Goal: Task Accomplishment & Management: Manage account settings

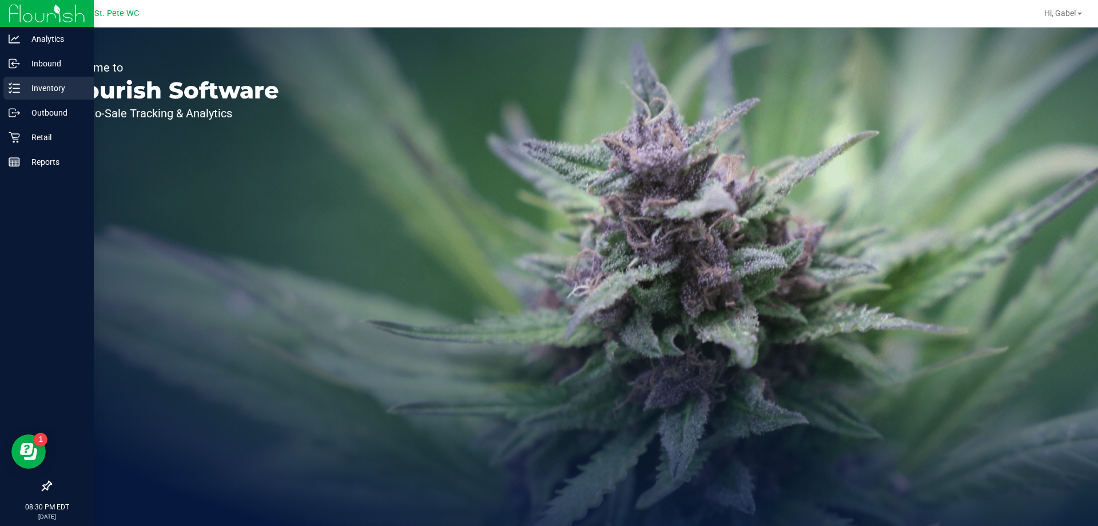
click at [57, 80] on div "Inventory" at bounding box center [48, 88] width 90 height 23
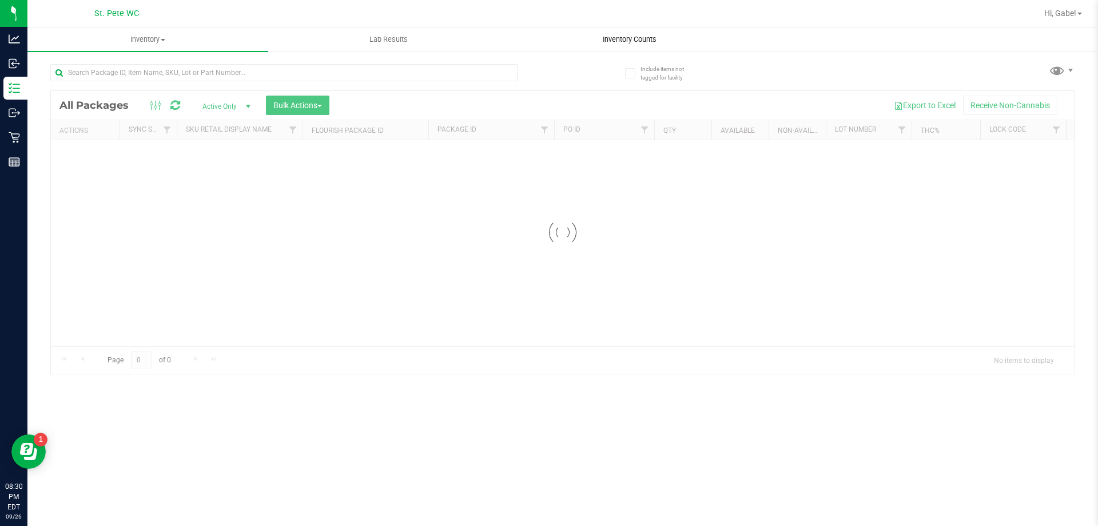
click at [637, 37] on span "Inventory Counts" at bounding box center [630, 39] width 85 height 10
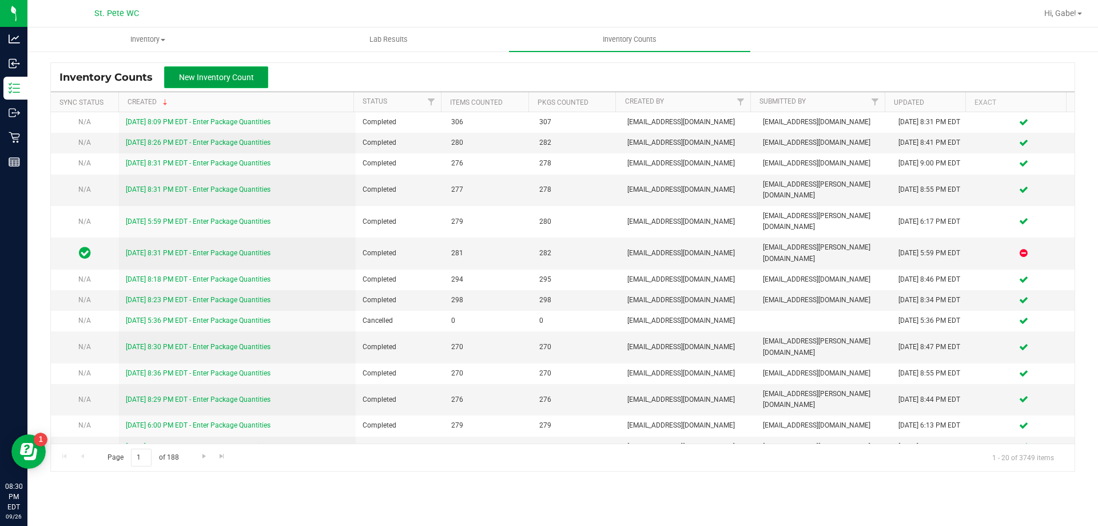
click at [239, 71] on button "New Inventory Count" at bounding box center [216, 77] width 104 height 22
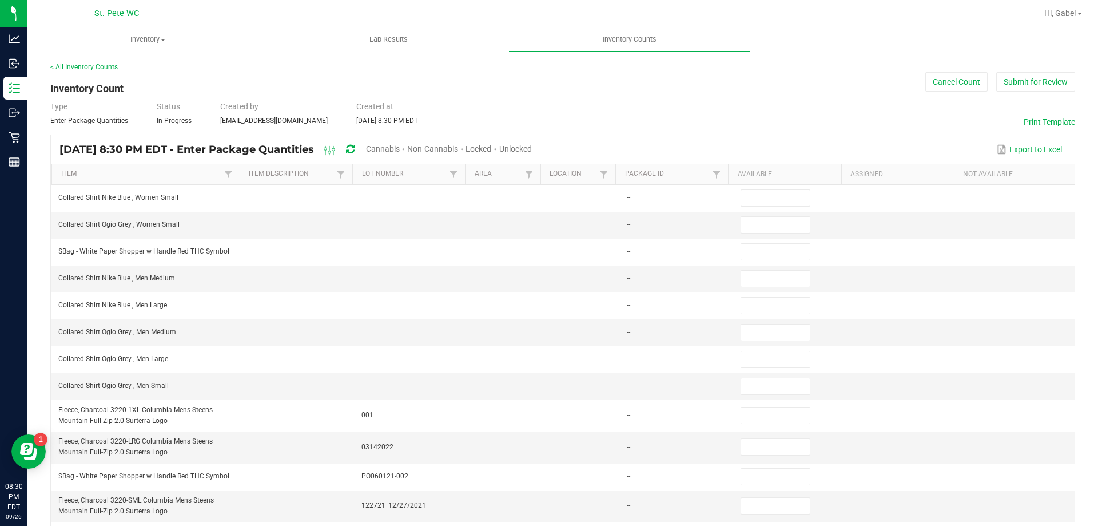
click at [532, 139] on div "Unlocked" at bounding box center [515, 149] width 33 height 21
click at [532, 149] on span "Unlocked" at bounding box center [515, 148] width 33 height 9
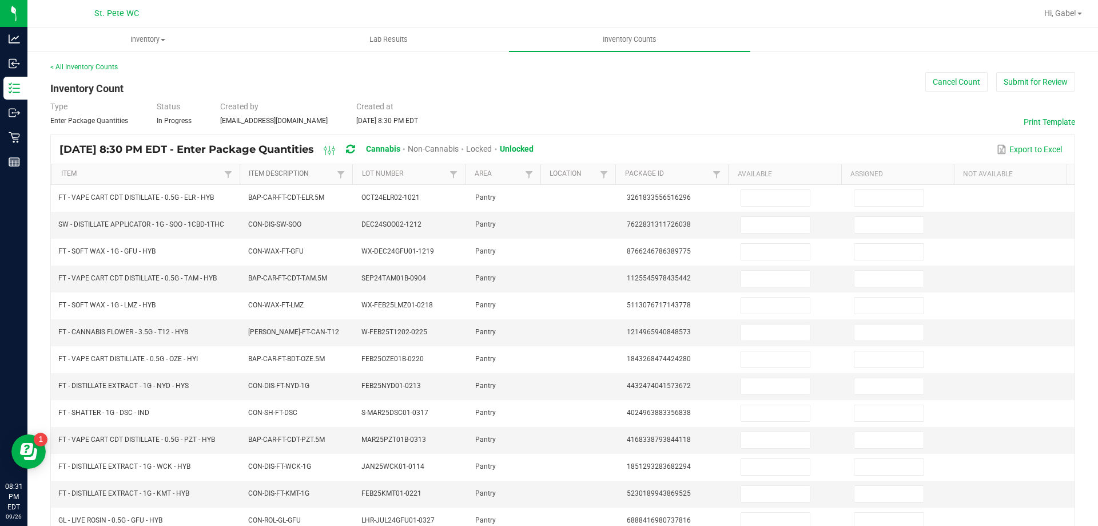
click at [303, 173] on link "Item Description" at bounding box center [291, 173] width 85 height 9
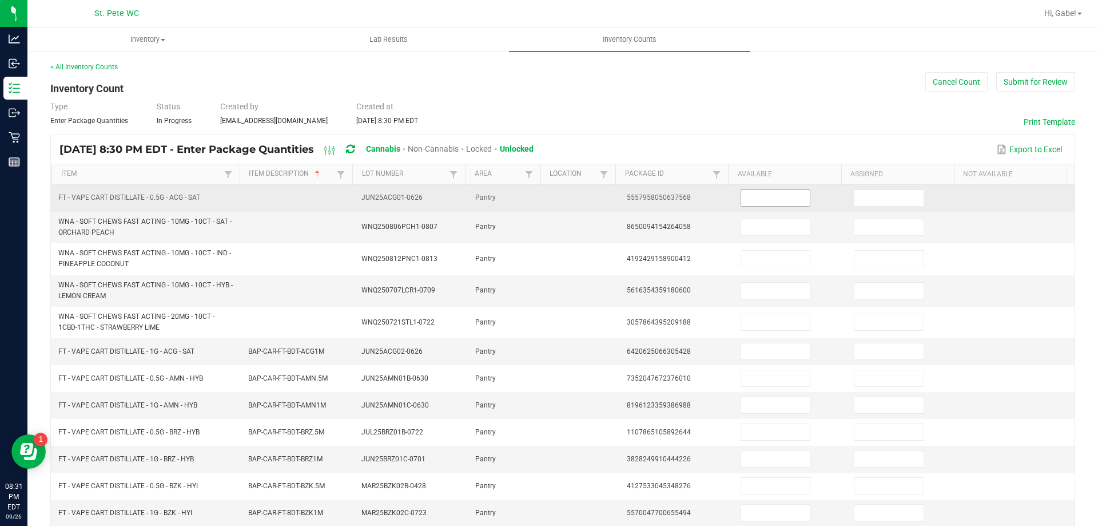
click at [775, 189] on span at bounding box center [776, 197] width 70 height 17
click at [775, 194] on input at bounding box center [775, 198] width 69 height 16
type input "10"
type input "24"
type input "22"
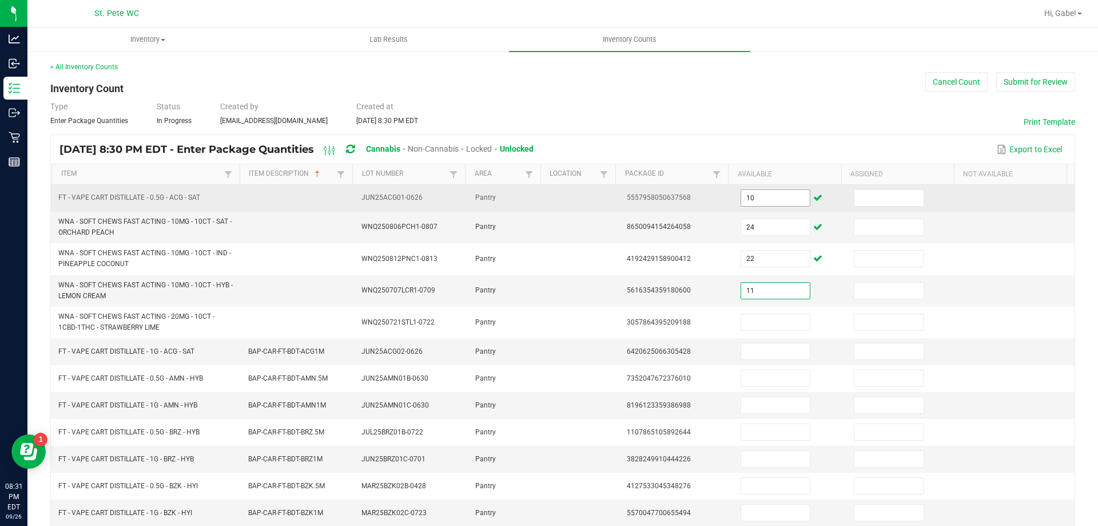
type input "11"
type input "26"
type input "6"
type input "11"
type input "6"
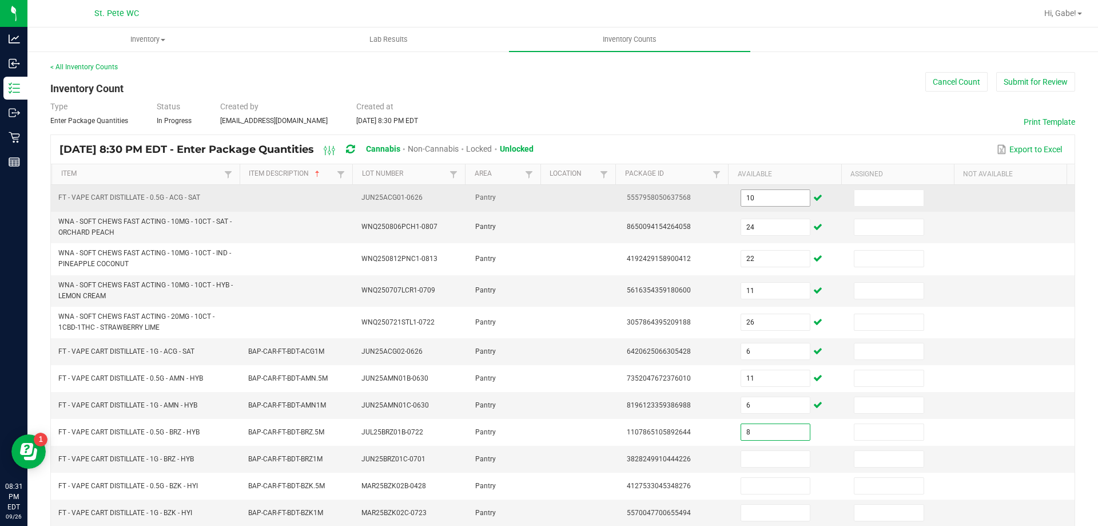
type input "8"
type input "12"
type input "7"
type input "8"
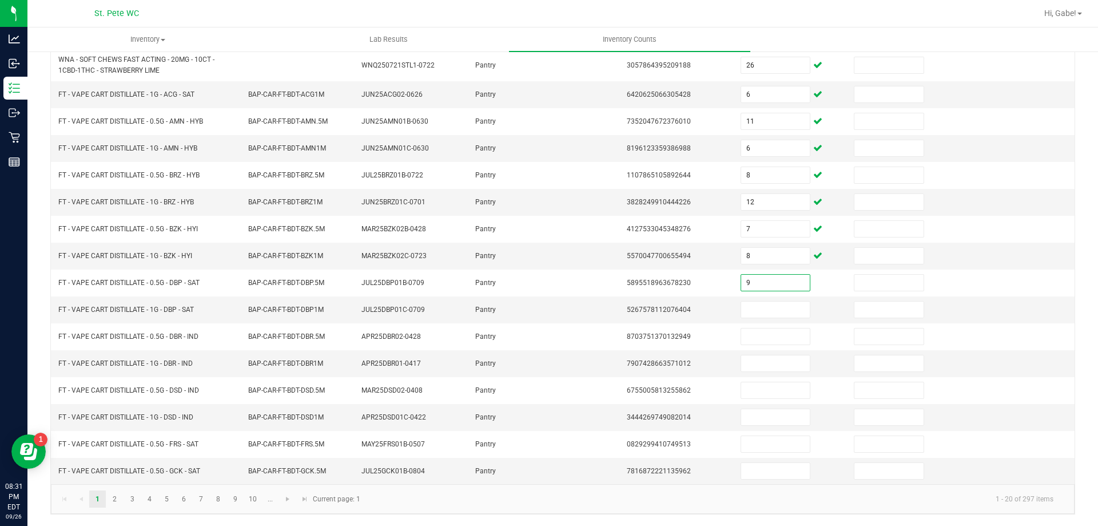
type input "9"
type input "1"
type input "11"
type input "1"
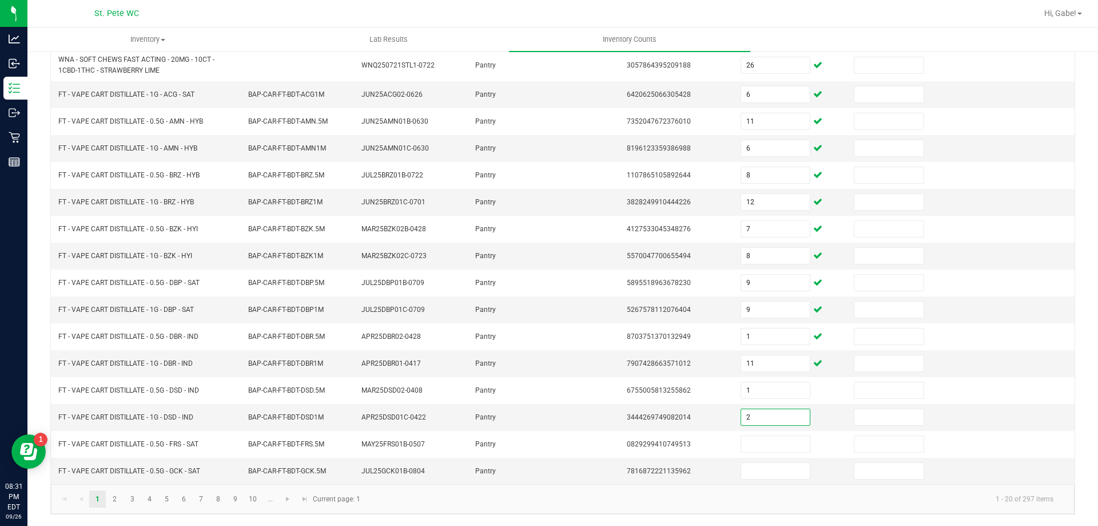
type input "2"
type input "1"
type input "7"
click at [115, 498] on link "2" at bounding box center [114, 498] width 17 height 17
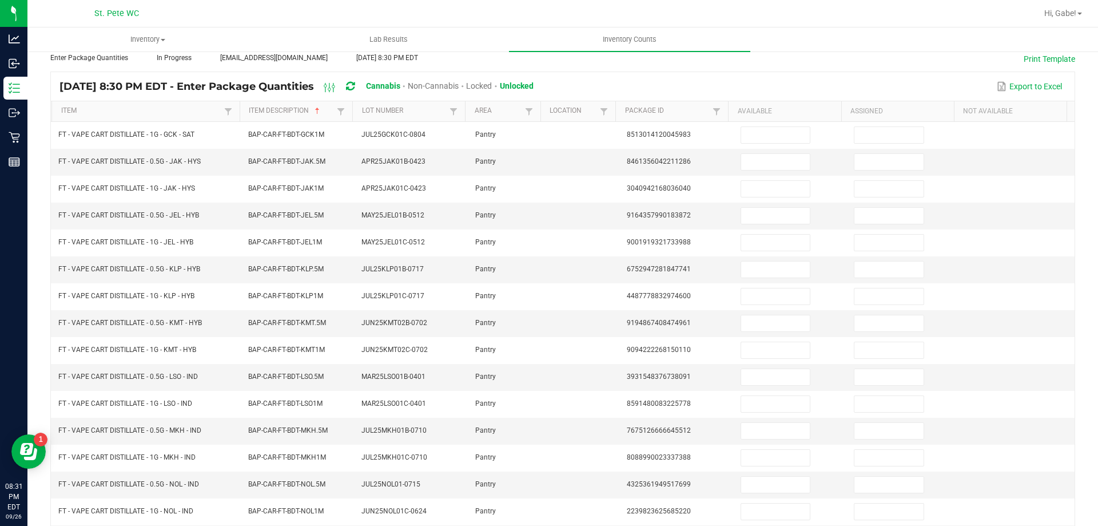
scroll to position [1, 0]
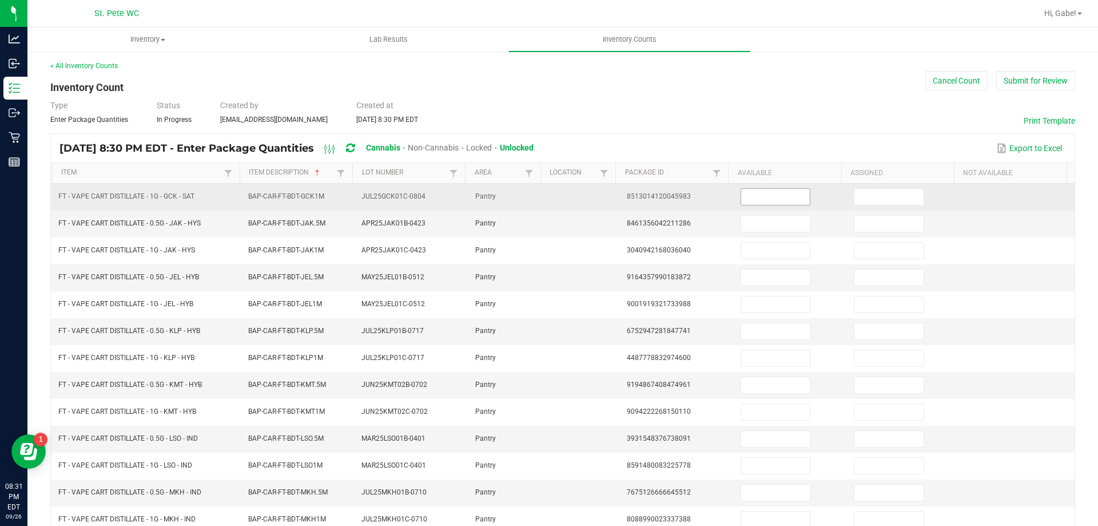
click at [782, 196] on input at bounding box center [775, 197] width 69 height 16
type input "6"
type input "7"
type input "1"
type input "7"
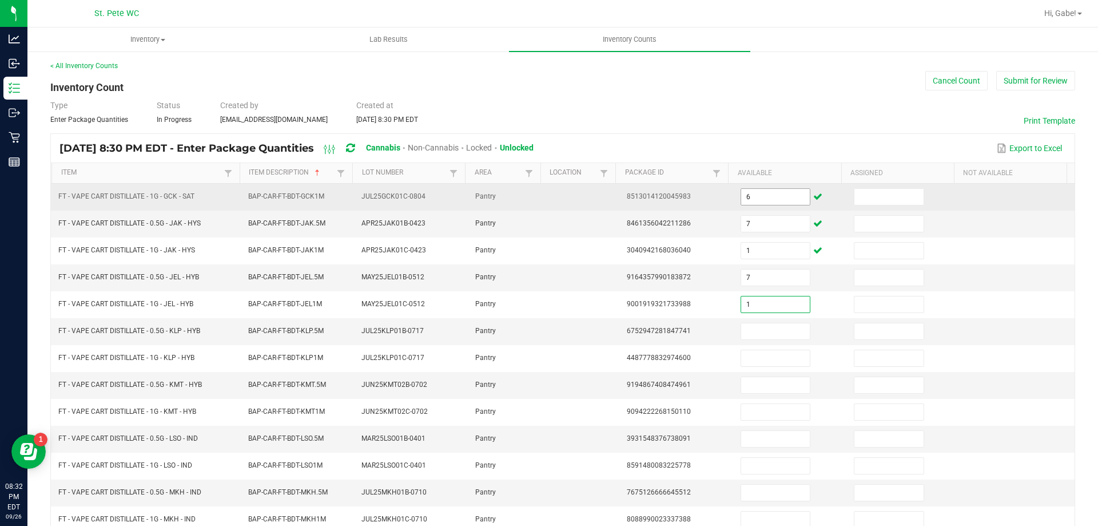
type input "1"
type input "12"
type input "10"
type input "6"
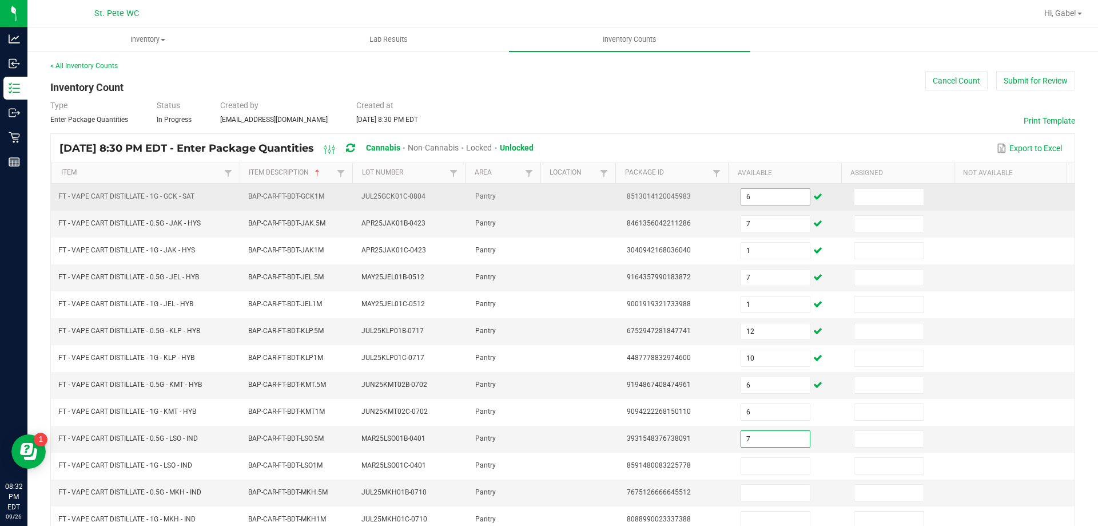
type input "7"
type input "8"
type input "12"
type input "4"
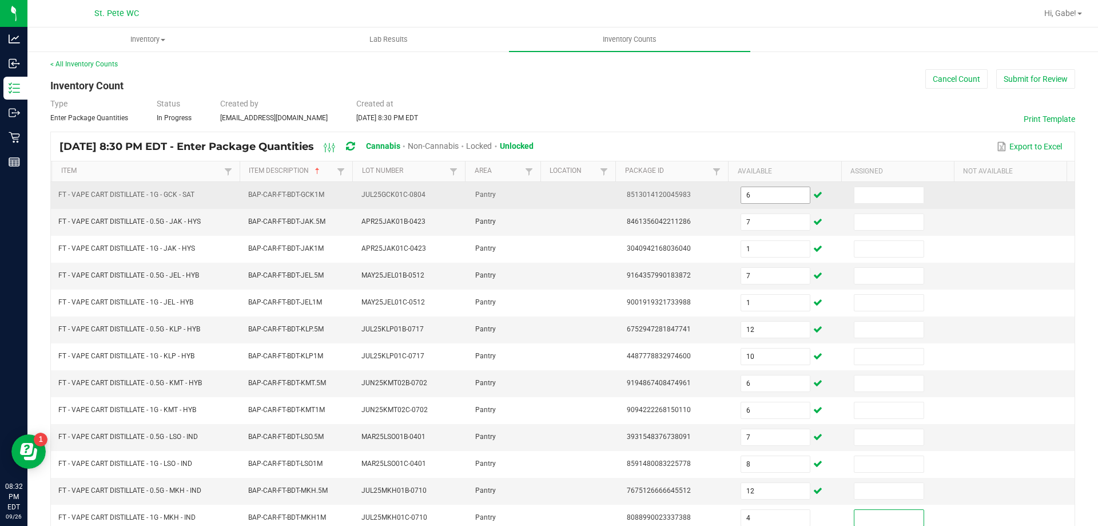
scroll to position [237, 0]
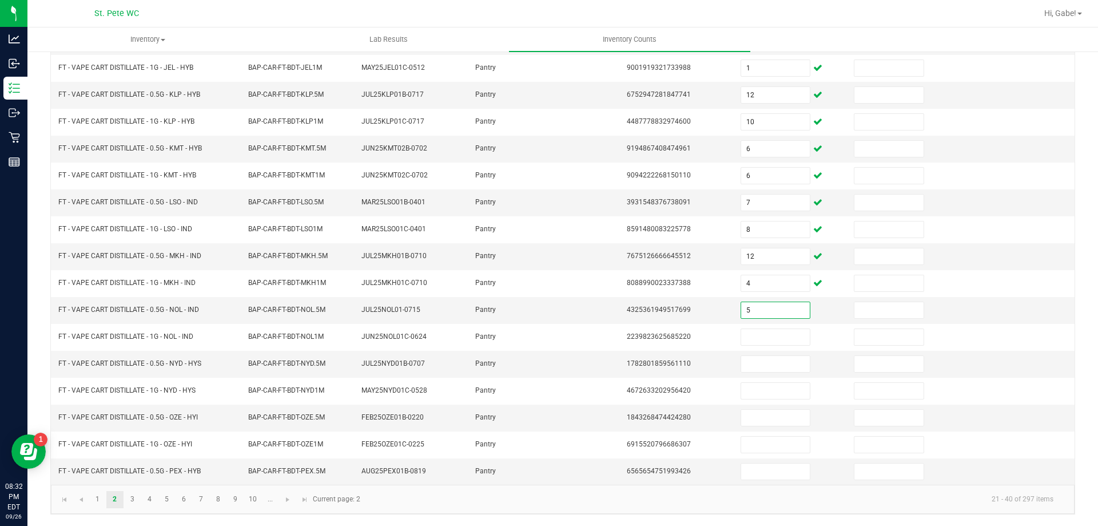
type input "5"
type input "7"
type input "3"
type input "1"
type input "4"
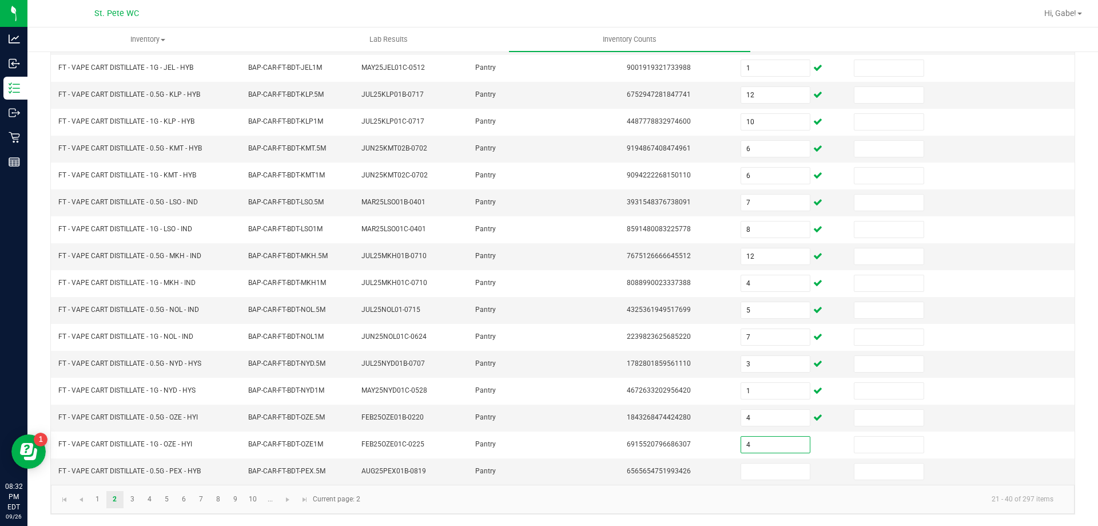
type input "4"
type input "11"
click at [130, 498] on link "3" at bounding box center [132, 499] width 17 height 17
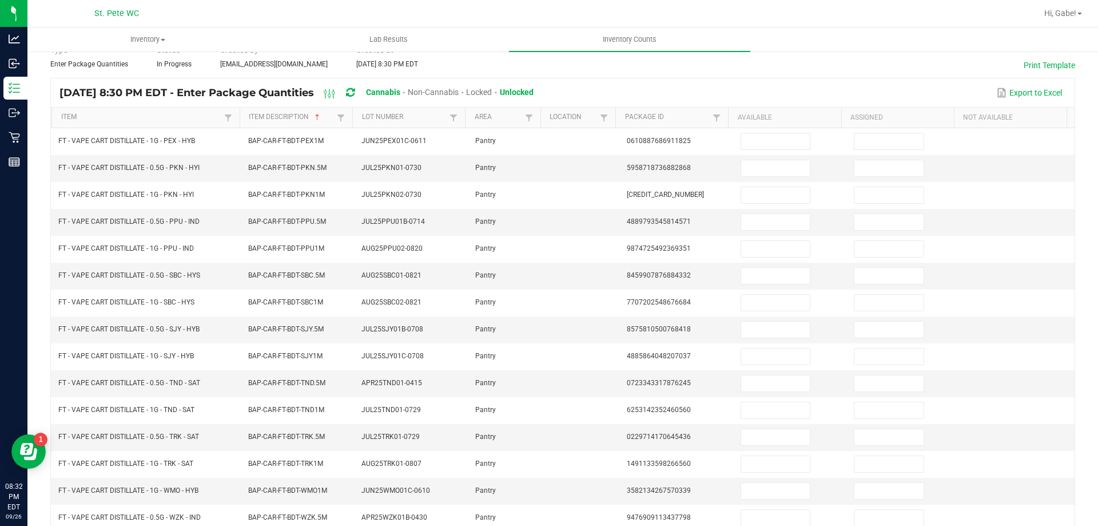
scroll to position [53, 0]
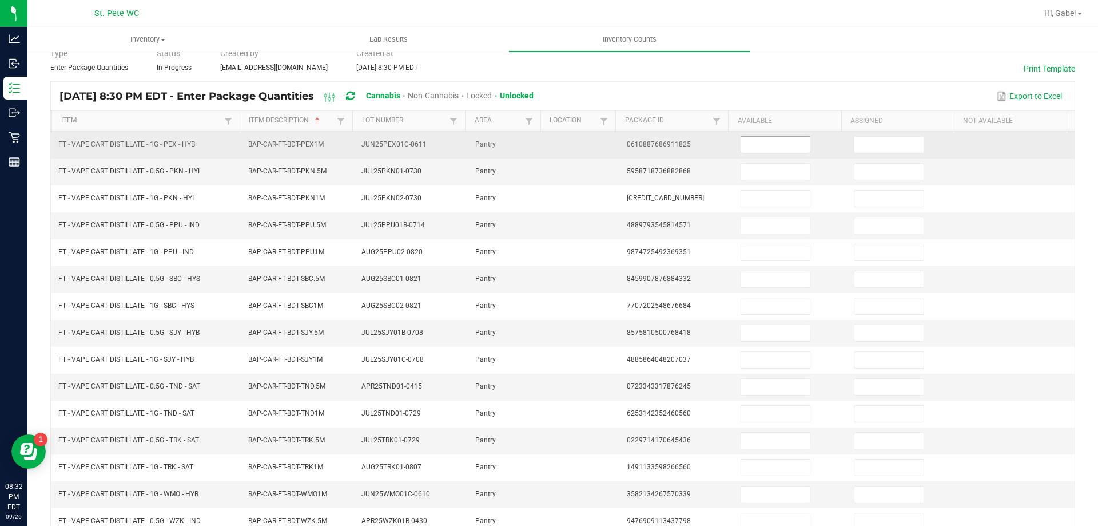
click at [776, 148] on input at bounding box center [775, 145] width 69 height 16
type input "7"
type input "5"
type input "1"
type input "6"
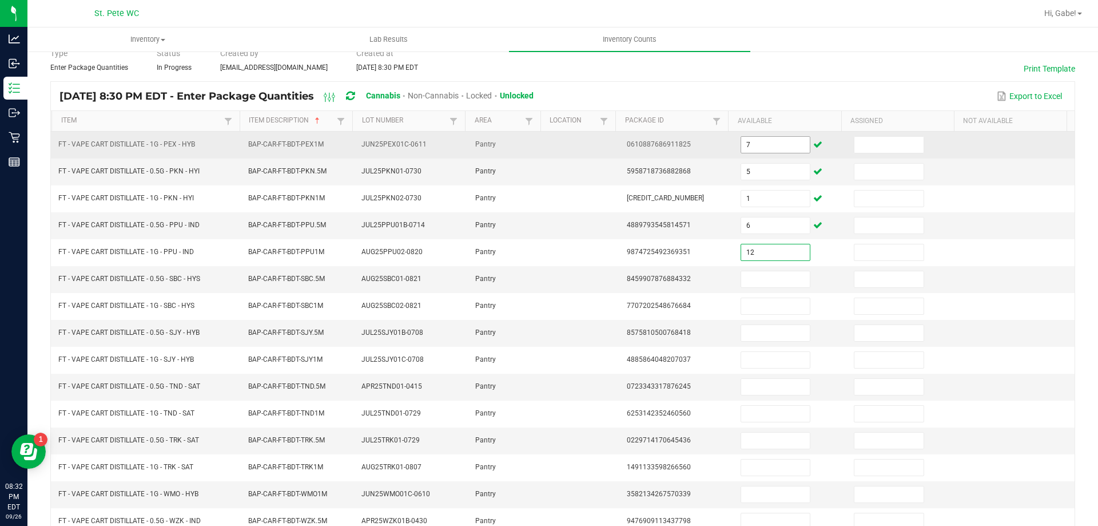
type input "12"
type input "6"
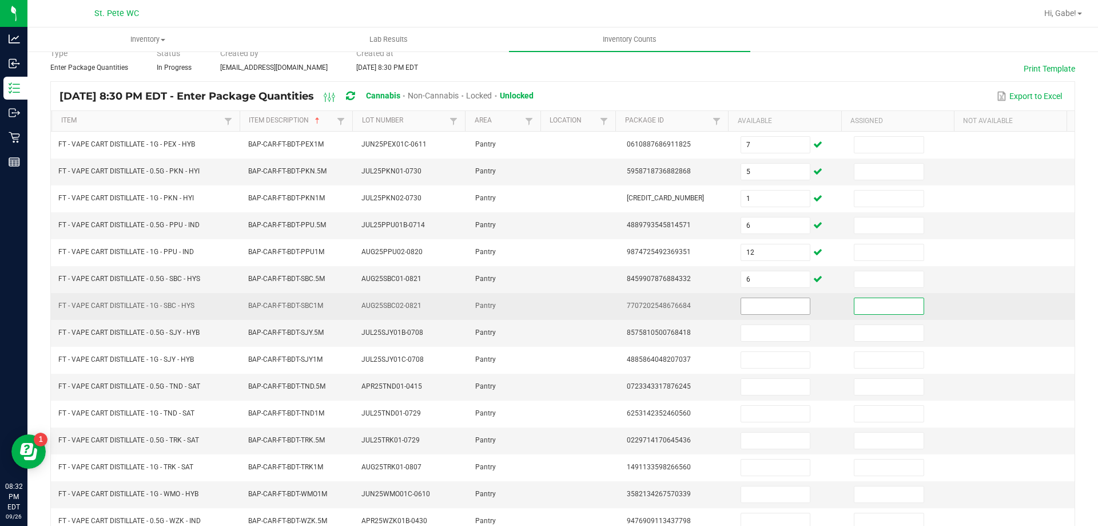
click at [783, 308] on input at bounding box center [775, 306] width 69 height 16
click at [780, 307] on input at bounding box center [775, 306] width 69 height 16
type input "11"
type input "6"
type input "10"
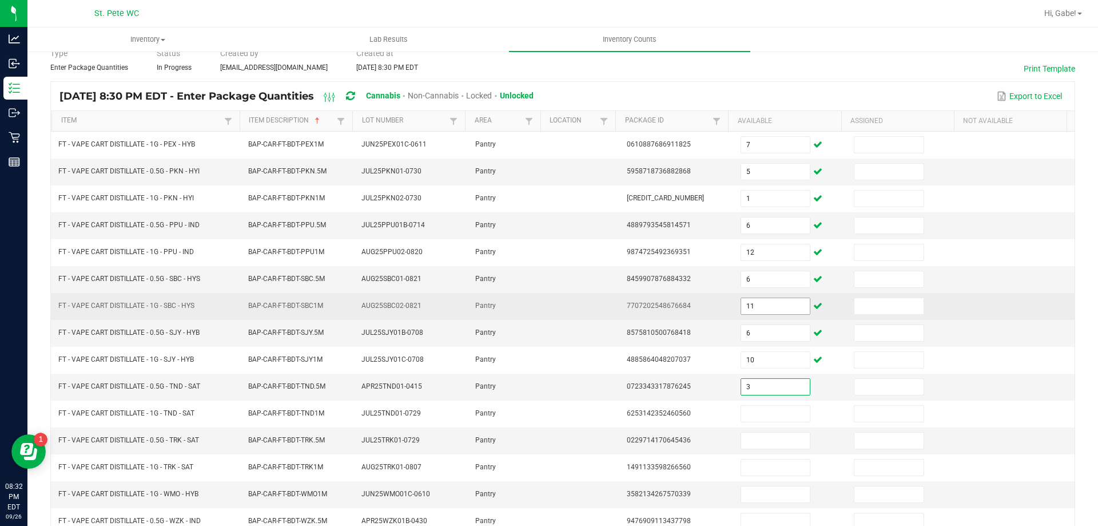
type input "3"
type input "12"
type input "8"
type input "3"
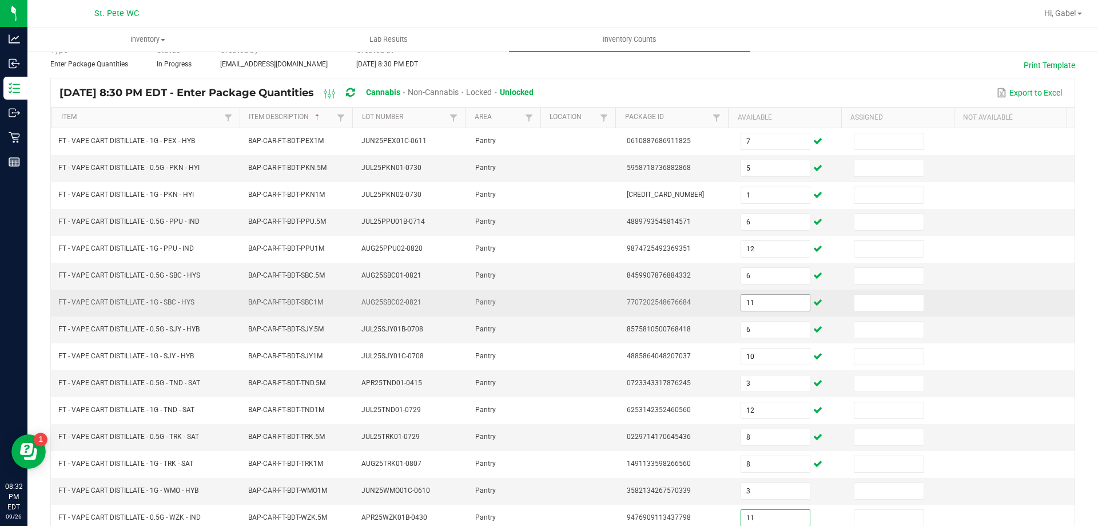
type input "11"
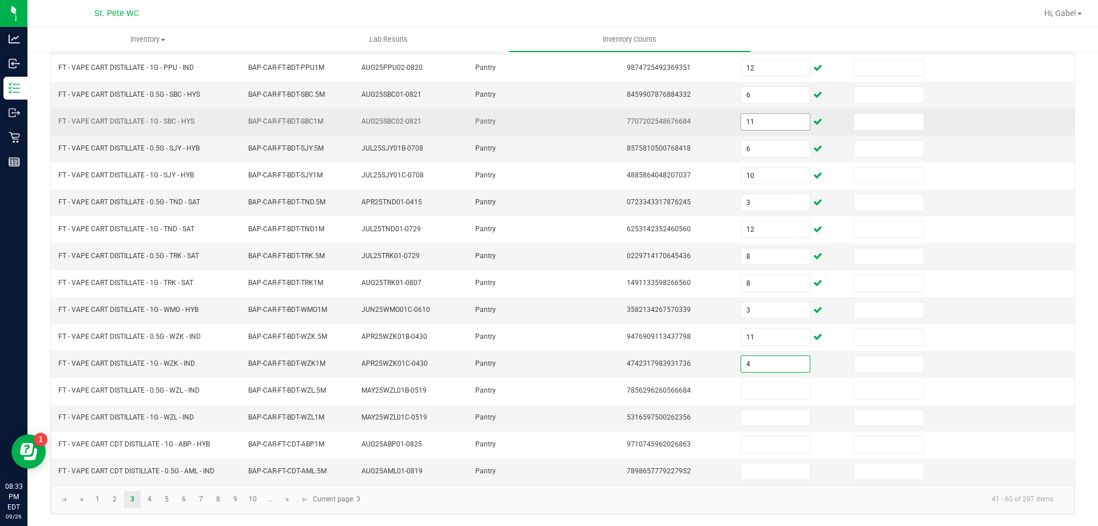
type input "4"
type input "10"
type input "12"
type input "10"
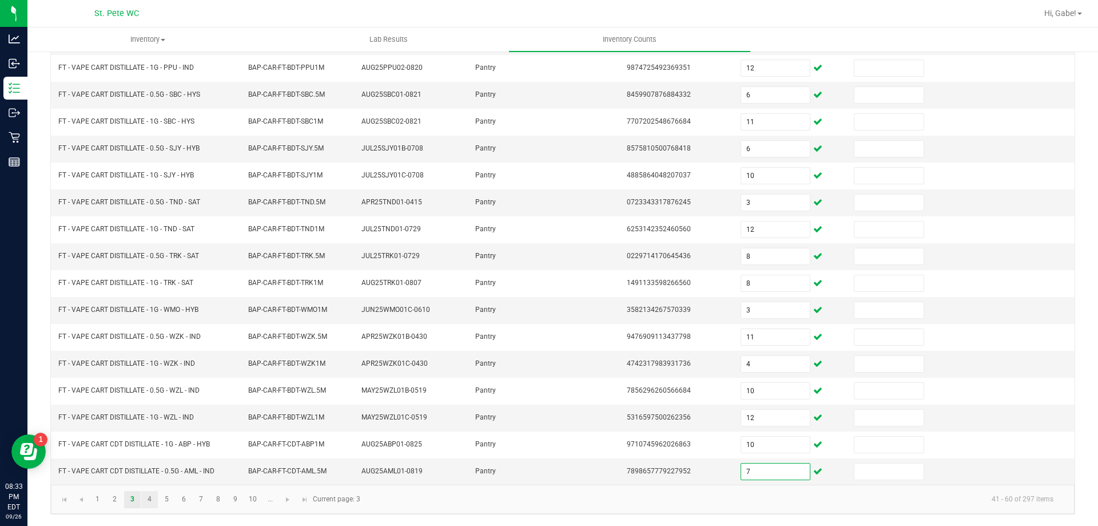
type input "7"
click at [149, 498] on link "4" at bounding box center [149, 499] width 17 height 17
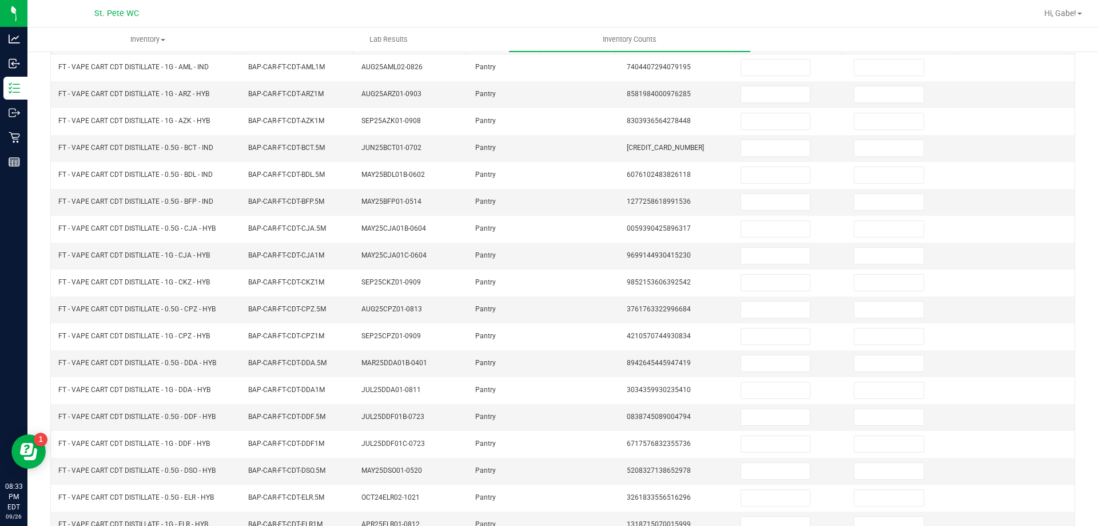
scroll to position [101, 0]
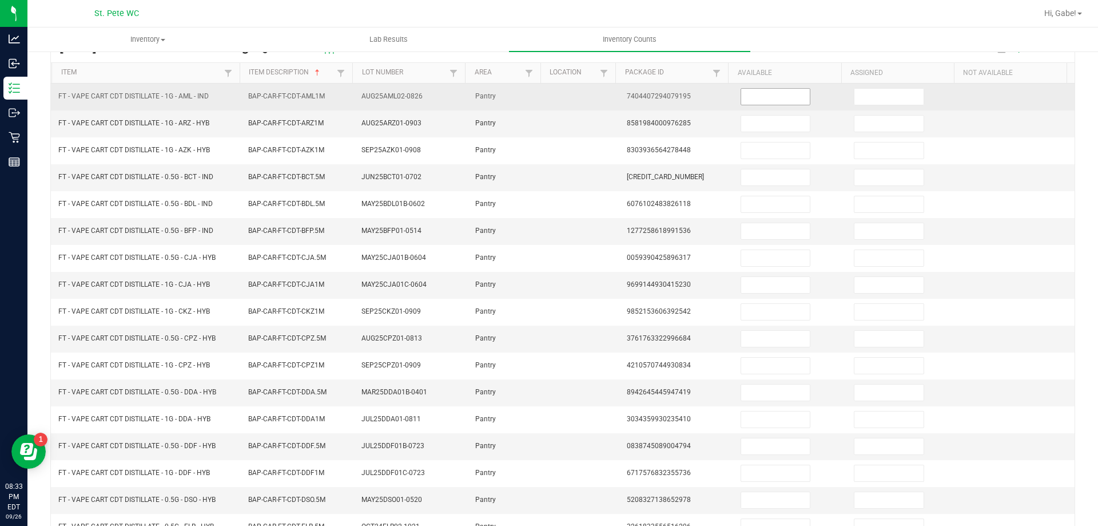
click at [759, 100] on input at bounding box center [775, 97] width 69 height 16
type input "12"
type input "3"
type input "5"
type input "1"
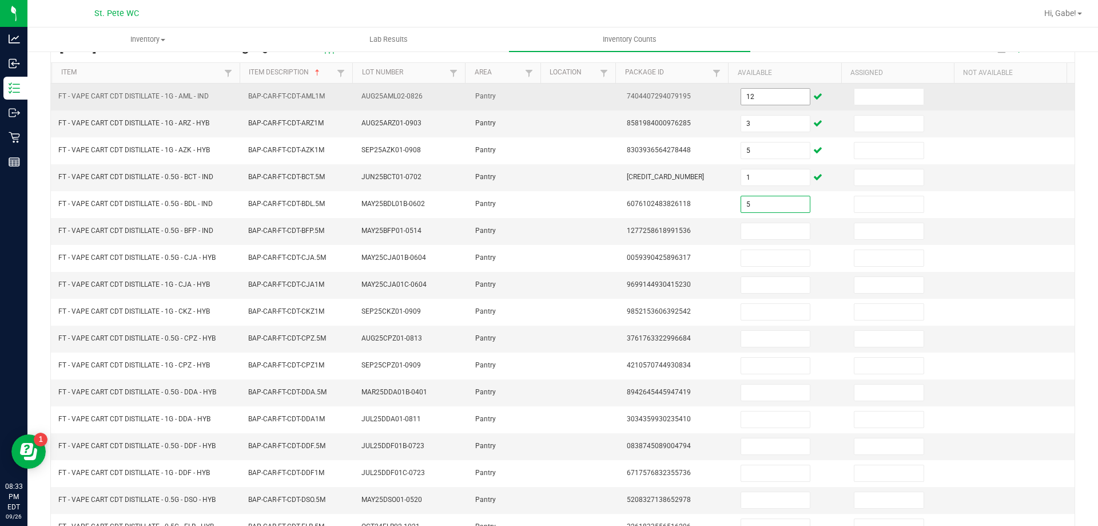
type input "5"
type input "3"
type input "9"
type input "2"
type input "9"
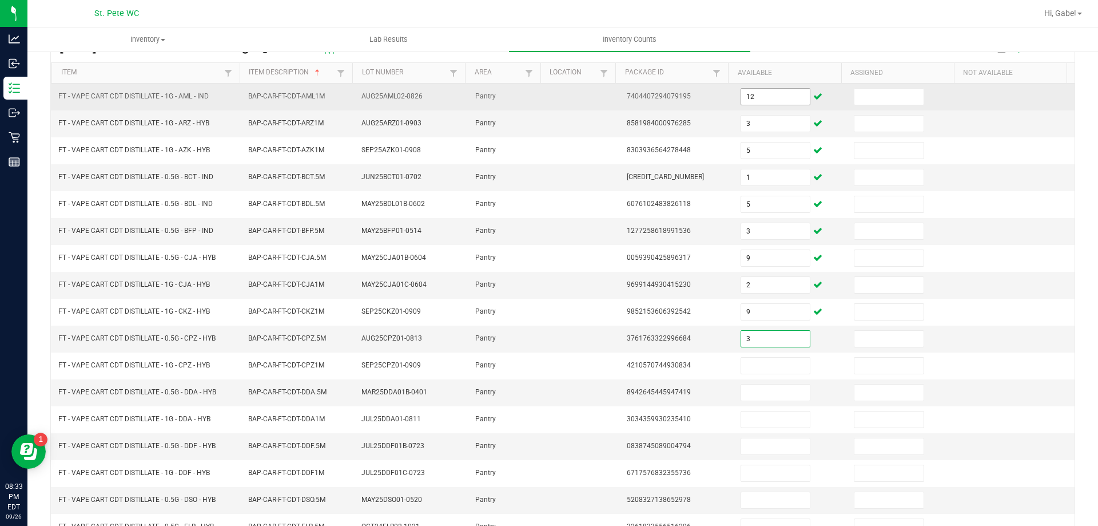
type input "3"
type input "8"
type input "5"
type input "3"
type input "7"
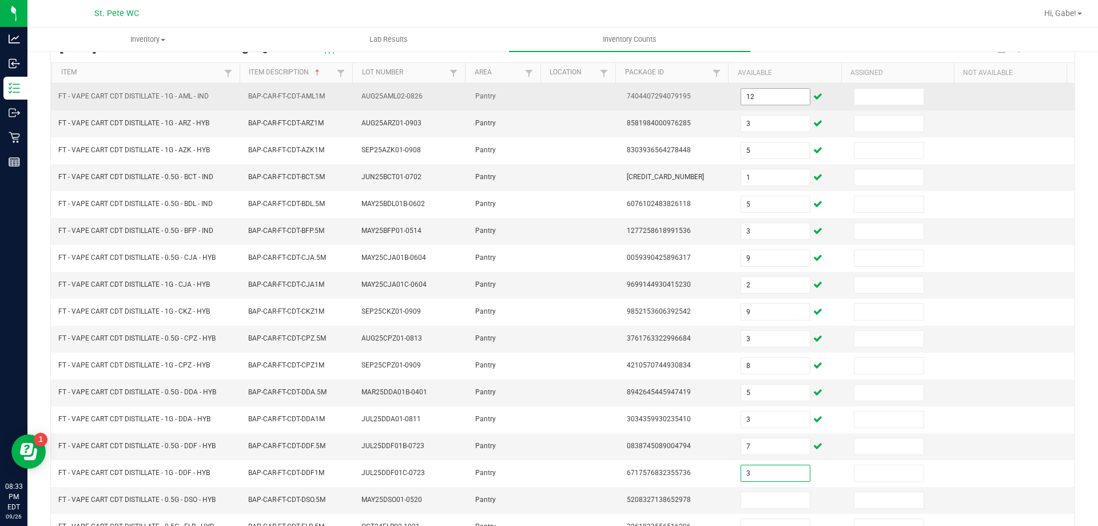
type input "3"
type input "1"
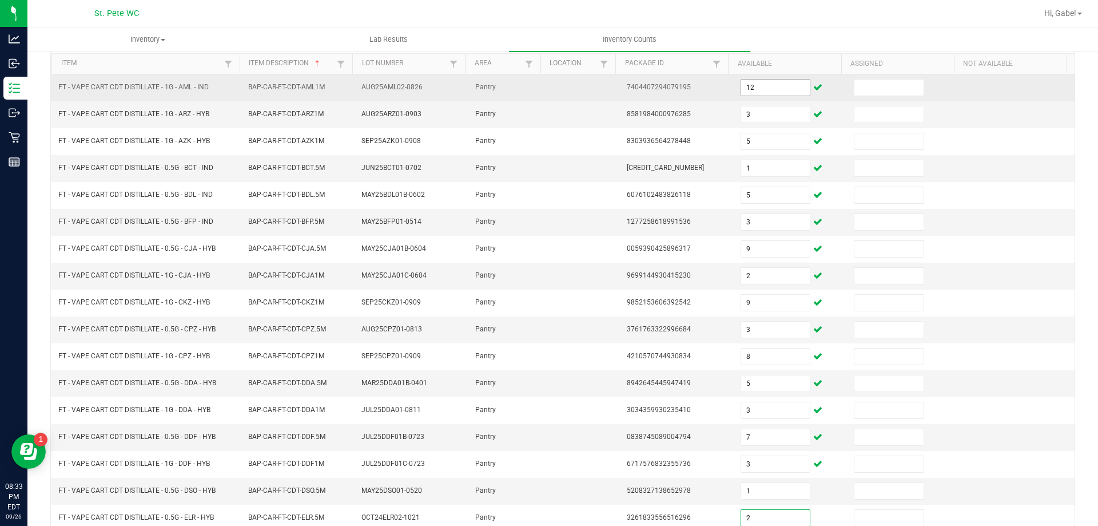
type input "2"
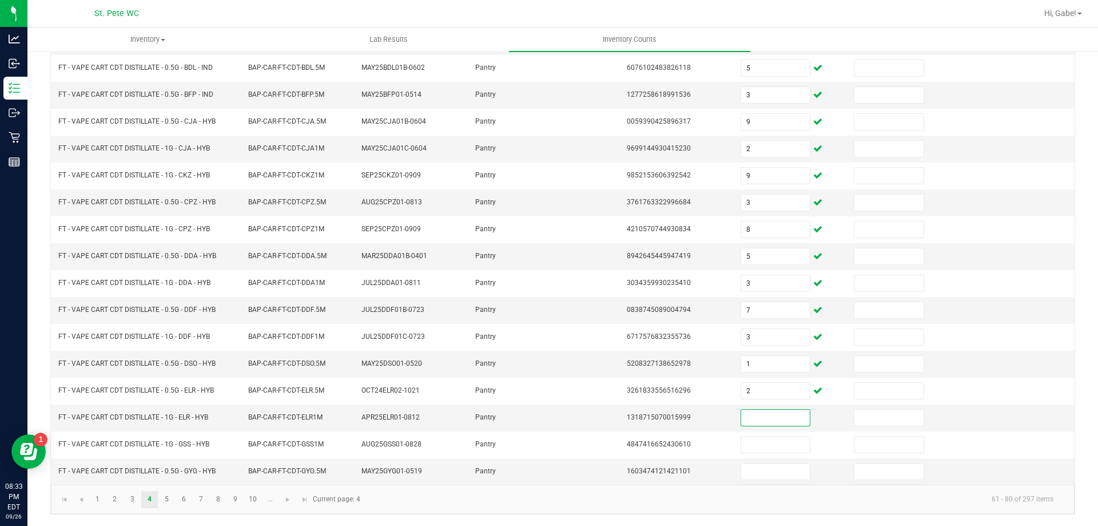
type input "3"
type input "4"
type input "6"
type input "8"
click at [166, 498] on link "5" at bounding box center [166, 499] width 17 height 17
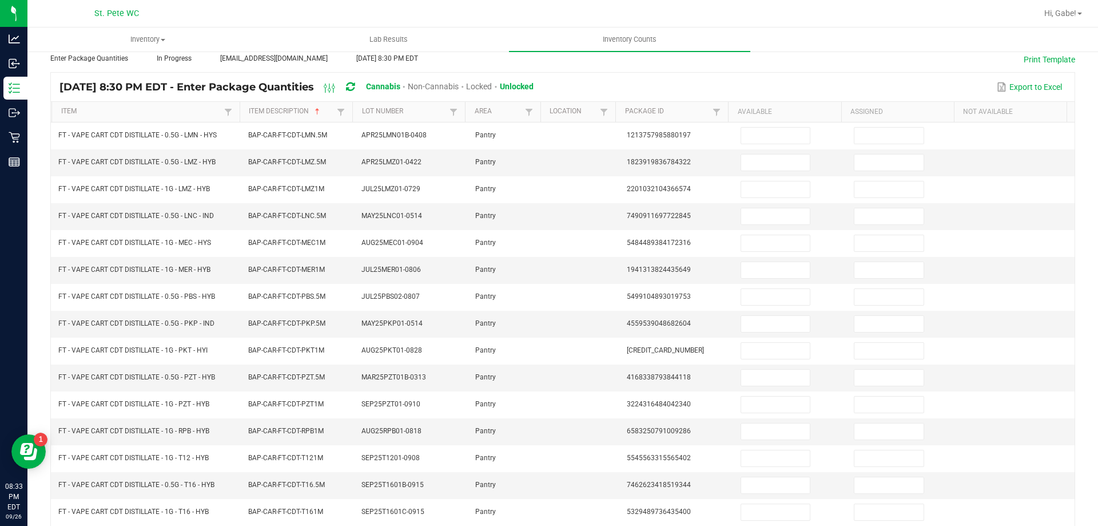
scroll to position [64, 0]
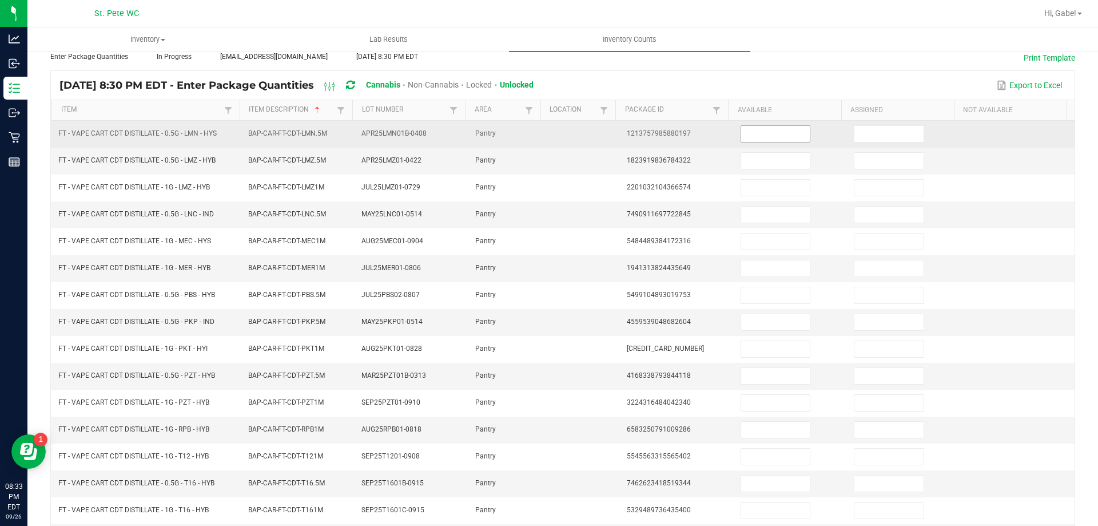
click at [791, 133] on input at bounding box center [775, 134] width 69 height 16
type input "10"
type input "6"
type input "11"
type input "8"
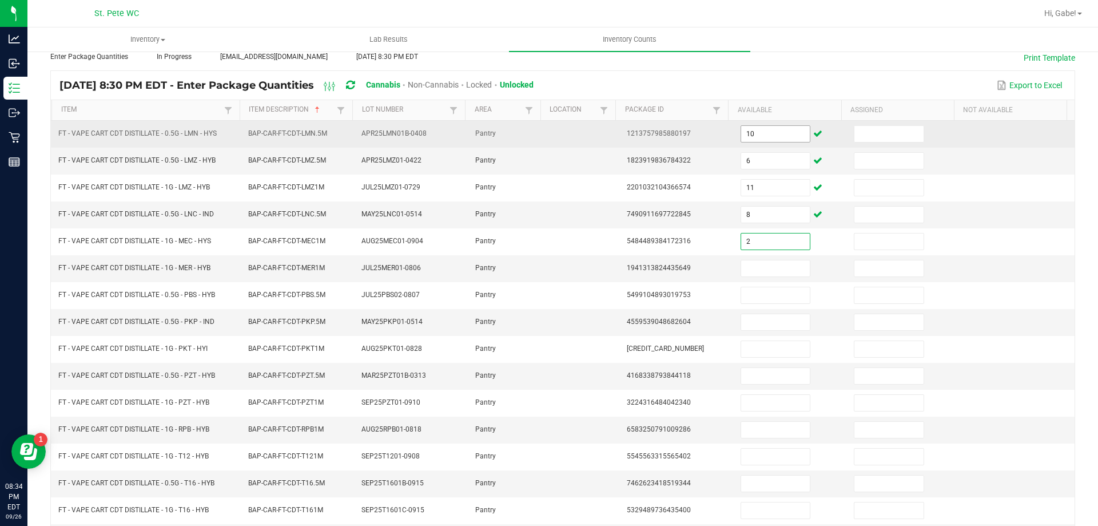
type input "2"
type input "8"
type input "12"
type input "5"
type input "13"
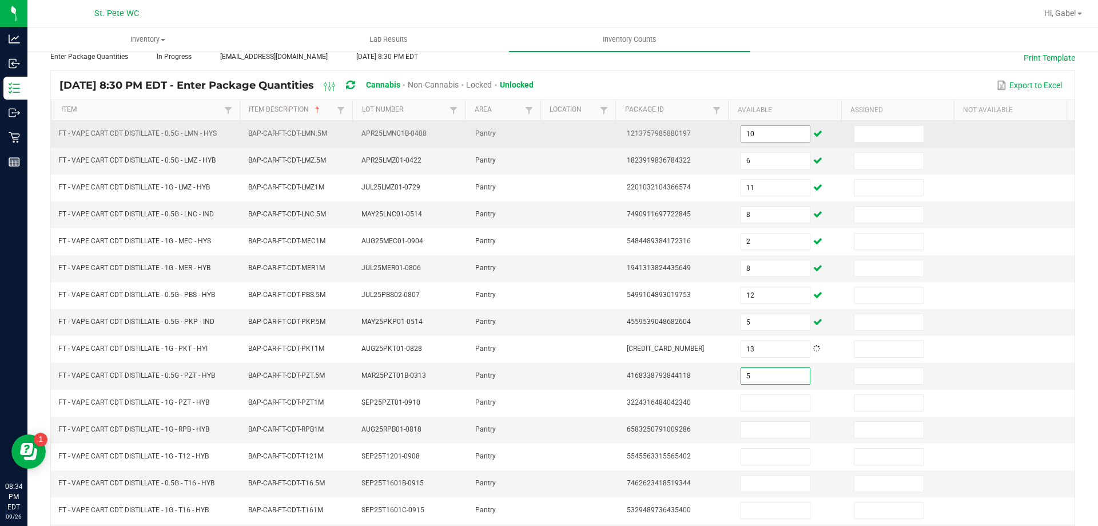
type input "5"
type input "9"
type input "1"
type input "12"
type input "11"
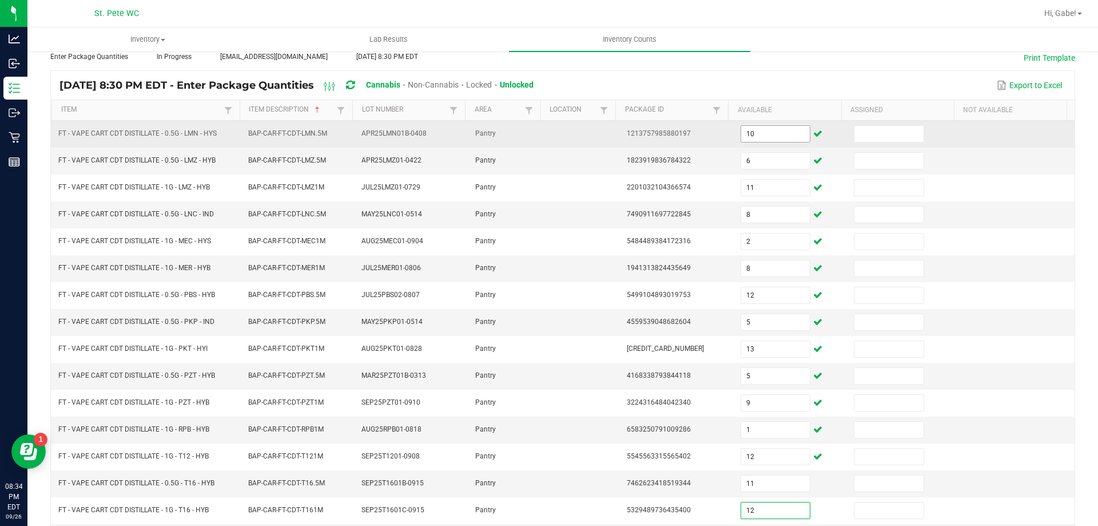
type input "12"
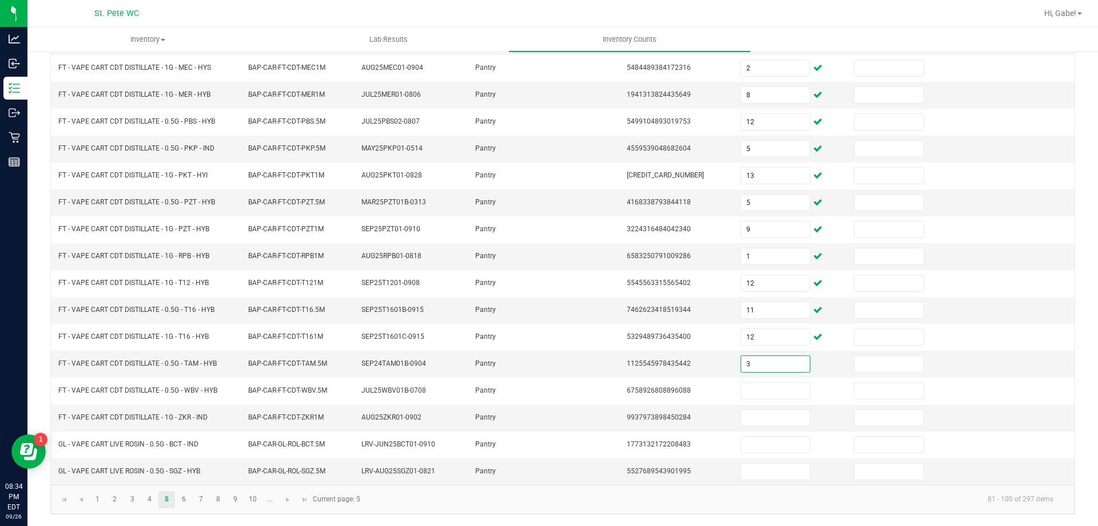
type input "3"
type input "10"
type input "12"
type input "5"
type input "2"
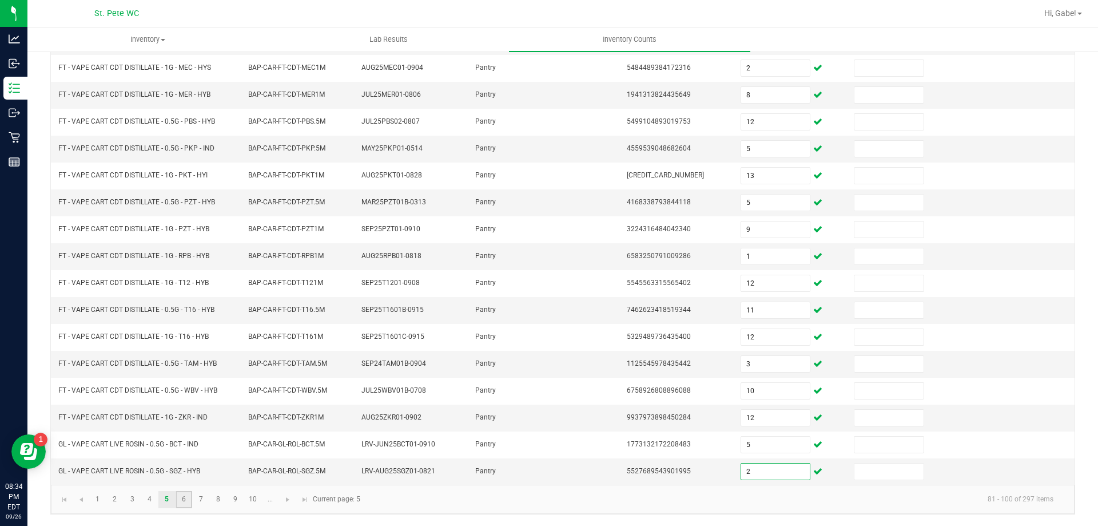
click at [180, 505] on link "6" at bounding box center [184, 499] width 17 height 17
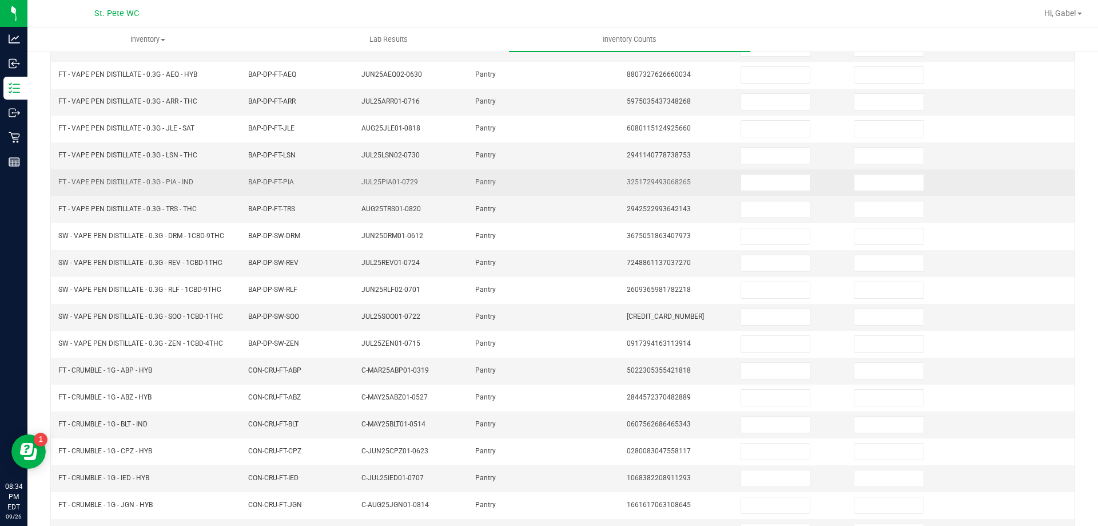
scroll to position [66, 0]
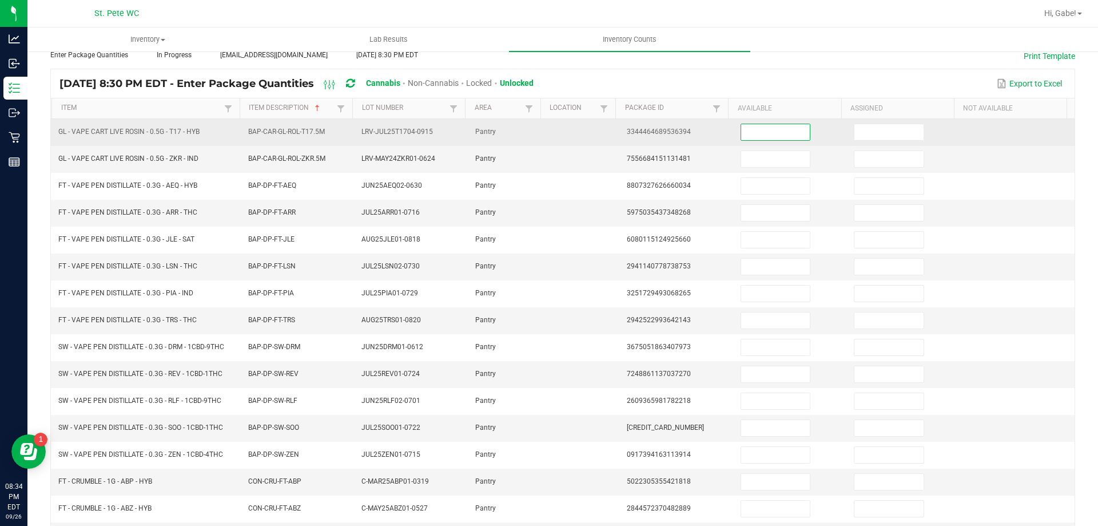
click at [741, 132] on input at bounding box center [775, 132] width 69 height 16
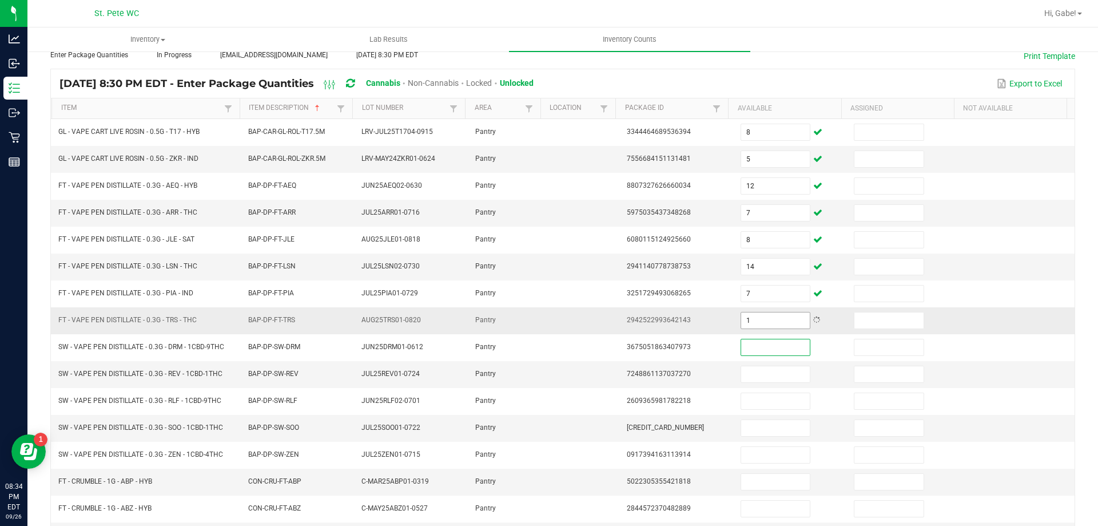
click at [751, 322] on input "1" at bounding box center [775, 320] width 69 height 16
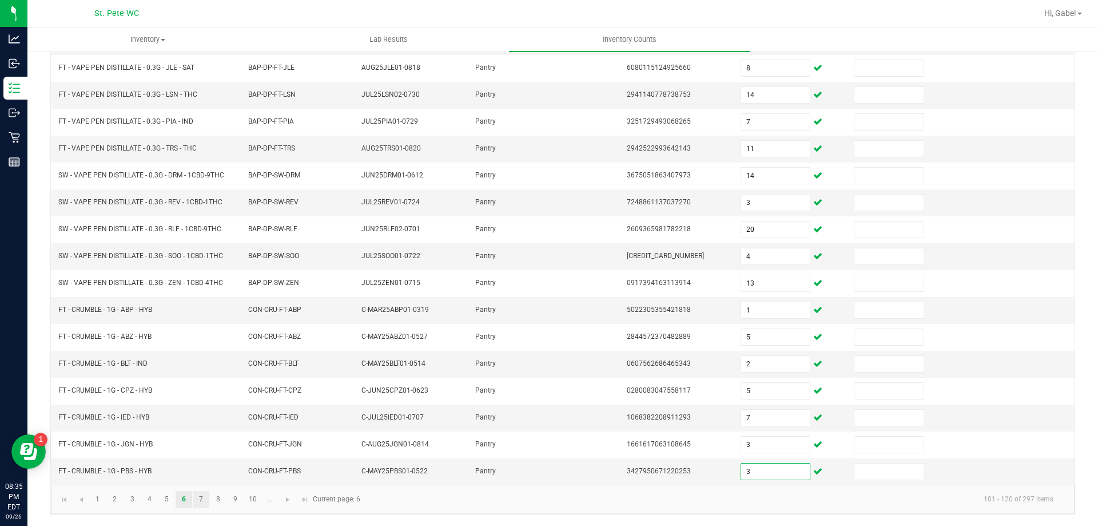
click at [203, 499] on link "7" at bounding box center [201, 499] width 17 height 17
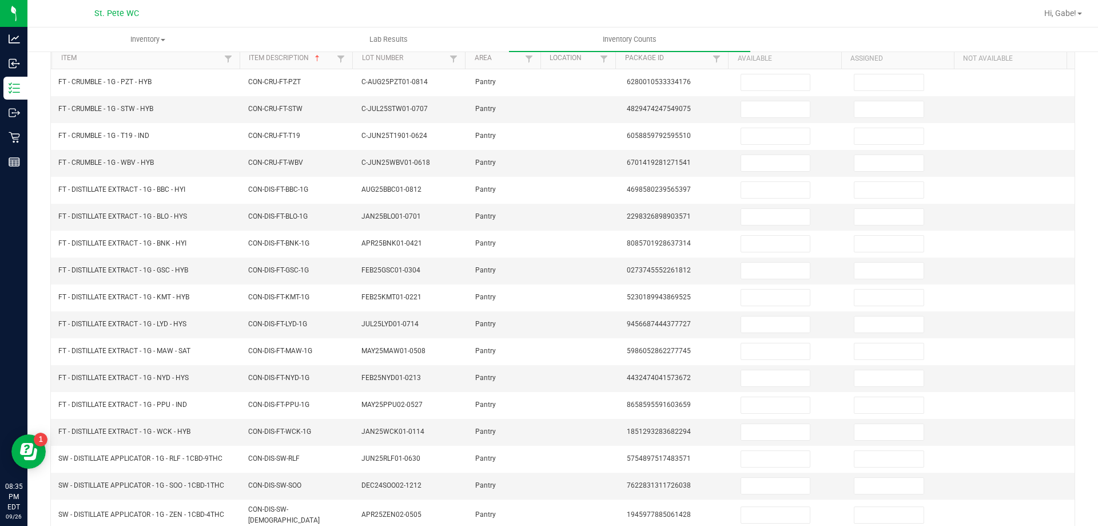
scroll to position [81, 0]
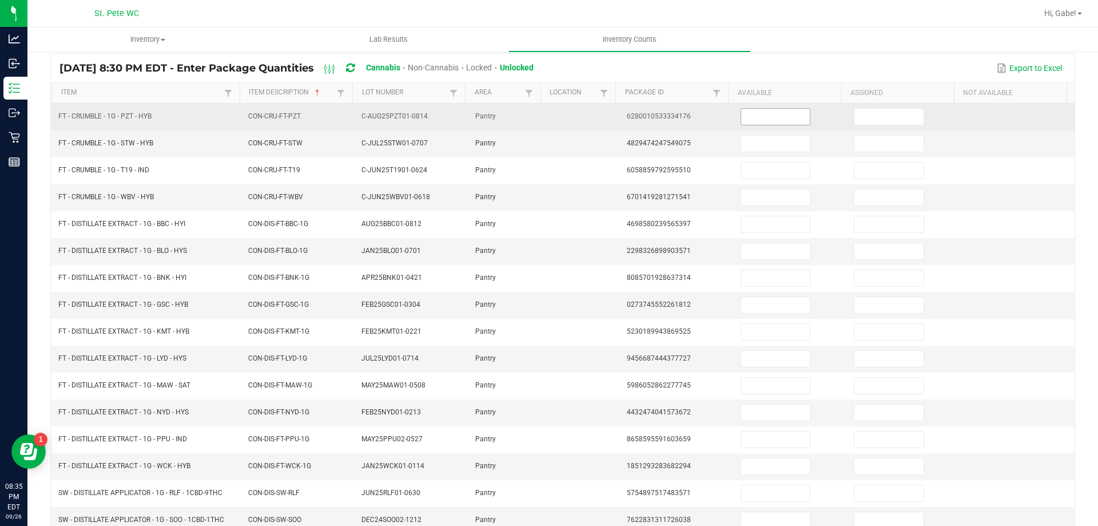
click at [771, 113] on input at bounding box center [775, 117] width 69 height 16
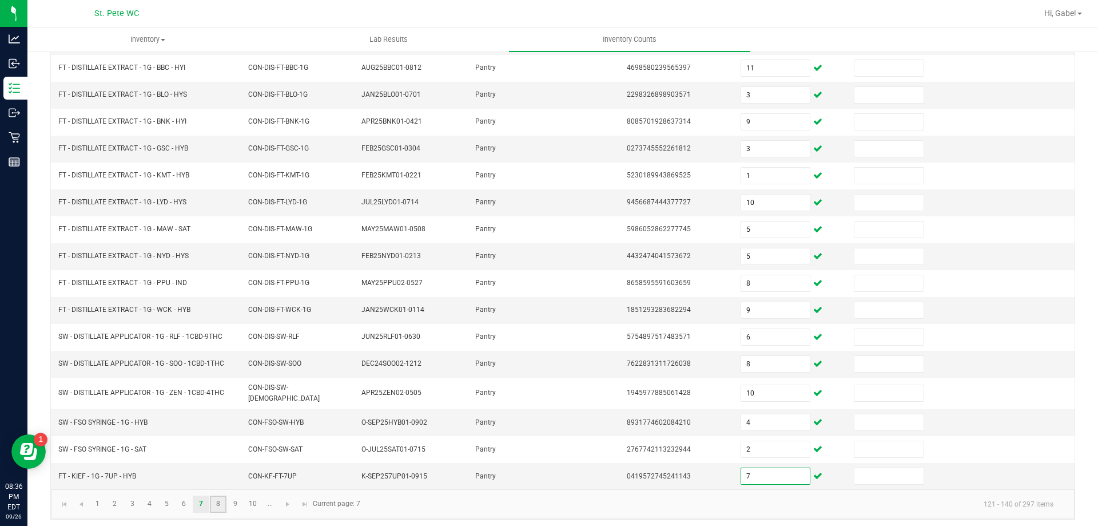
click at [220, 495] on link "8" at bounding box center [218, 503] width 17 height 17
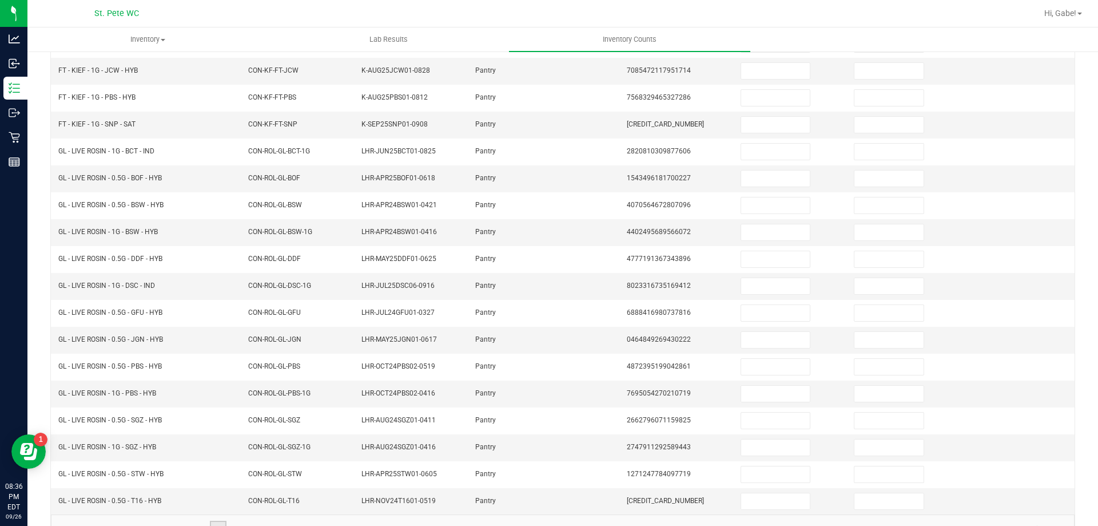
scroll to position [9, 0]
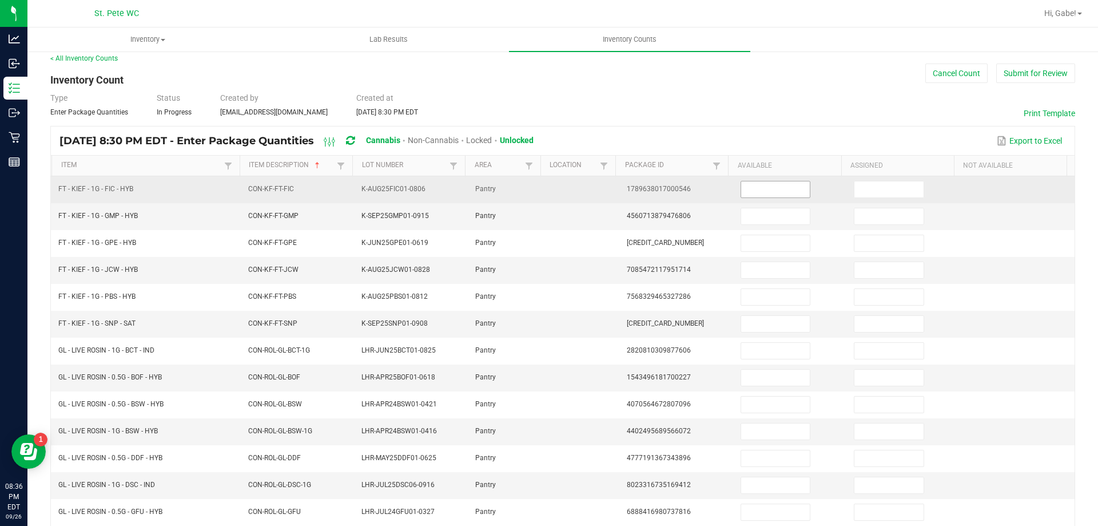
click at [757, 192] on input at bounding box center [775, 189] width 69 height 16
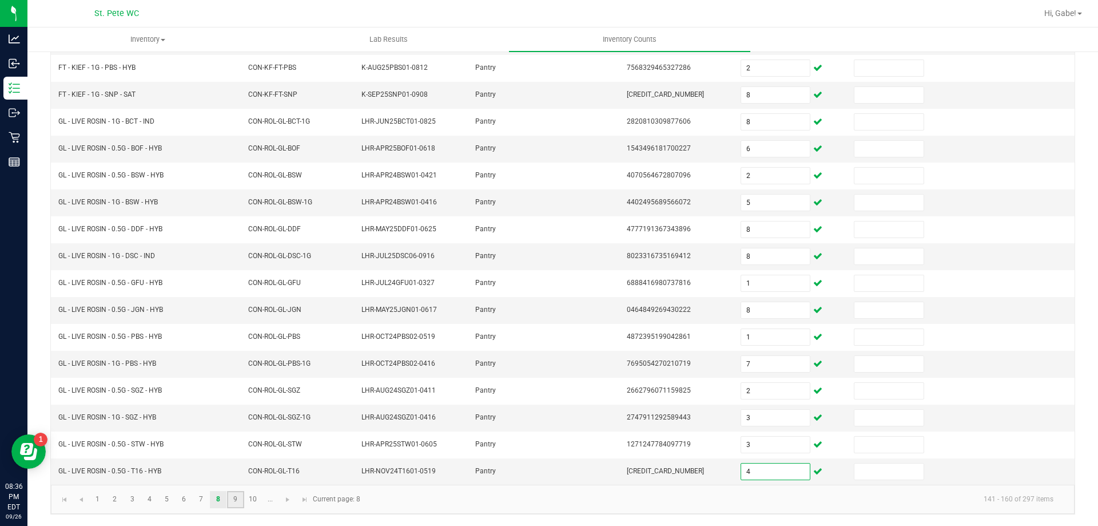
click at [236, 499] on link "9" at bounding box center [235, 499] width 17 height 17
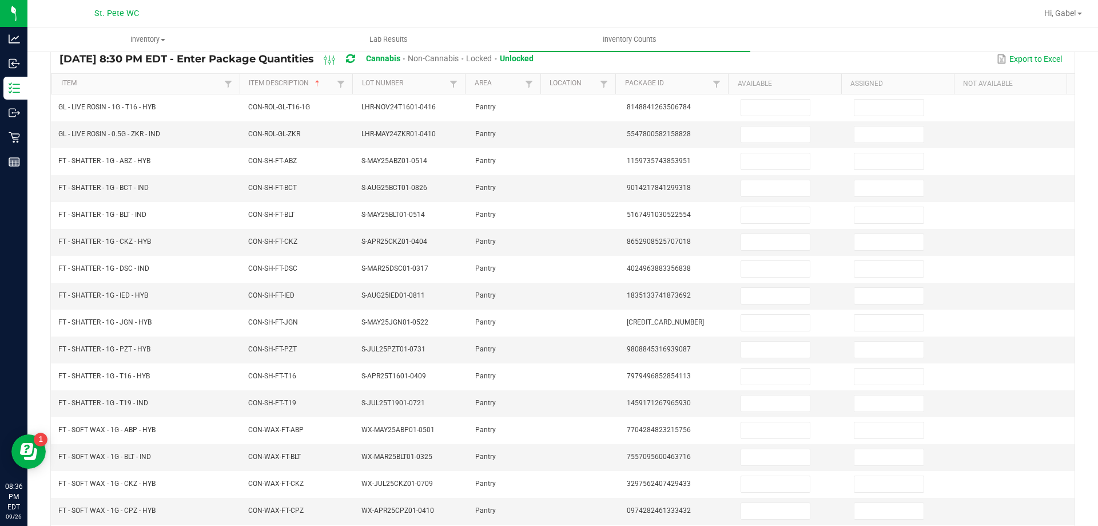
scroll to position [90, 0]
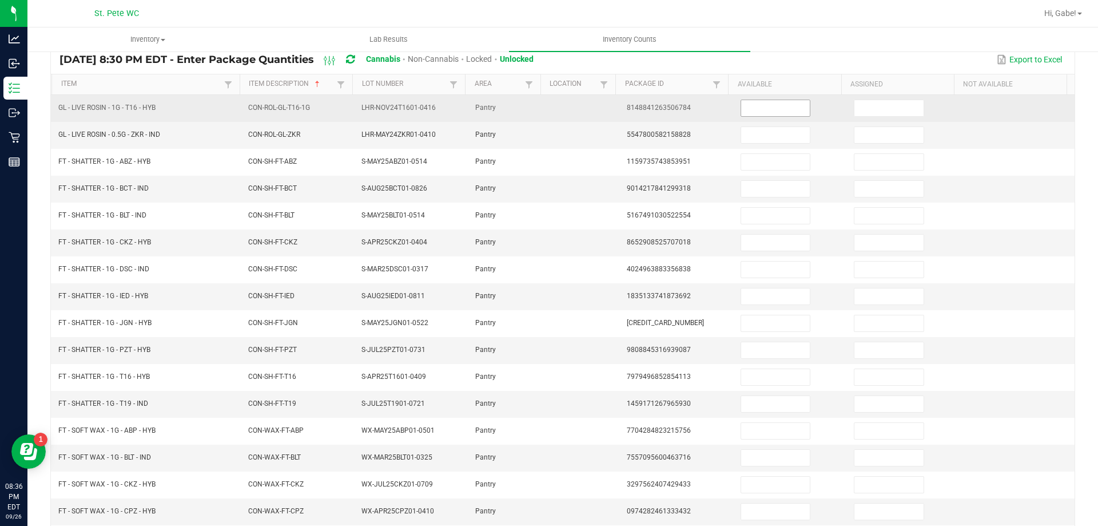
click at [779, 109] on input at bounding box center [775, 108] width 69 height 16
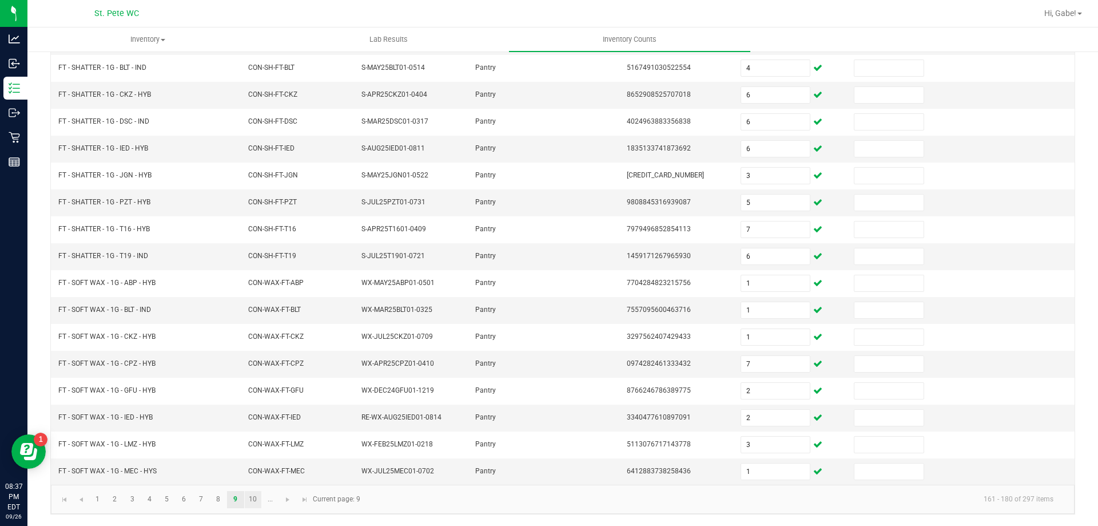
click at [251, 498] on link "10" at bounding box center [253, 499] width 17 height 17
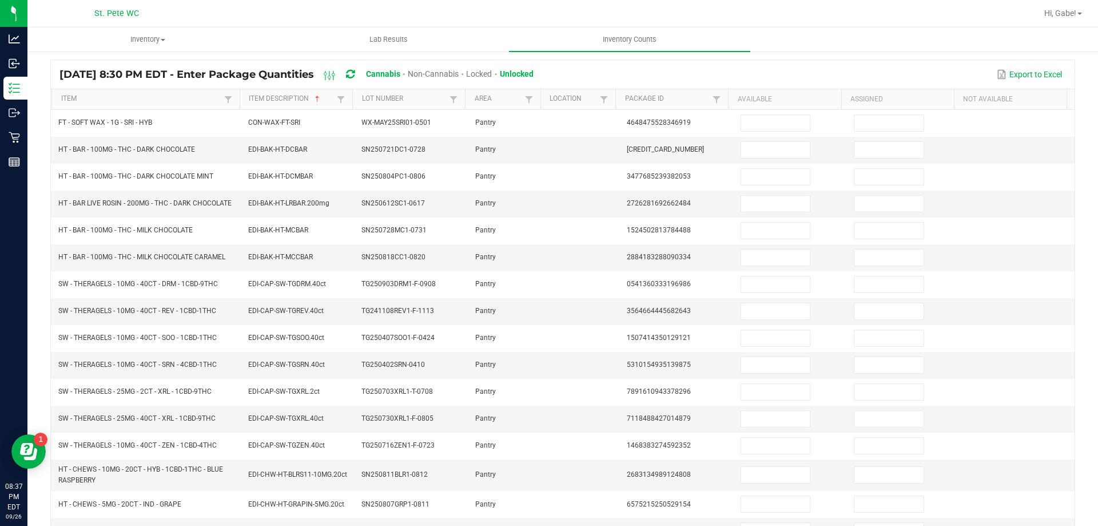
scroll to position [69, 0]
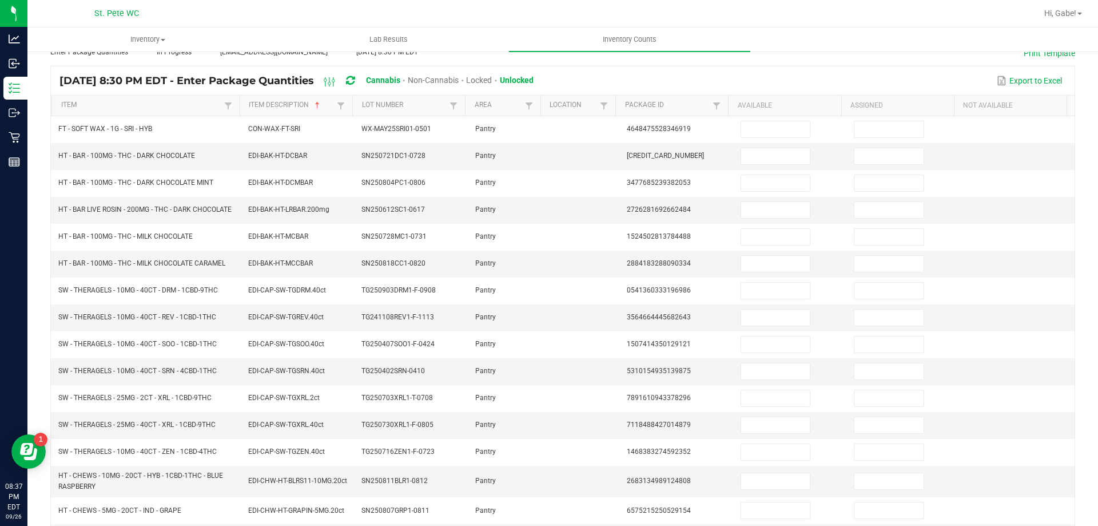
click at [776, 113] on th "Available" at bounding box center [784, 106] width 113 height 21
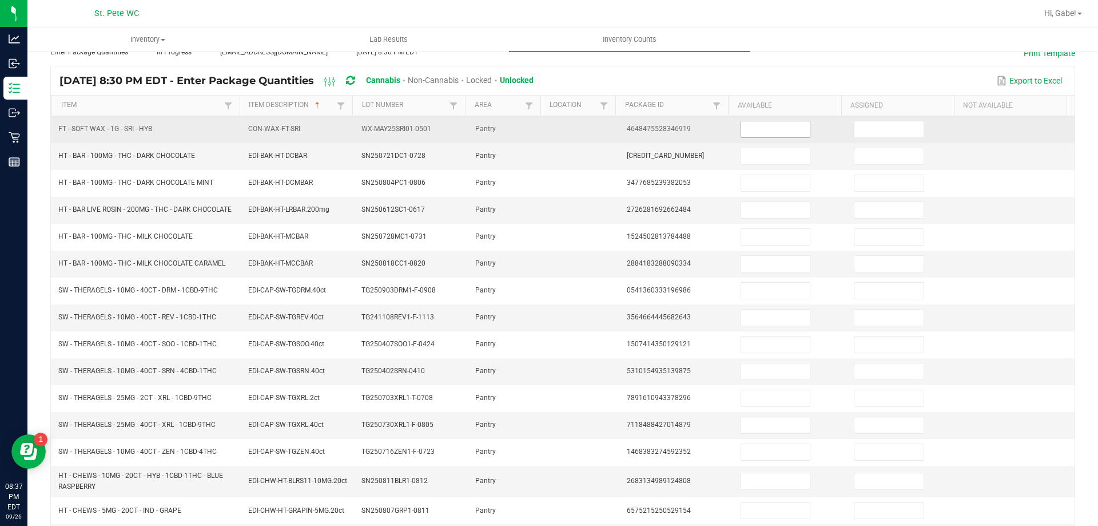
click at [779, 129] on input at bounding box center [775, 129] width 69 height 16
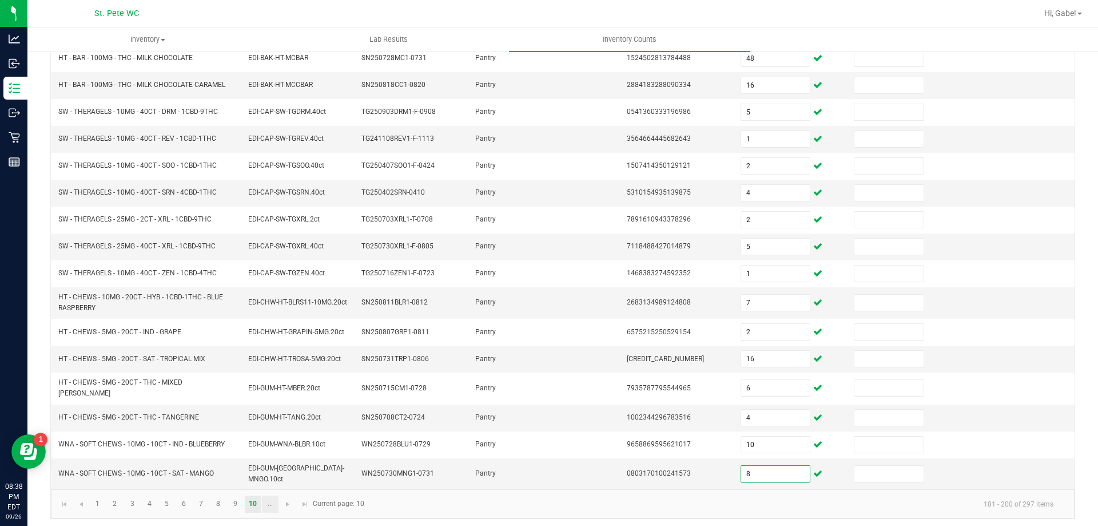
click at [274, 499] on link "..." at bounding box center [270, 503] width 17 height 17
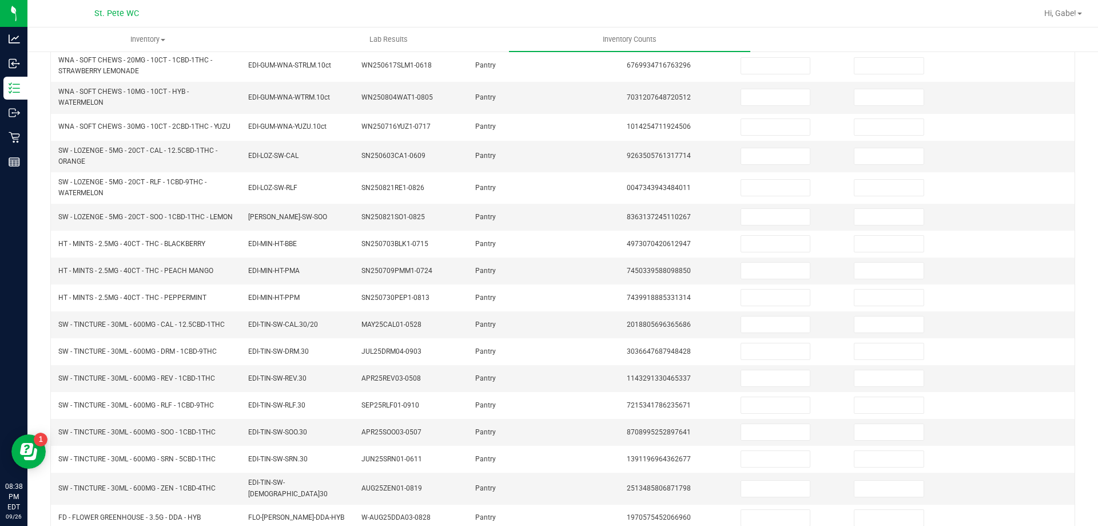
scroll to position [98, 0]
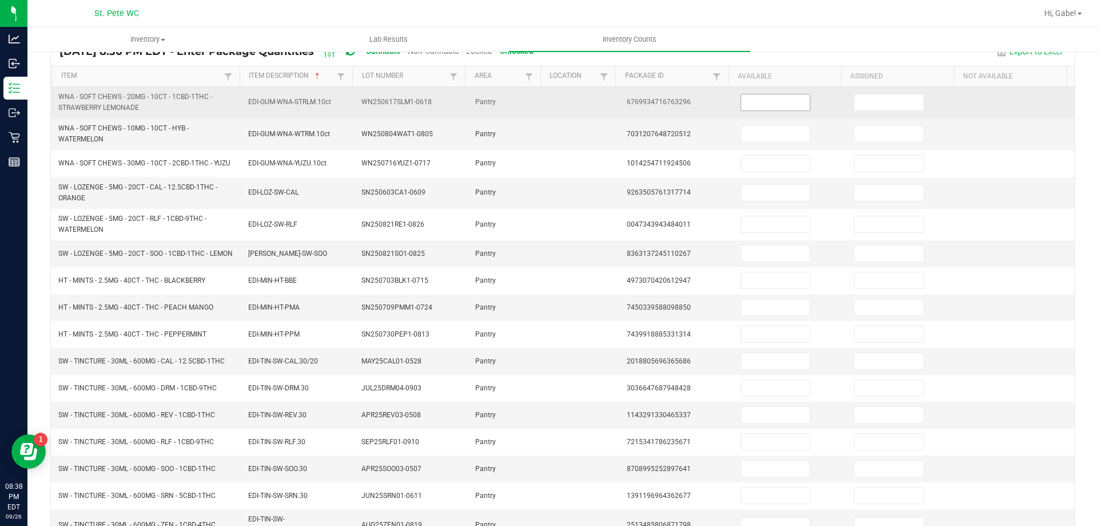
click at [762, 105] on input at bounding box center [775, 102] width 69 height 16
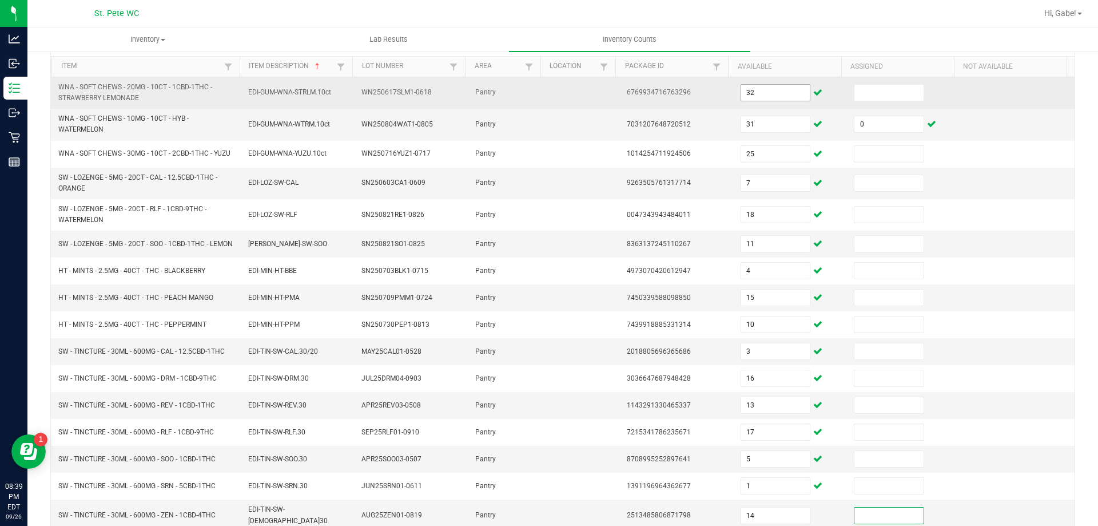
scroll to position [261, 0]
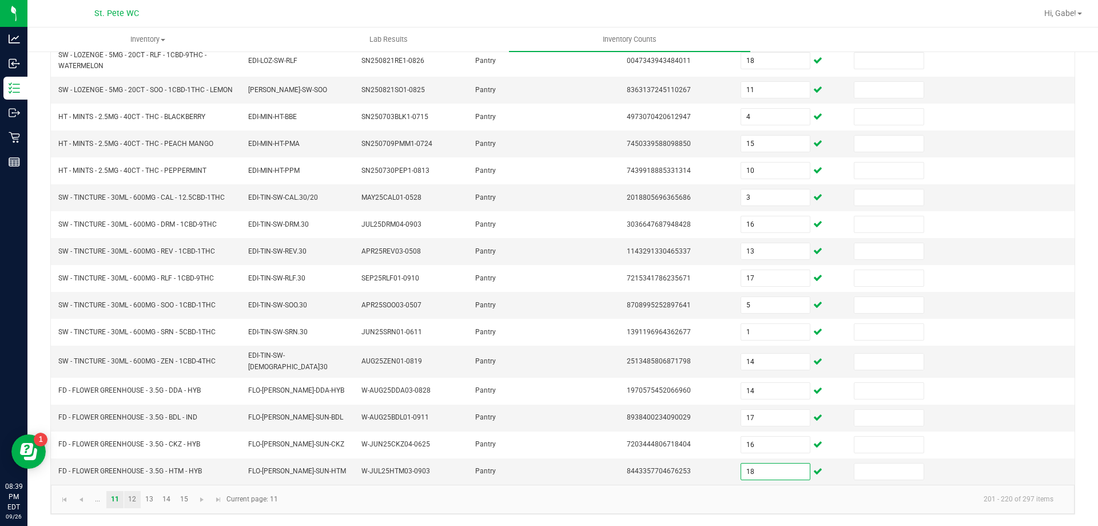
click at [134, 501] on link "12" at bounding box center [132, 499] width 17 height 17
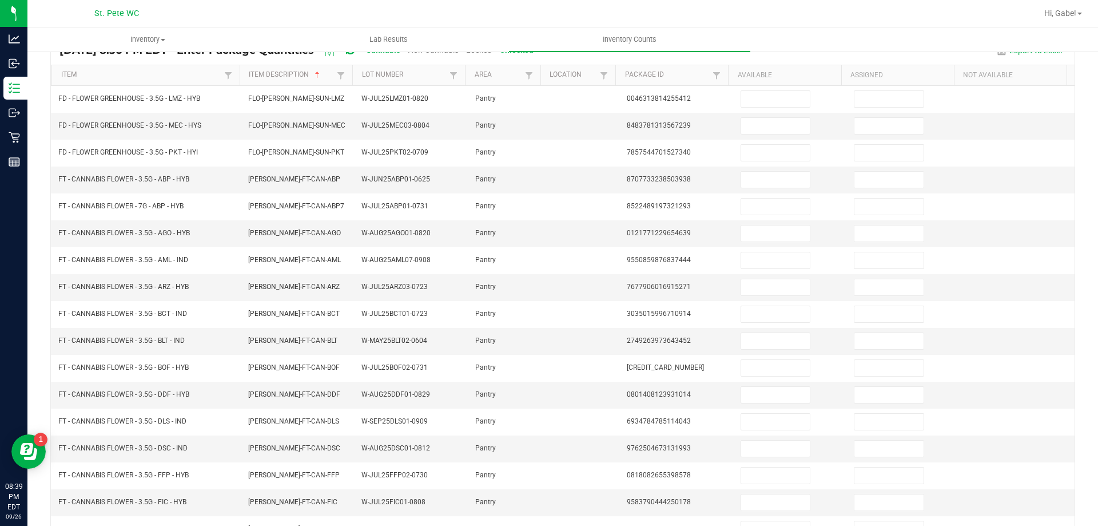
scroll to position [63, 0]
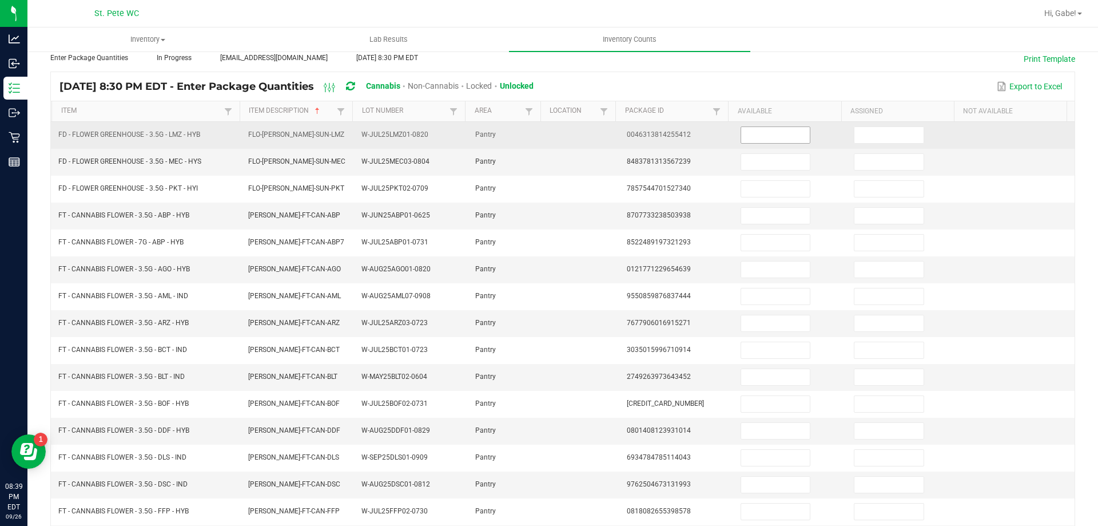
click at [782, 136] on input at bounding box center [775, 135] width 69 height 16
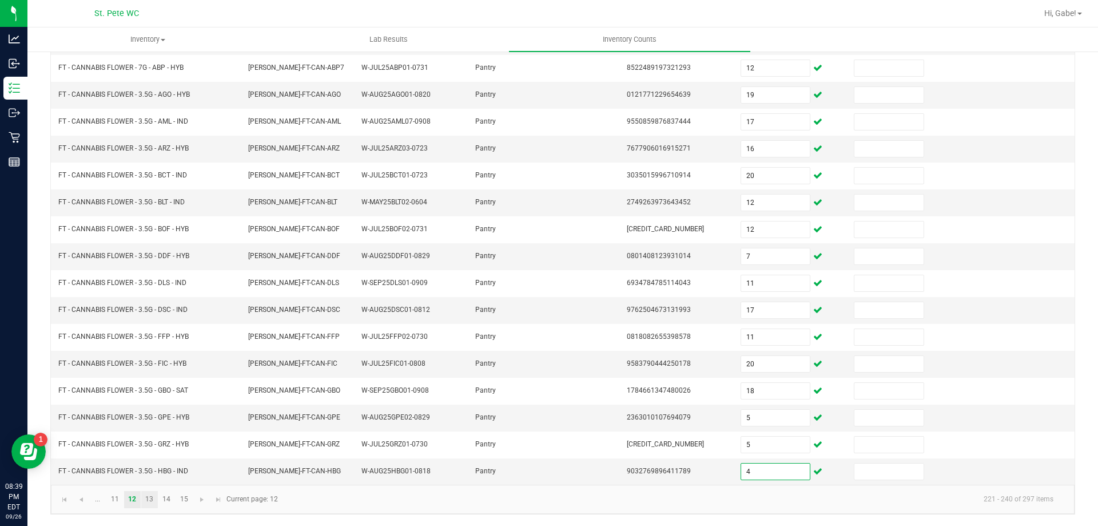
click at [148, 498] on link "13" at bounding box center [149, 499] width 17 height 17
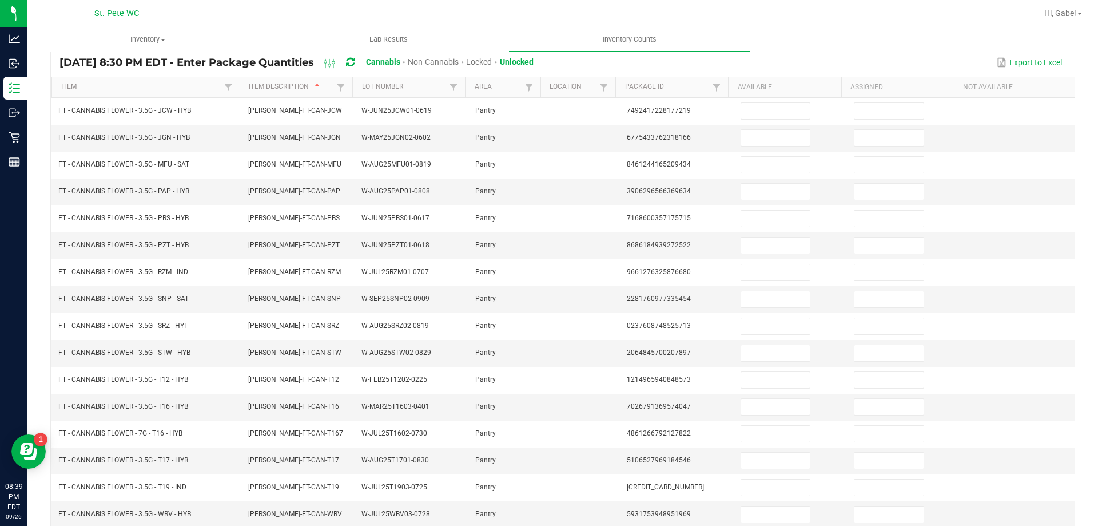
scroll to position [84, 0]
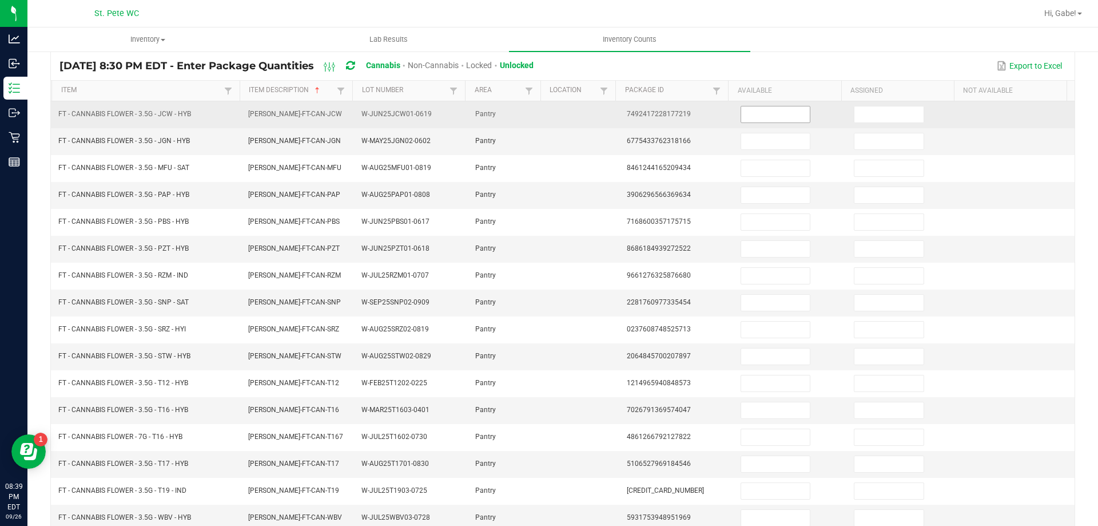
click at [786, 116] on input at bounding box center [775, 114] width 69 height 16
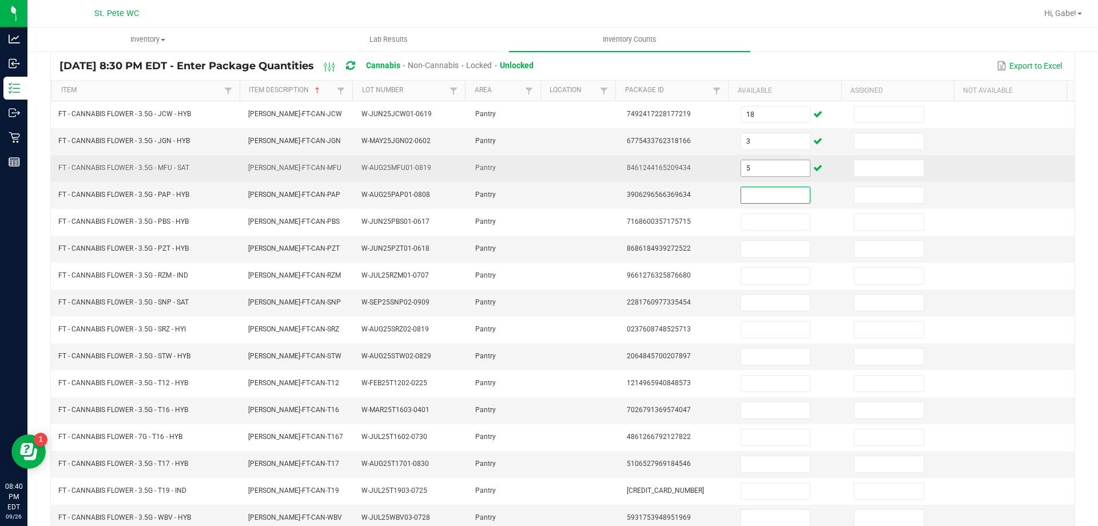
click at [755, 171] on input "5" at bounding box center [775, 168] width 69 height 16
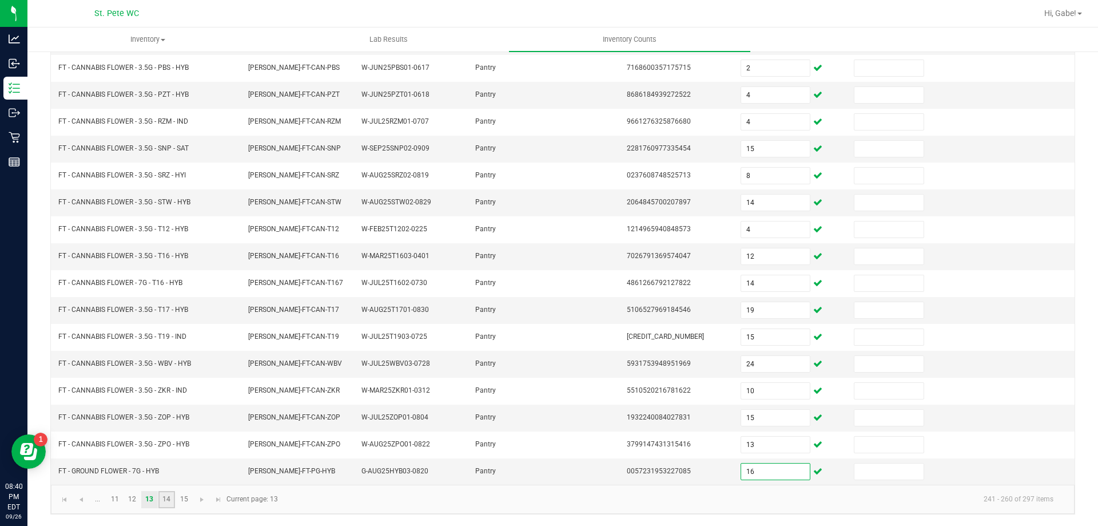
click at [166, 496] on link "14" at bounding box center [166, 499] width 17 height 17
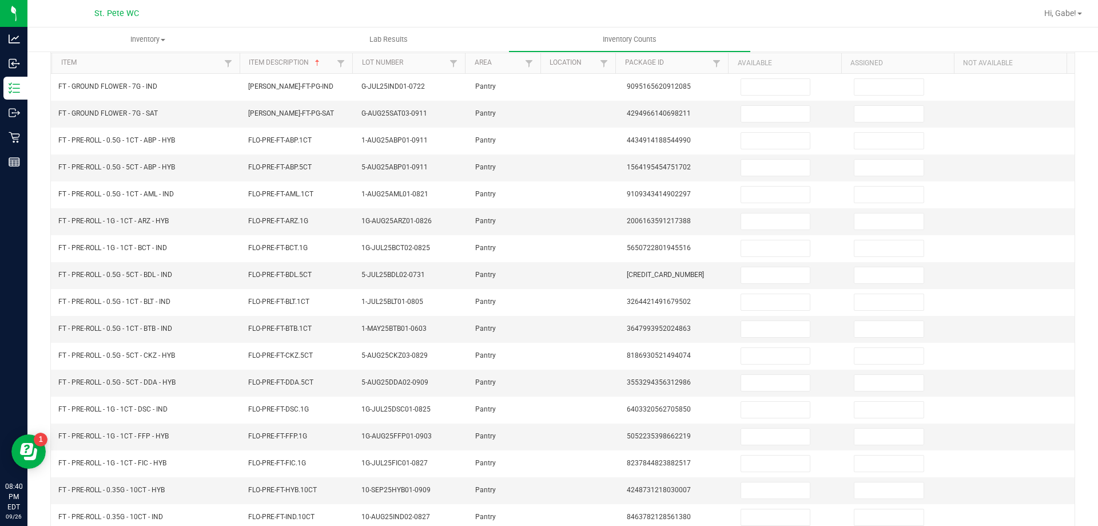
scroll to position [56, 0]
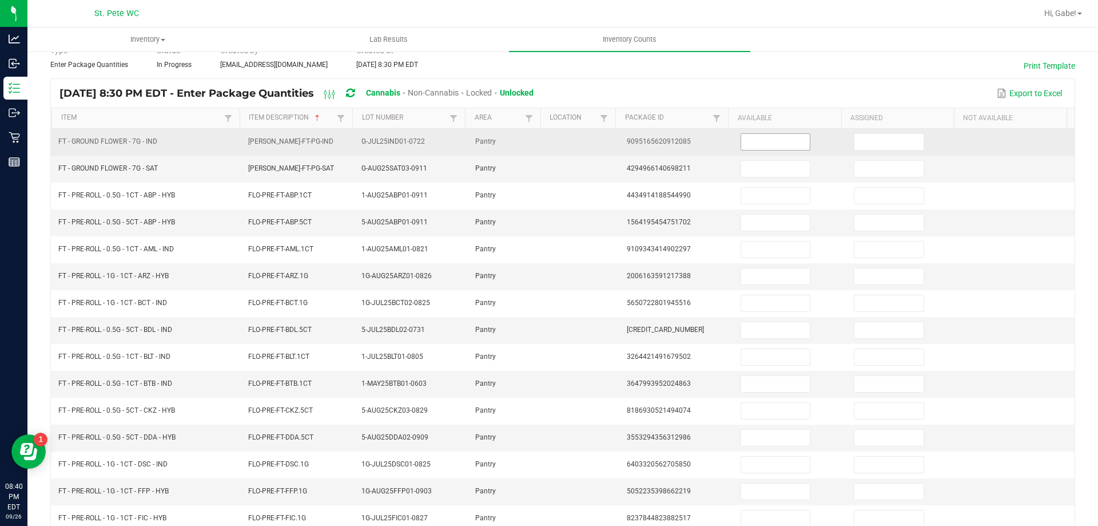
click at [765, 143] on input at bounding box center [775, 142] width 69 height 16
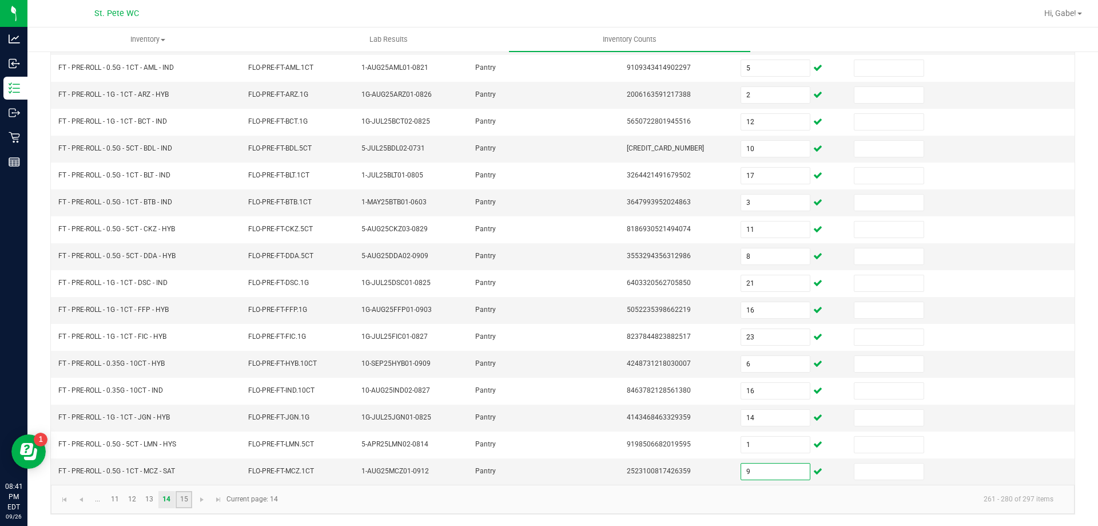
click at [184, 498] on link "15" at bounding box center [184, 499] width 17 height 17
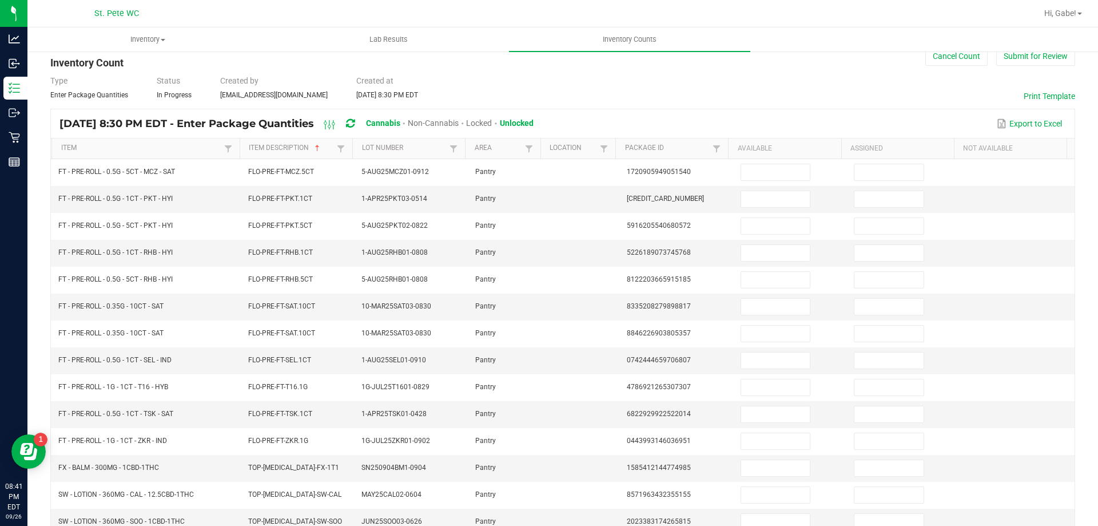
scroll to position [0, 0]
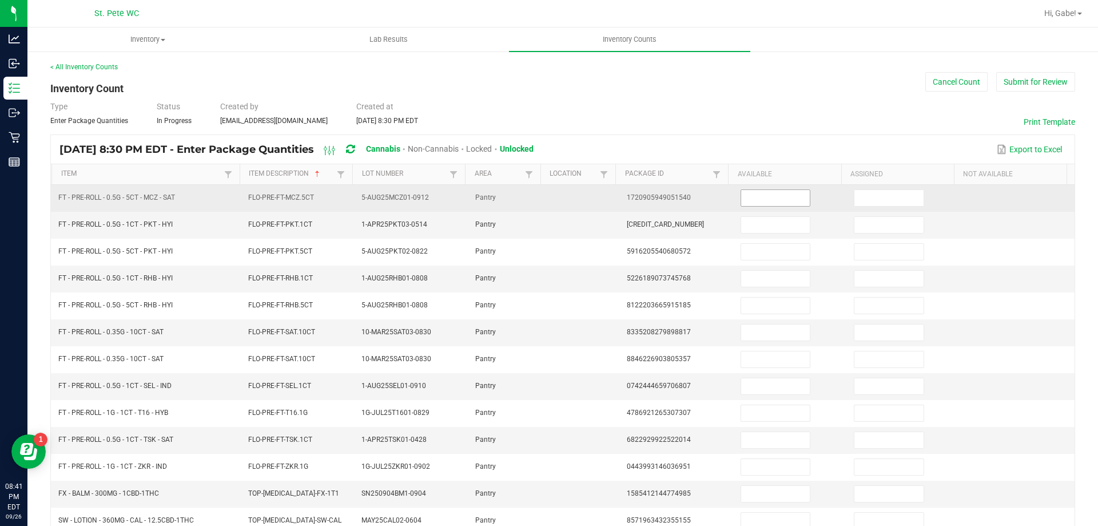
click at [779, 197] on input at bounding box center [775, 198] width 69 height 16
click at [772, 202] on input "8" at bounding box center [775, 198] width 69 height 16
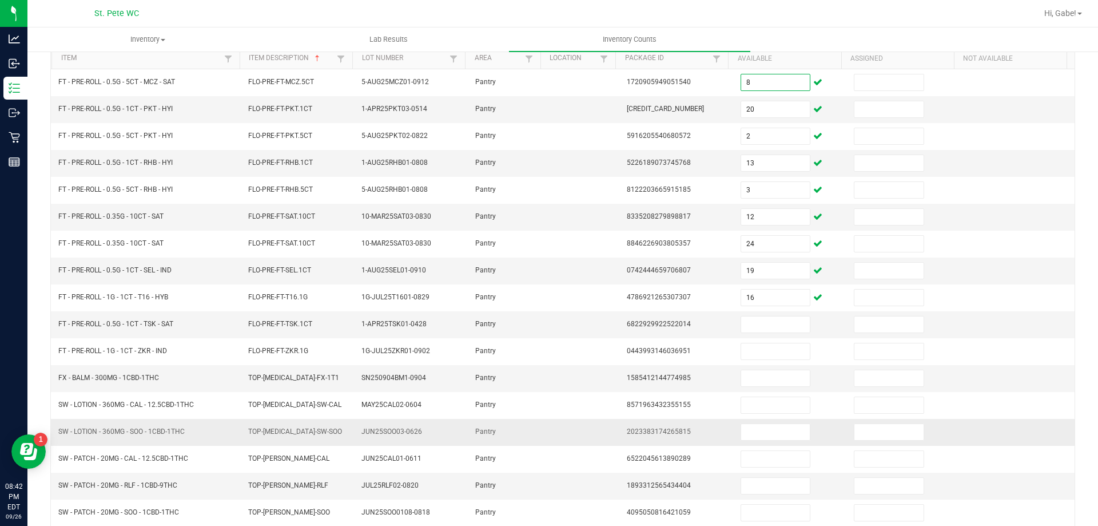
scroll to position [157, 0]
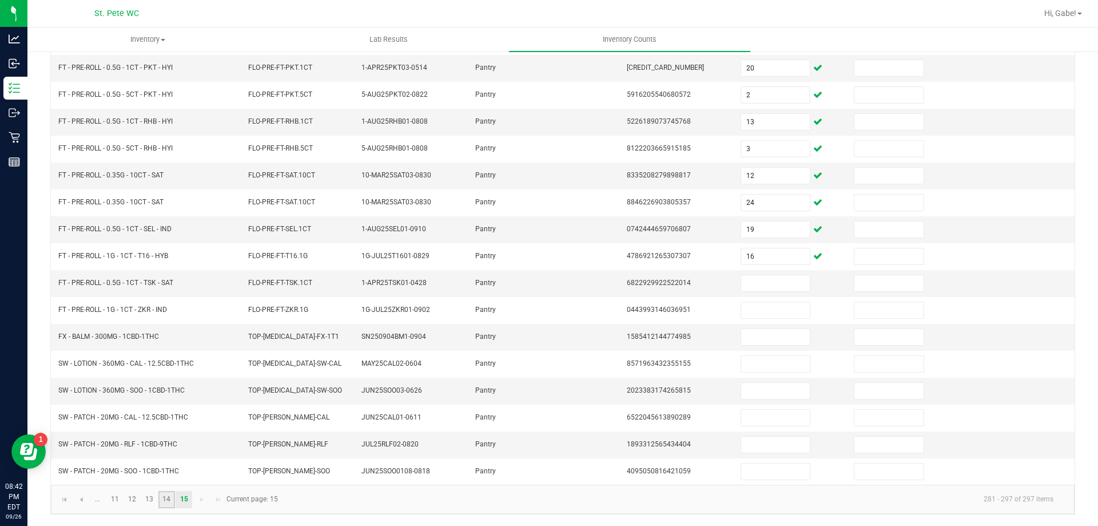
click at [164, 499] on link "14" at bounding box center [166, 499] width 17 height 17
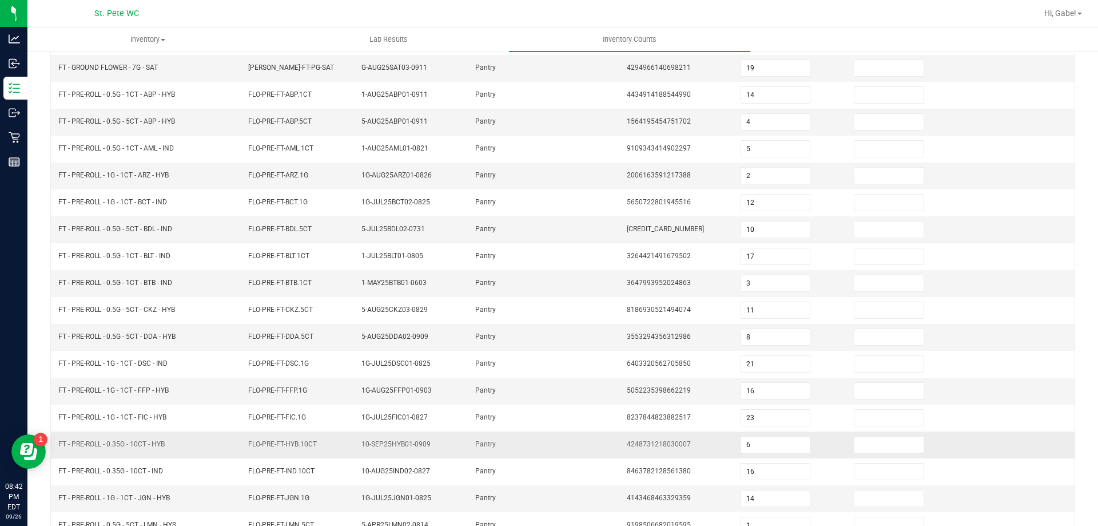
scroll to position [237, 0]
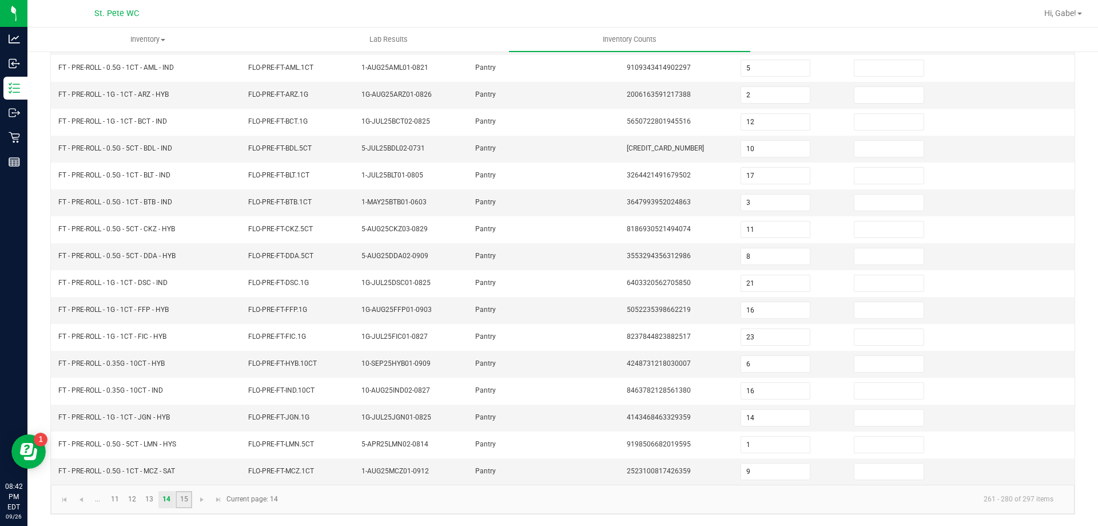
click at [192, 498] on link "15" at bounding box center [184, 499] width 17 height 17
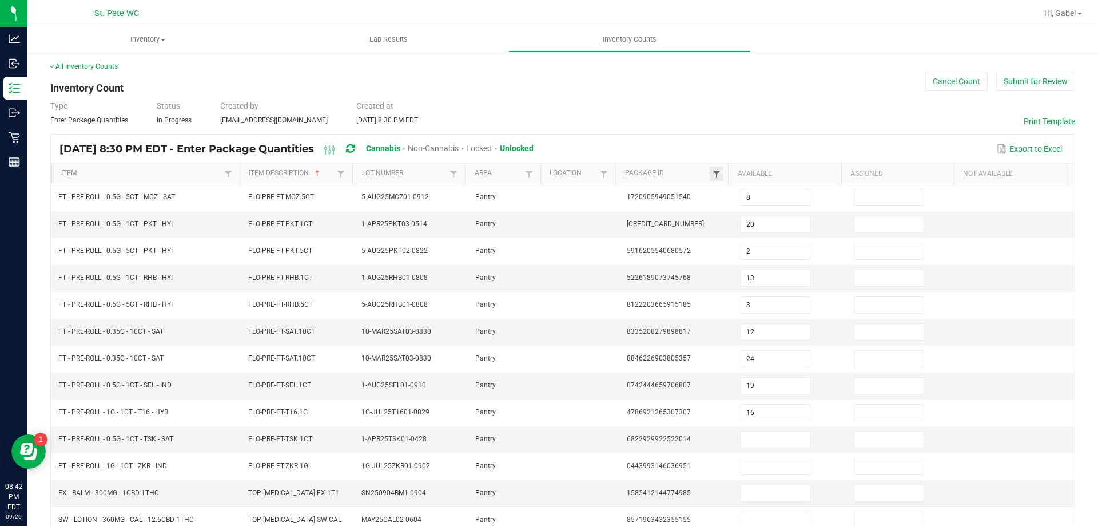
scroll to position [0, 0]
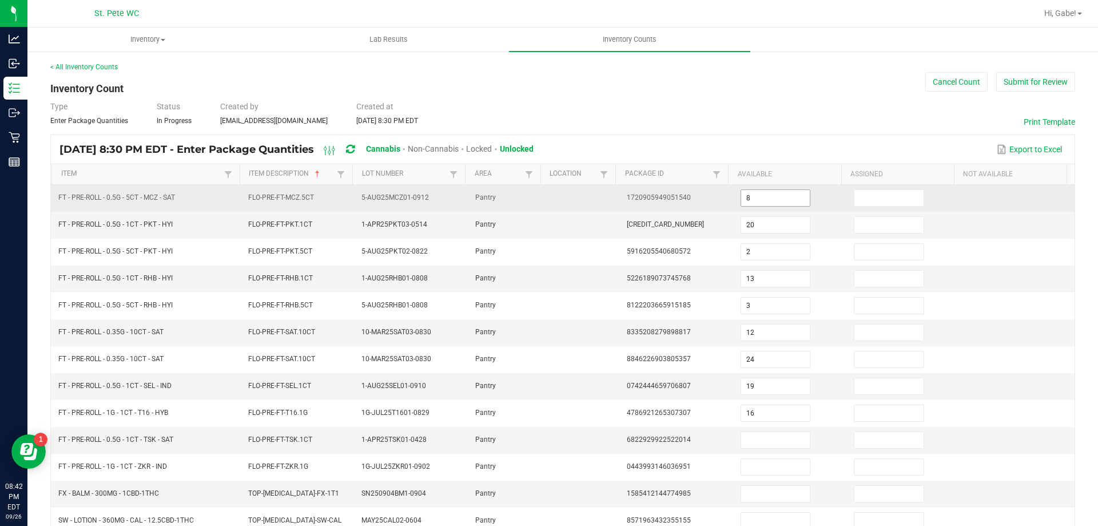
click at [745, 198] on input "8" at bounding box center [775, 198] width 69 height 16
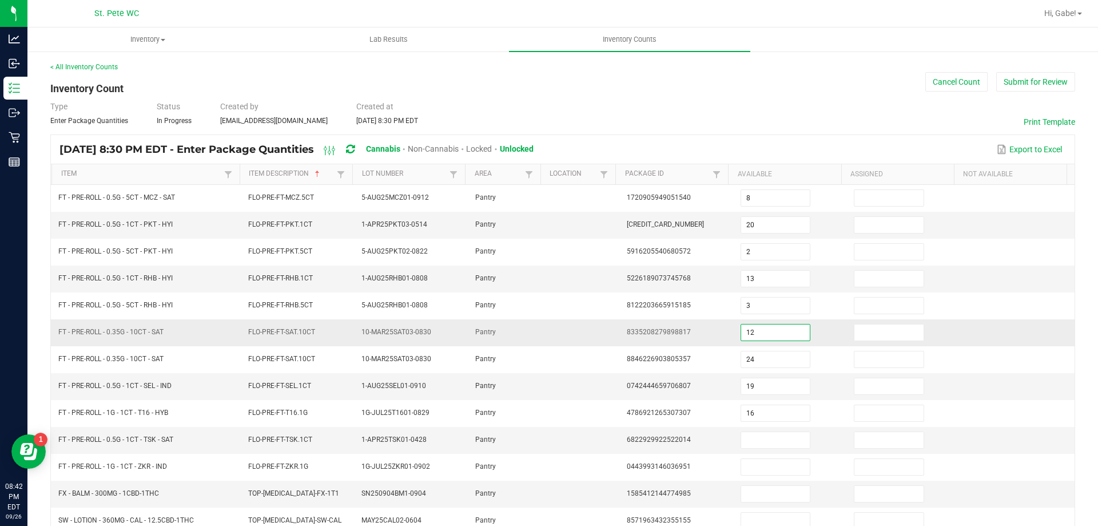
click at [755, 335] on input "12" at bounding box center [775, 332] width 69 height 16
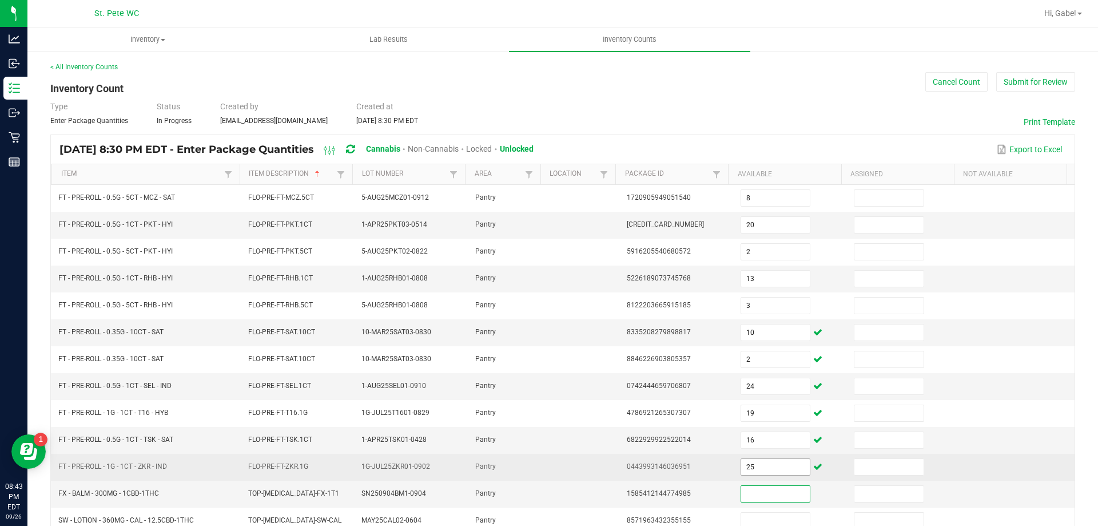
click at [774, 463] on input "25" at bounding box center [775, 467] width 69 height 16
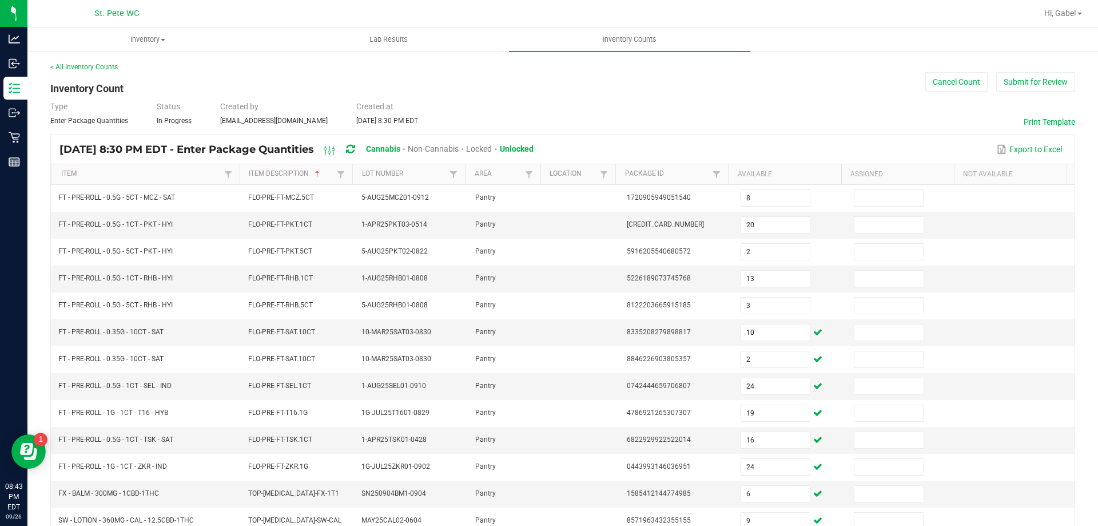
click at [905, 138] on div "[DATE] 8:30 PM EDT - Enter Package Quantities Cannabis Non-Cannabis Locked Unlo…" at bounding box center [563, 149] width 1024 height 29
drag, startPoint x: 1078, startPoint y: 66, endPoint x: 1069, endPoint y: 74, distance: 12.2
click at [1077, 66] on div "< All Inventory Counts Inventory Count Cancel Count Submit for Review Type Ente…" at bounding box center [562, 366] width 1071 height 632
click at [1053, 85] on button "Submit for Review" at bounding box center [1036, 81] width 79 height 19
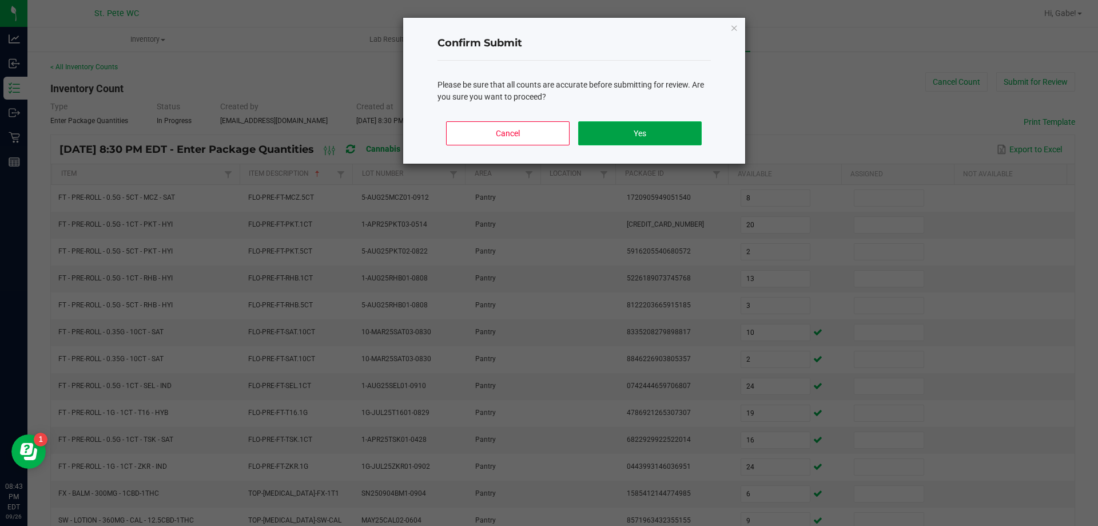
click at [637, 129] on button "Yes" at bounding box center [639, 133] width 123 height 24
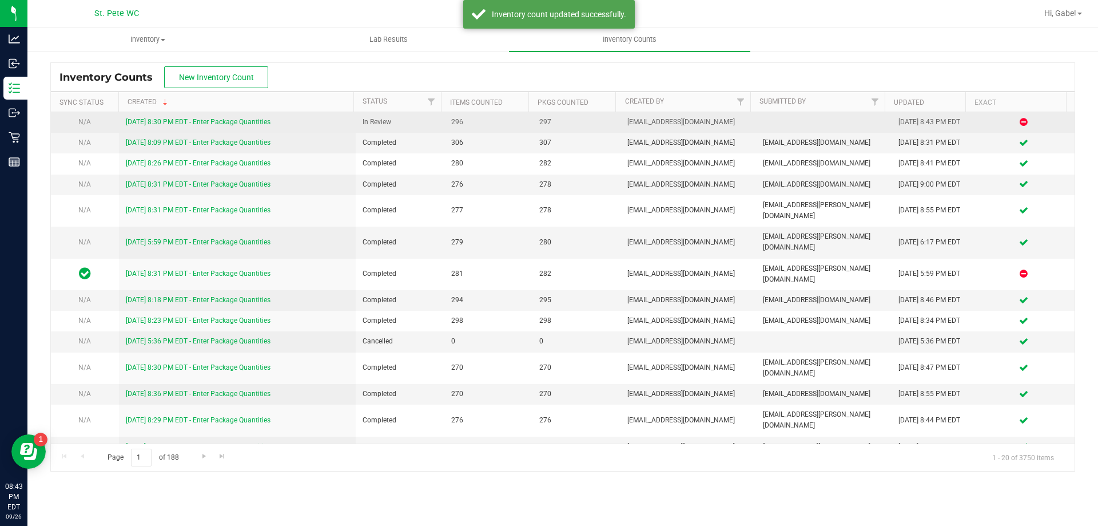
click at [227, 118] on link "[DATE] 8:30 PM EDT - Enter Package Quantities" at bounding box center [198, 122] width 145 height 8
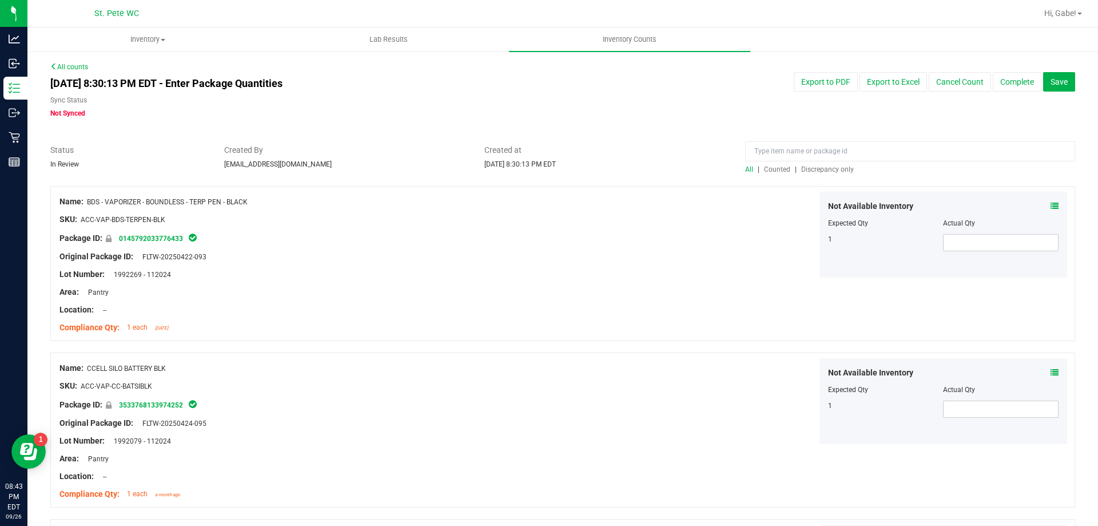
click at [811, 168] on span "Discrepancy only" at bounding box center [828, 169] width 53 height 8
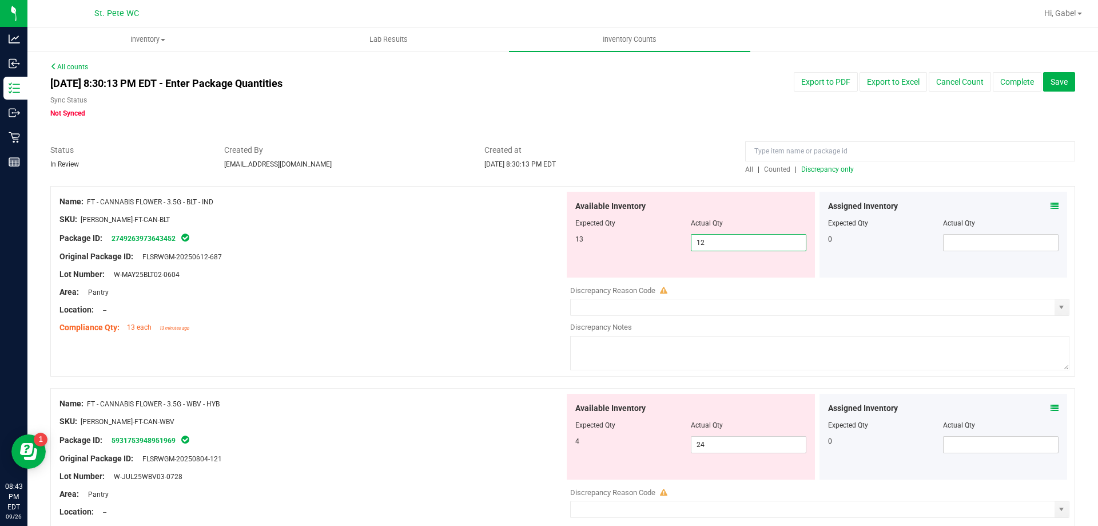
click at [730, 240] on span "12 12" at bounding box center [749, 242] width 116 height 17
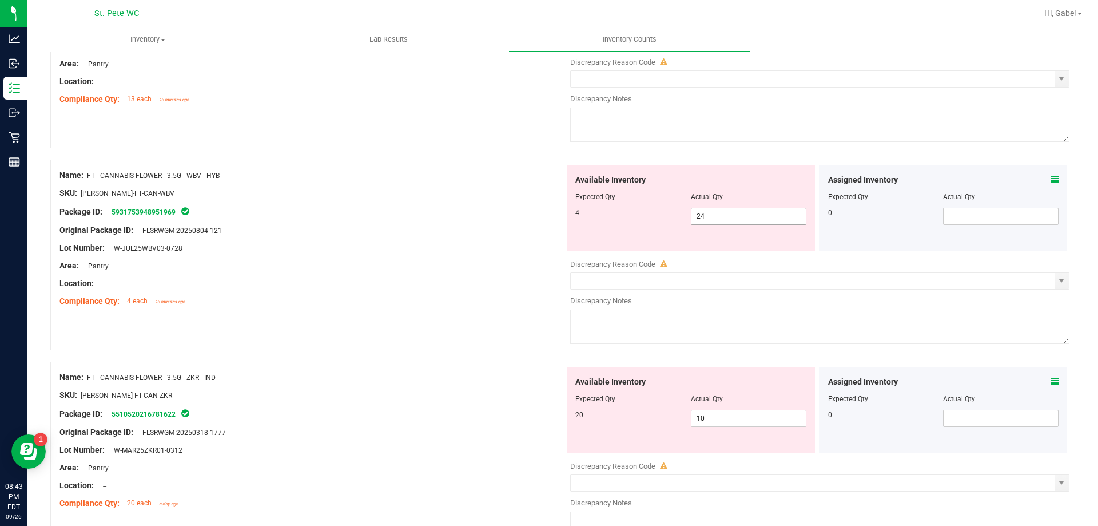
scroll to position [229, 0]
click at [752, 221] on span "24 24" at bounding box center [749, 215] width 116 height 17
click at [352, 322] on div "Name: FT - CANNABIS FLOWER - 3.5G - WBV - HYB SKU: [PERSON_NAME]-FT-CAN-WBV Pac…" at bounding box center [562, 260] width 1025 height 202
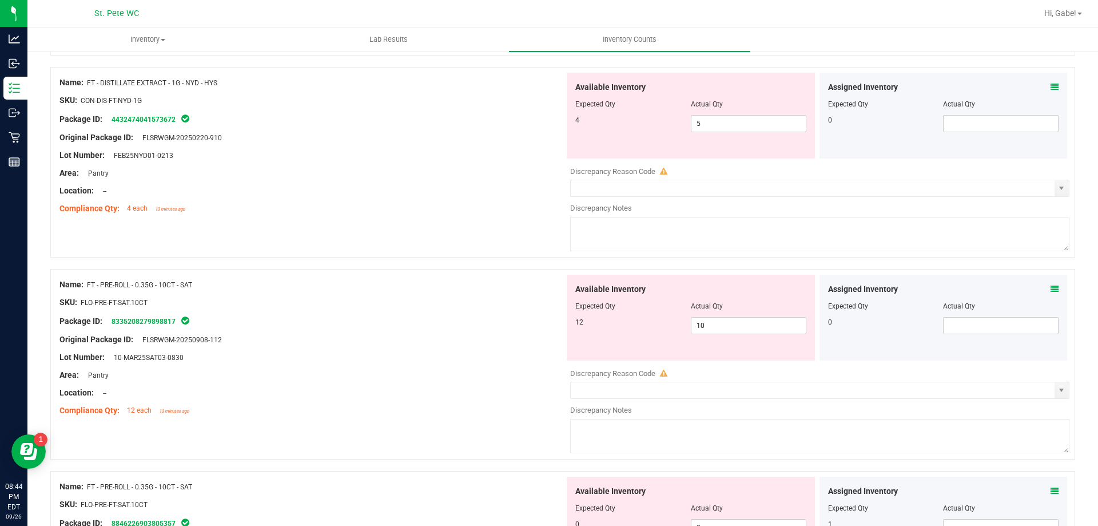
scroll to position [1316, 0]
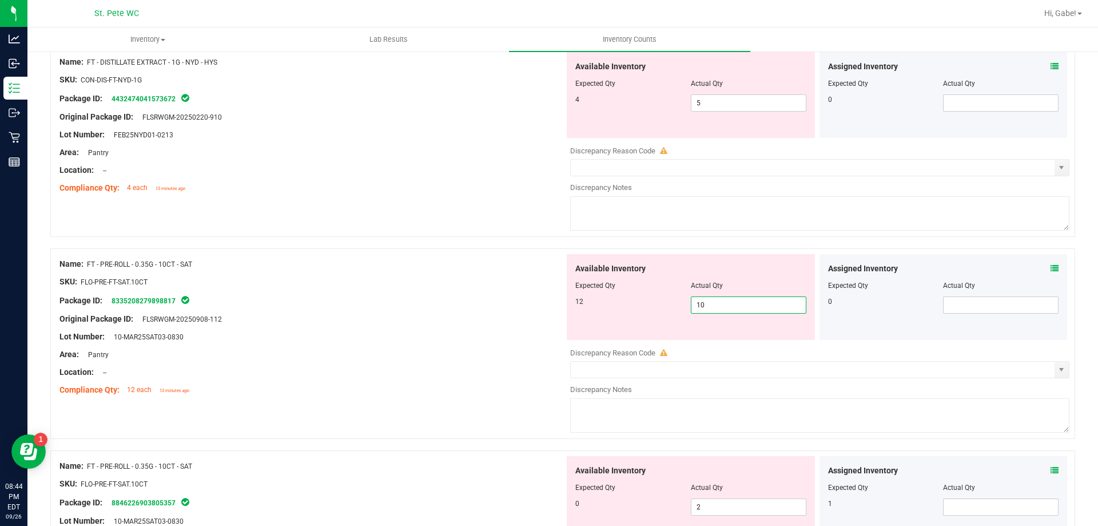
click at [699, 306] on span "10 10" at bounding box center [749, 304] width 116 height 17
click at [699, 306] on input "10" at bounding box center [749, 305] width 114 height 16
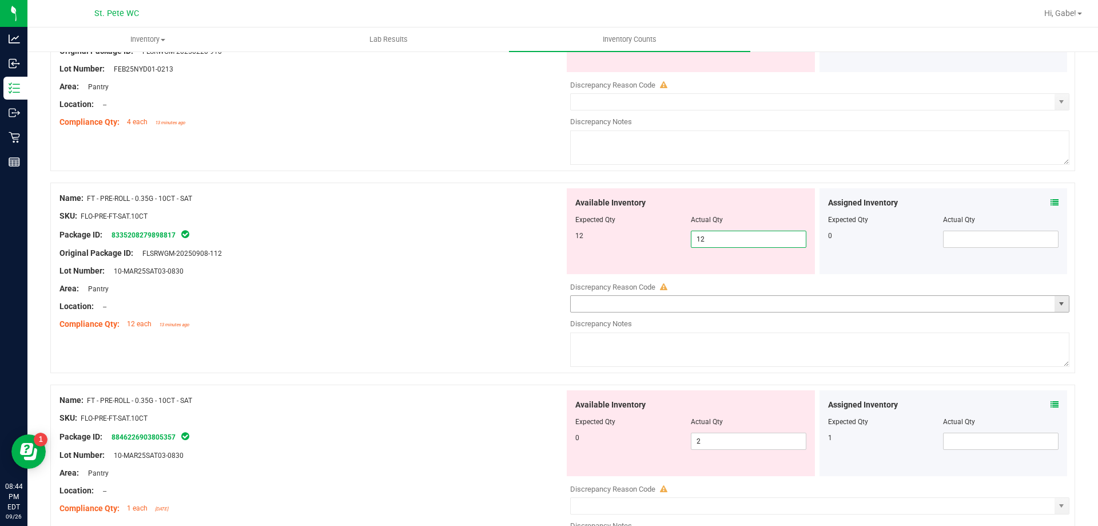
scroll to position [1488, 0]
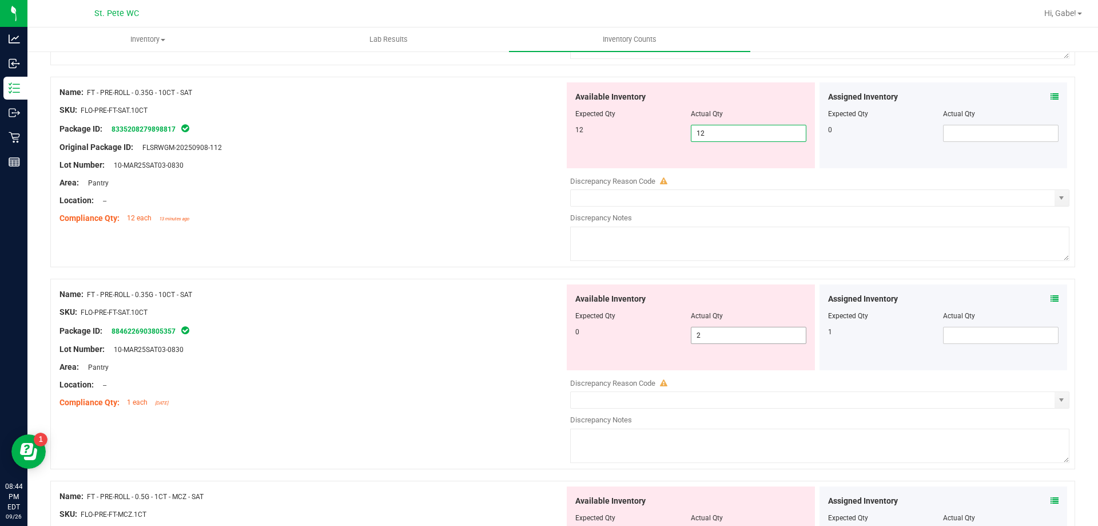
click at [775, 331] on div "Available Inventory Expected Qty Actual Qty 0 2 2" at bounding box center [691, 327] width 248 height 86
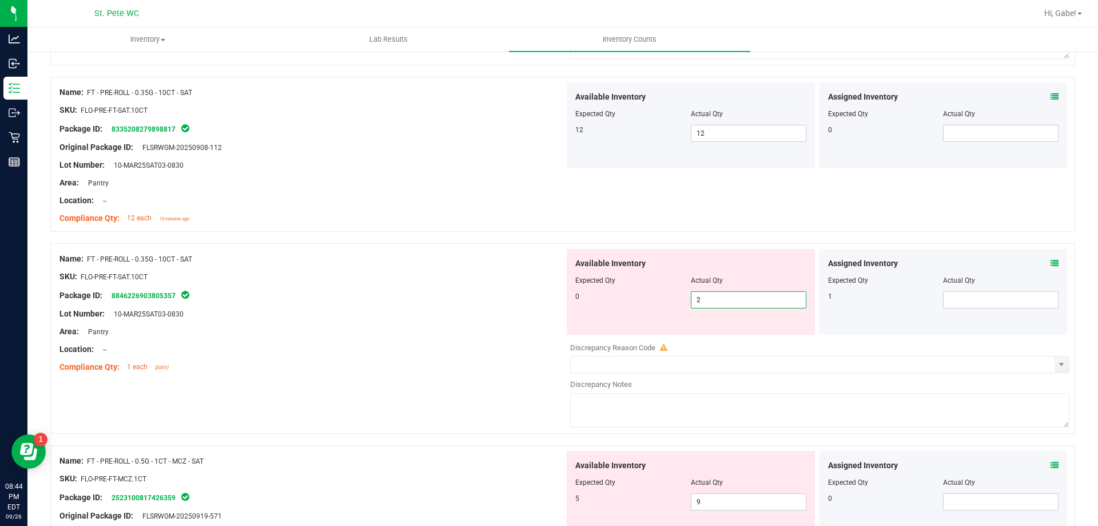
click at [775, 331] on div "Available Inventory Expected Qty Actual Qty 0 2 2" at bounding box center [691, 292] width 248 height 86
click at [756, 296] on span "2 2" at bounding box center [749, 299] width 116 height 17
click at [756, 296] on input "2" at bounding box center [749, 300] width 114 height 16
click at [977, 296] on span at bounding box center [1001, 299] width 116 height 17
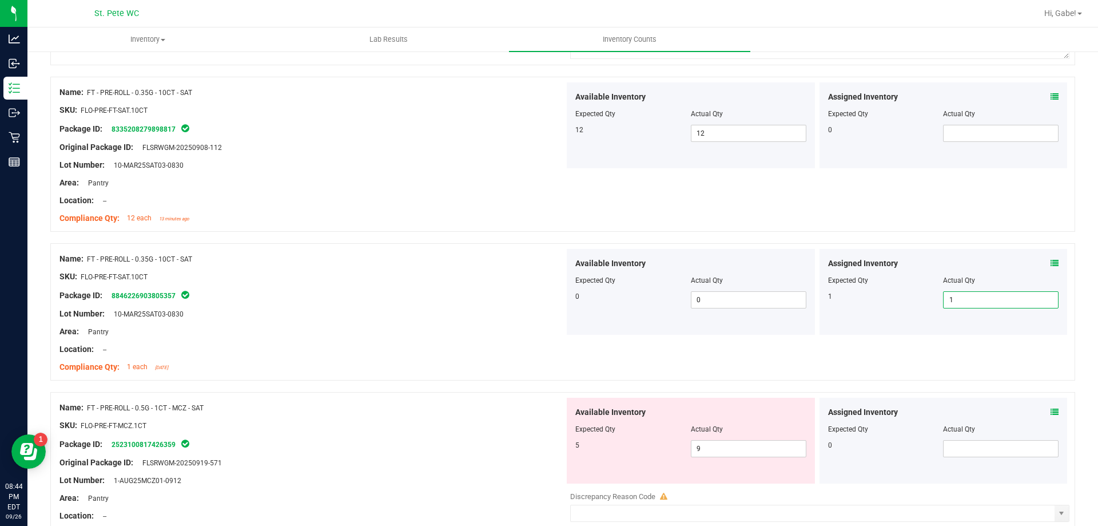
click at [404, 277] on div "SKU: FLO-PRE-FT-SAT.10CT" at bounding box center [312, 277] width 505 height 12
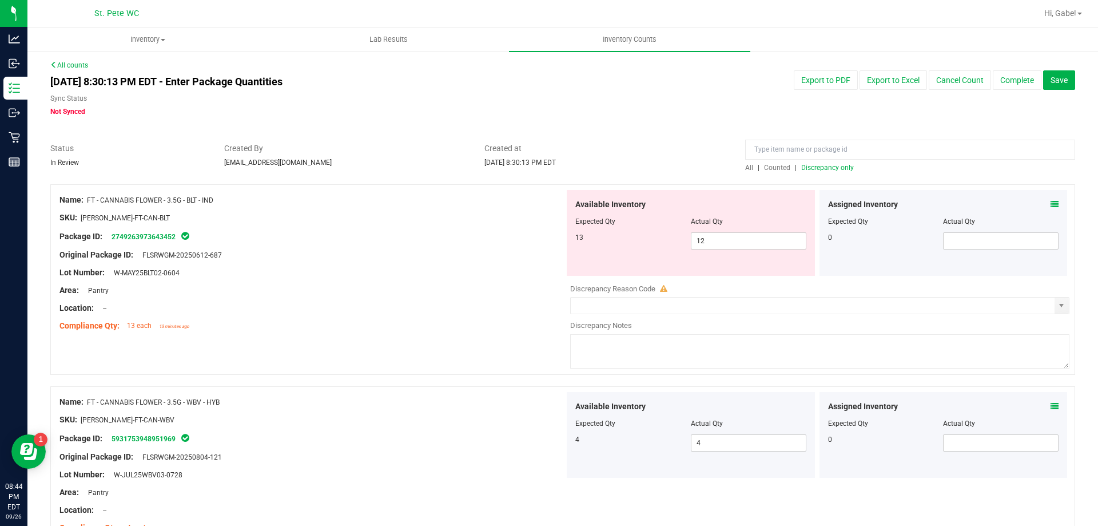
scroll to position [0, 0]
click at [841, 169] on span "Discrepancy only" at bounding box center [828, 169] width 53 height 8
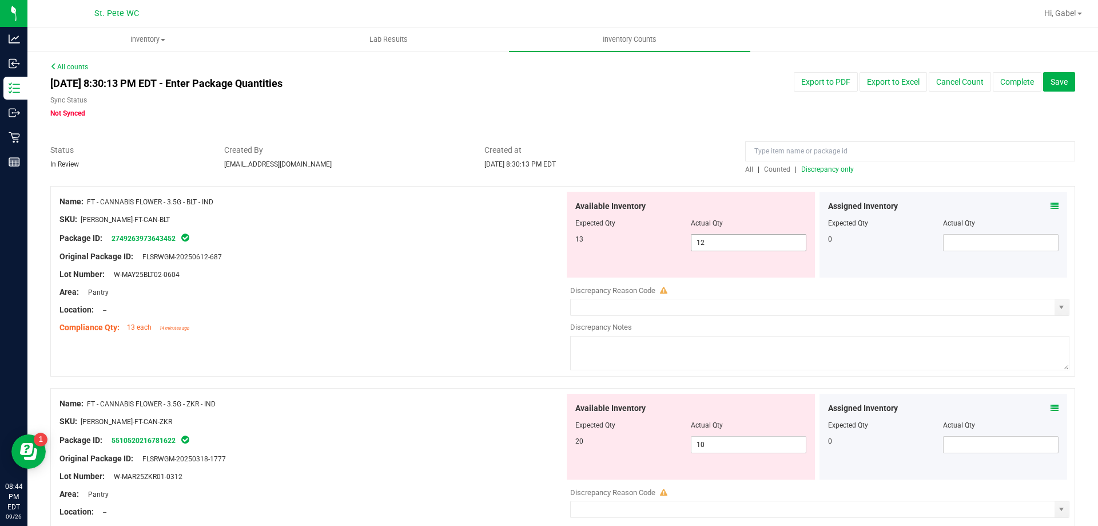
click at [729, 241] on input "12" at bounding box center [749, 243] width 114 height 16
click at [800, 106] on div "[DATE] 8:30:13 PM EDT - Enter Package Quantities Sync Status Not Synced Export …" at bounding box center [563, 95] width 1042 height 46
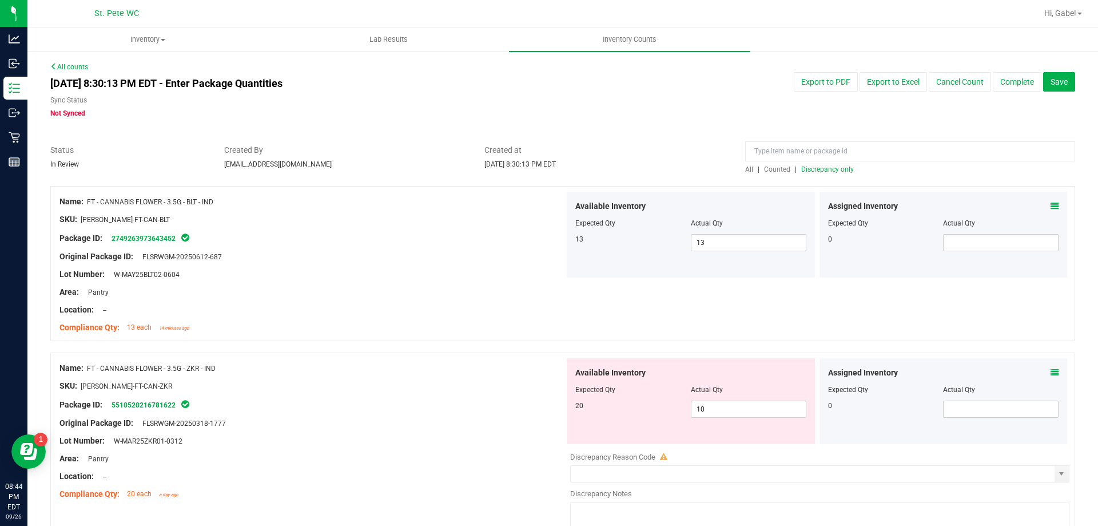
click at [831, 172] on span "Discrepancy only" at bounding box center [828, 169] width 53 height 8
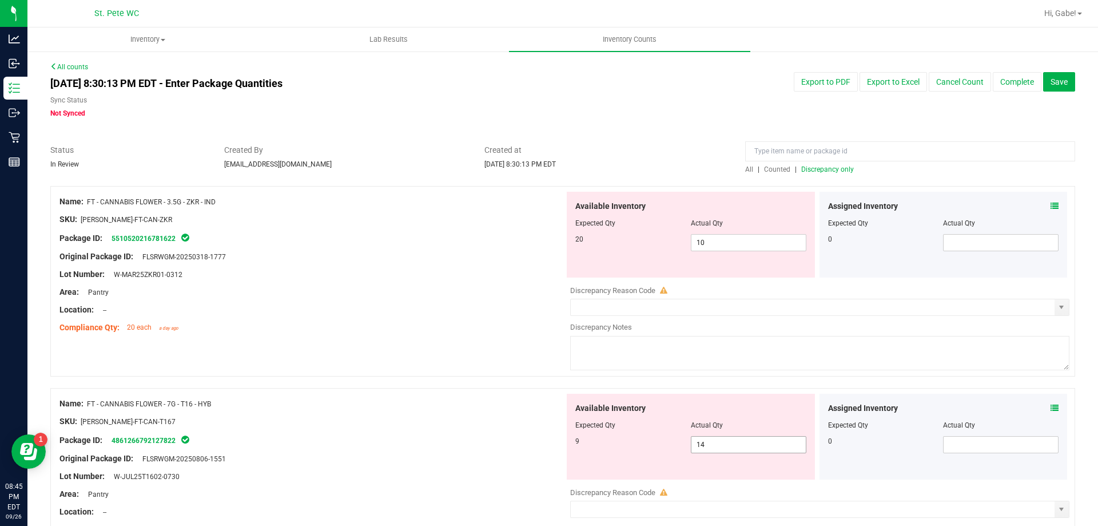
click at [731, 444] on input "14" at bounding box center [749, 445] width 114 height 16
click at [737, 244] on input "10" at bounding box center [749, 243] width 114 height 16
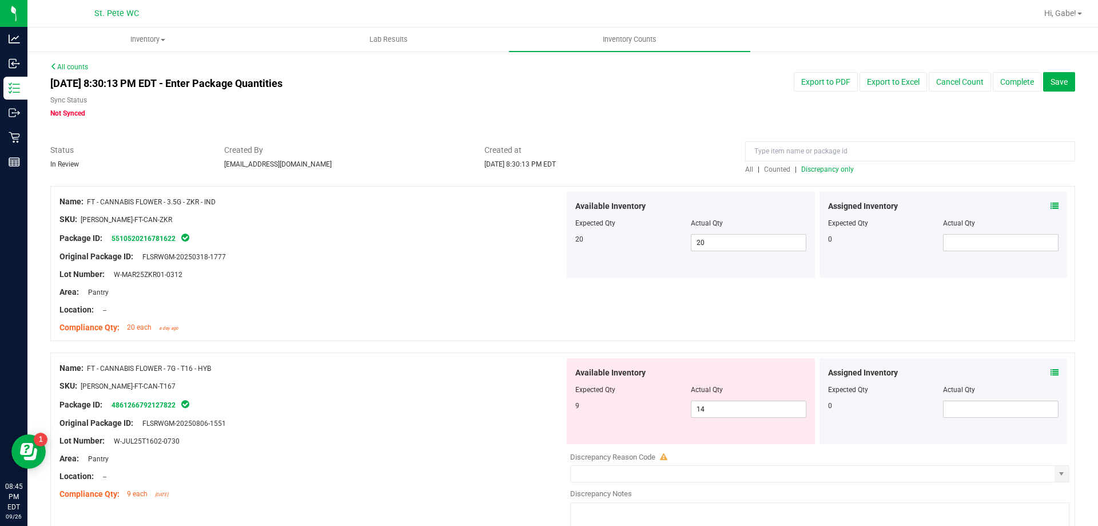
click at [821, 192] on div "Assigned Inventory Expected Qty Actual Qty 0" at bounding box center [944, 235] width 248 height 86
click at [826, 169] on span "Discrepancy only" at bounding box center [828, 169] width 53 height 8
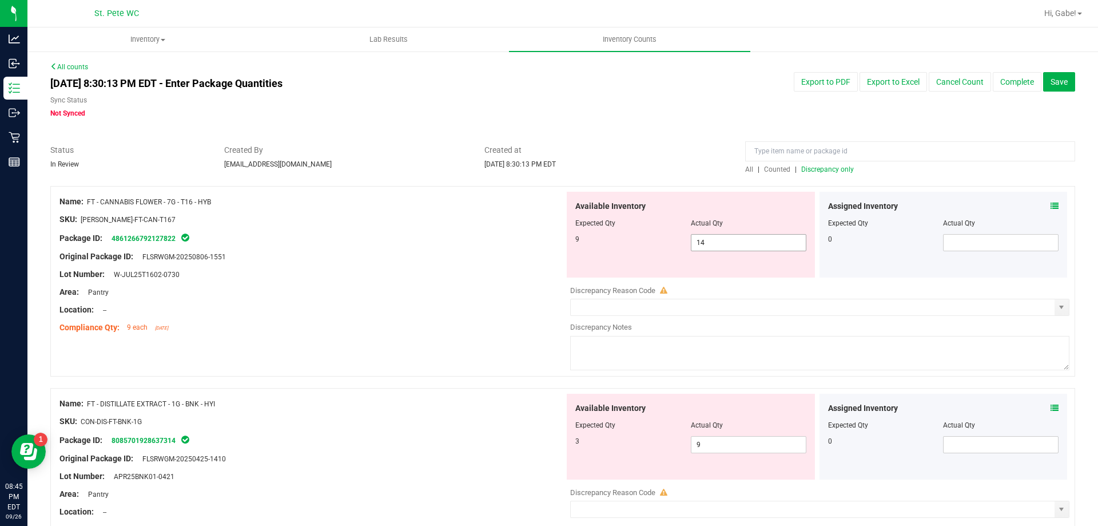
click at [764, 240] on input "14" at bounding box center [749, 243] width 114 height 16
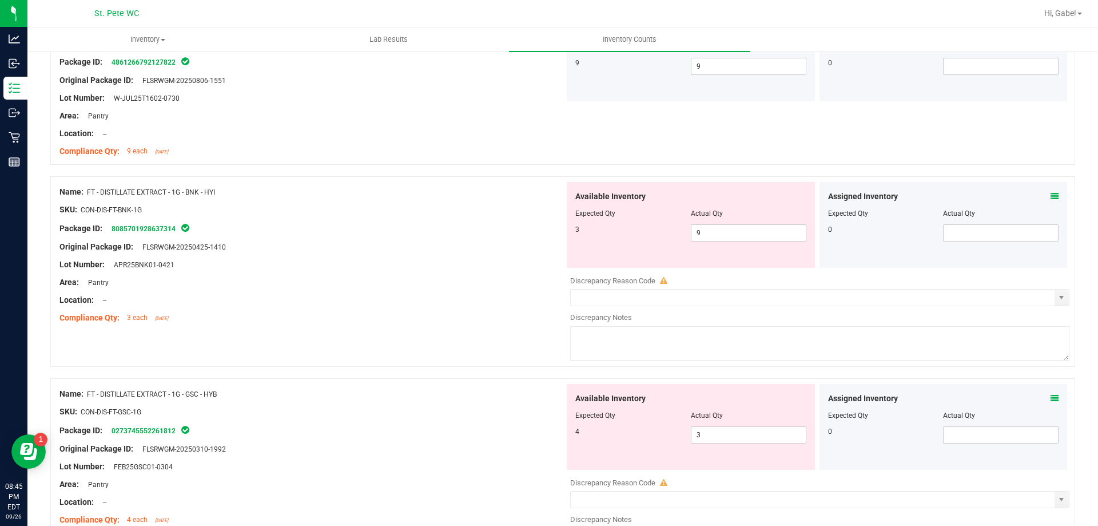
scroll to position [172, 0]
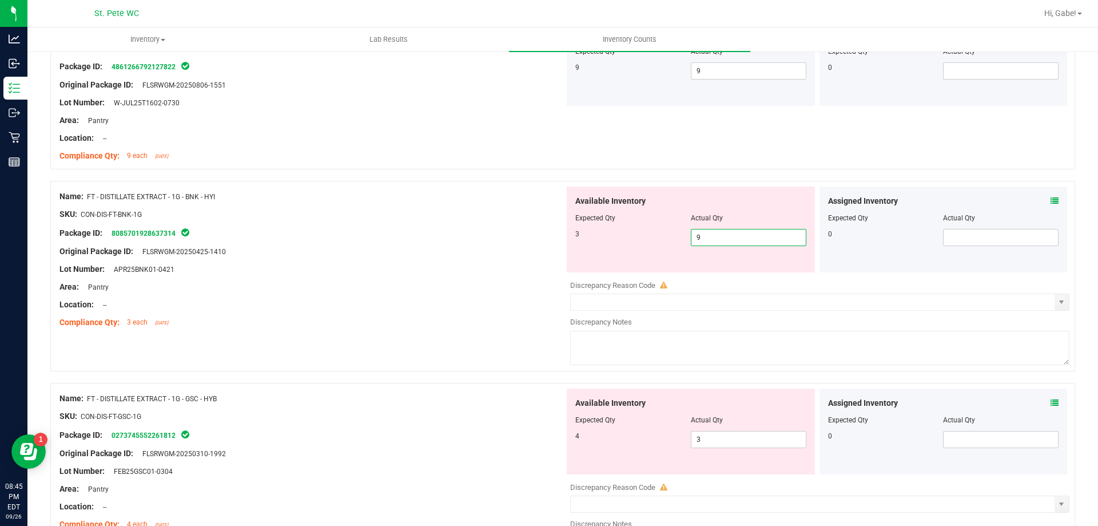
click at [707, 241] on span "9 9" at bounding box center [749, 237] width 116 height 17
click at [442, 217] on div "SKU: CON-DIS-FT-BNK-1G" at bounding box center [312, 214] width 505 height 12
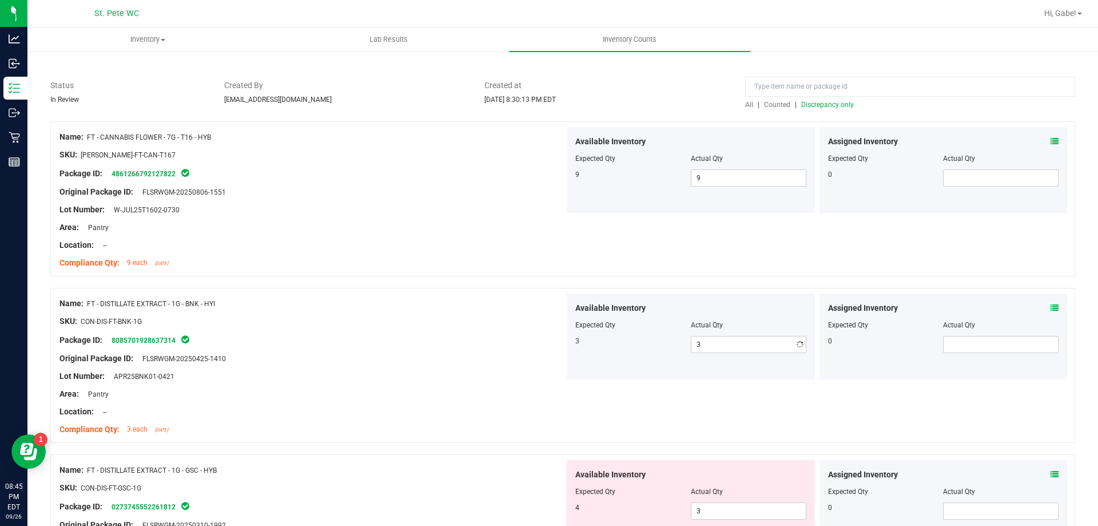
scroll to position [0, 0]
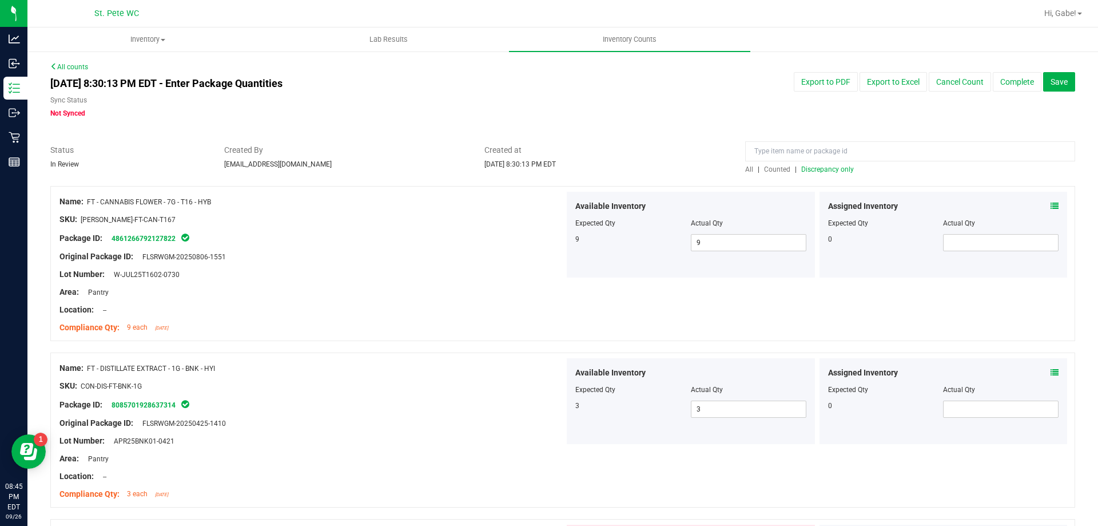
click at [811, 166] on span "Discrepancy only" at bounding box center [828, 169] width 53 height 8
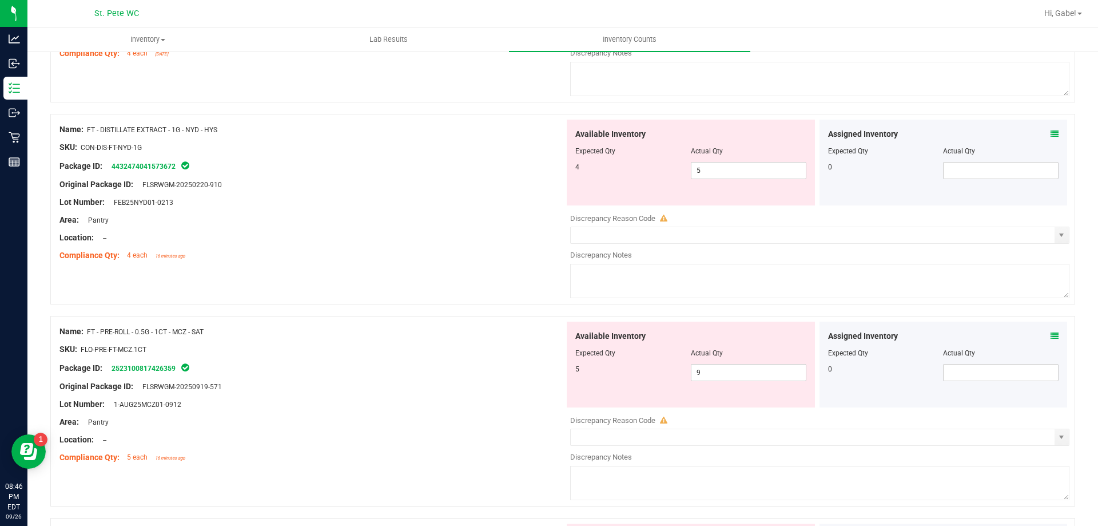
scroll to position [57, 0]
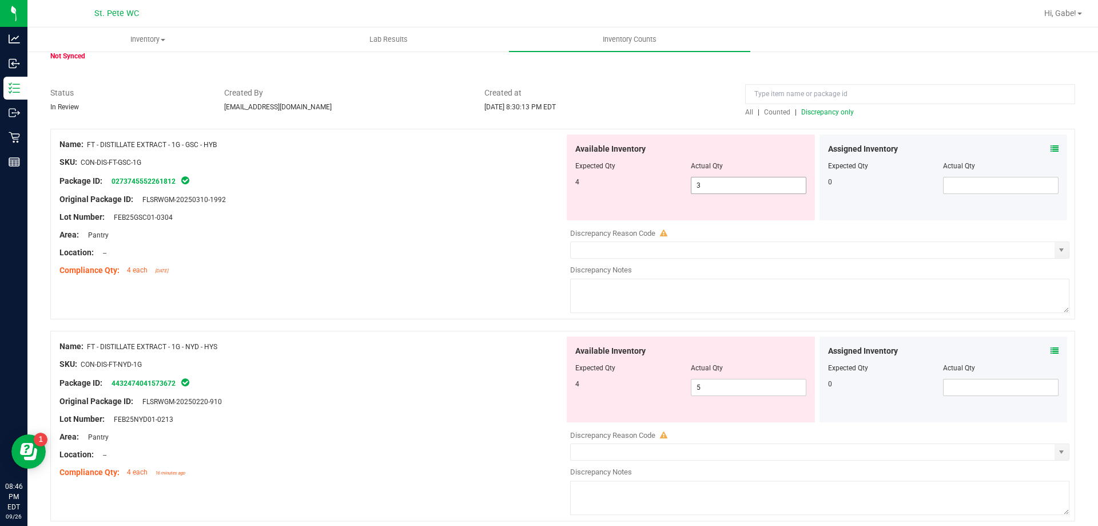
click at [739, 184] on span "3 3" at bounding box center [749, 185] width 116 height 17
click at [739, 184] on input "3" at bounding box center [749, 185] width 114 height 16
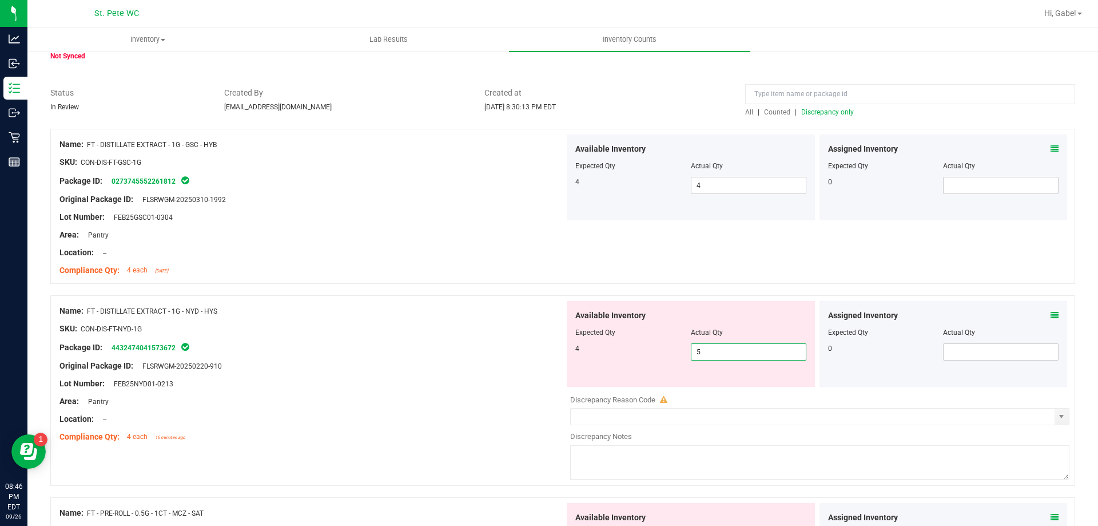
click at [713, 349] on span "5 5" at bounding box center [749, 351] width 116 height 17
click at [713, 349] on input "5" at bounding box center [749, 352] width 114 height 16
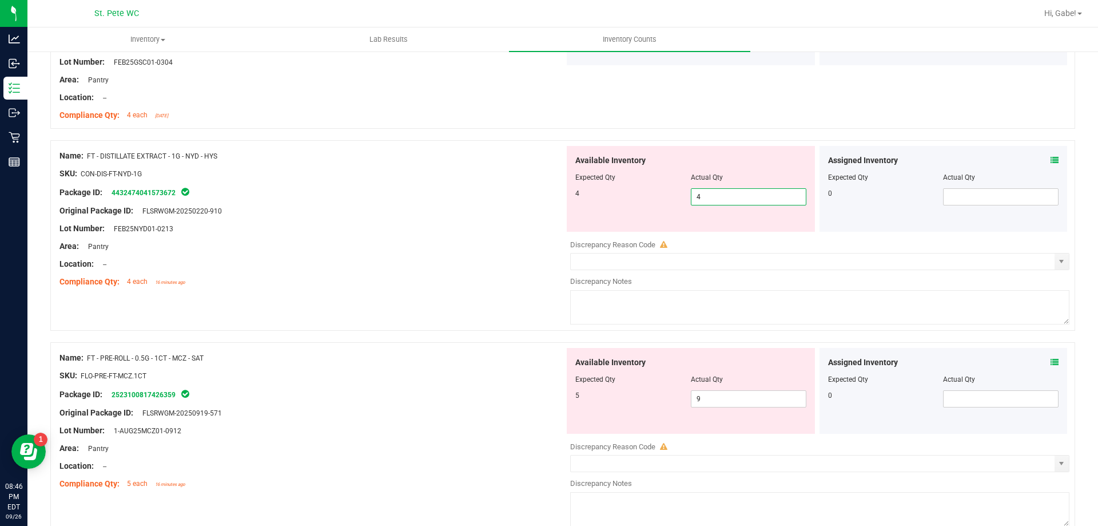
scroll to position [0, 0]
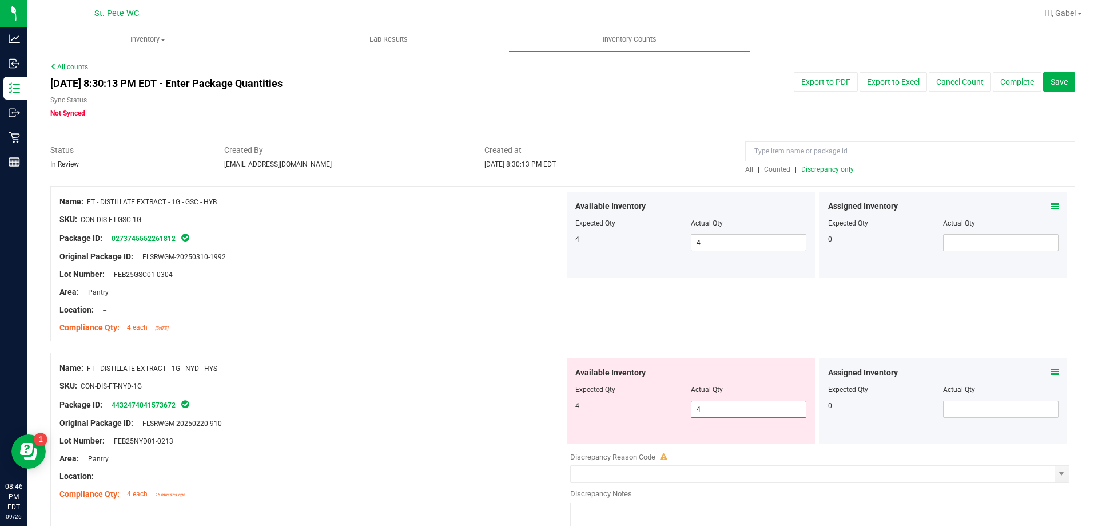
click at [808, 168] on span "Discrepancy only" at bounding box center [828, 169] width 53 height 8
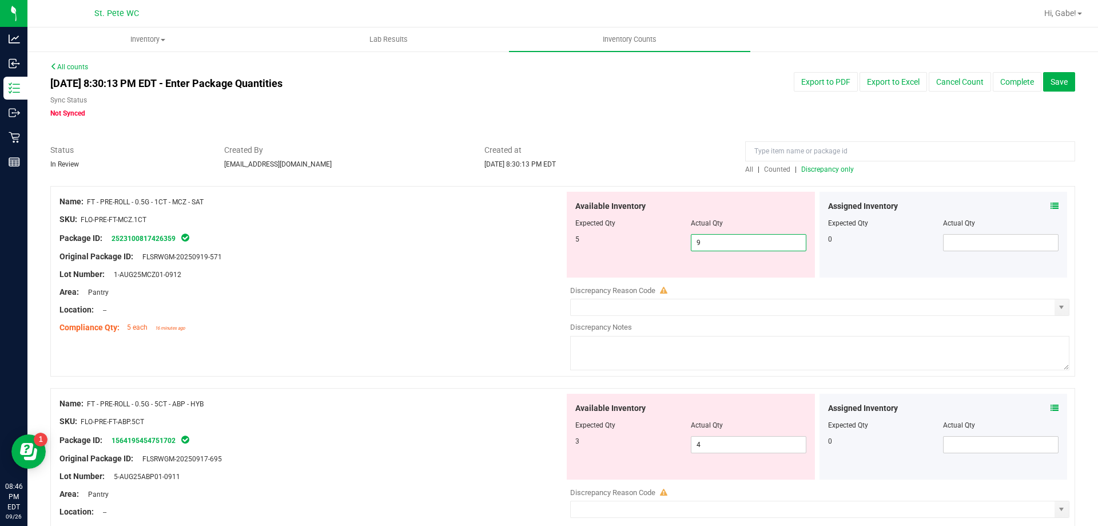
click at [725, 248] on span "9 9" at bounding box center [749, 242] width 116 height 17
click at [622, 150] on span "Created at" at bounding box center [607, 150] width 244 height 12
click at [819, 169] on span "Discrepancy only" at bounding box center [828, 169] width 53 height 8
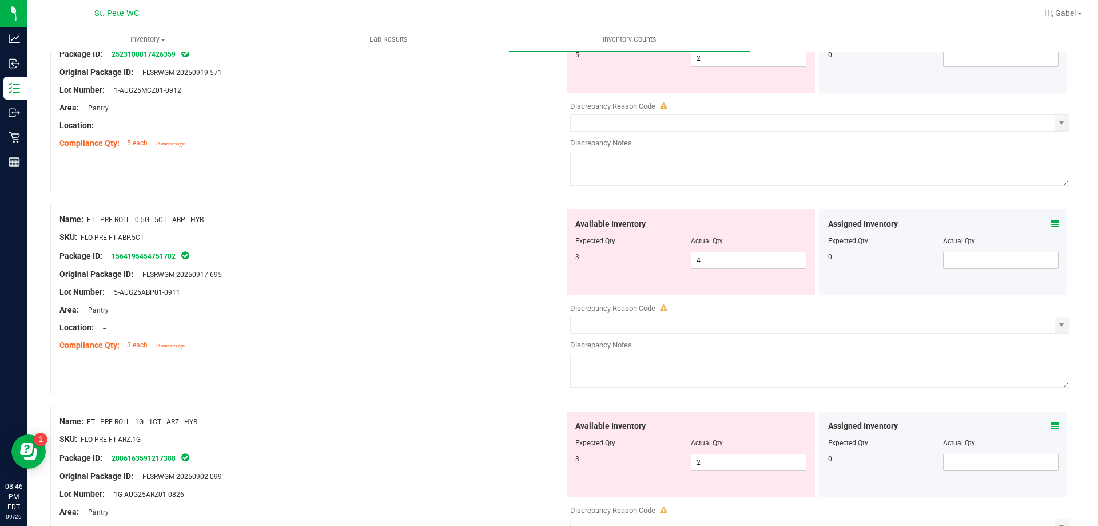
scroll to position [229, 0]
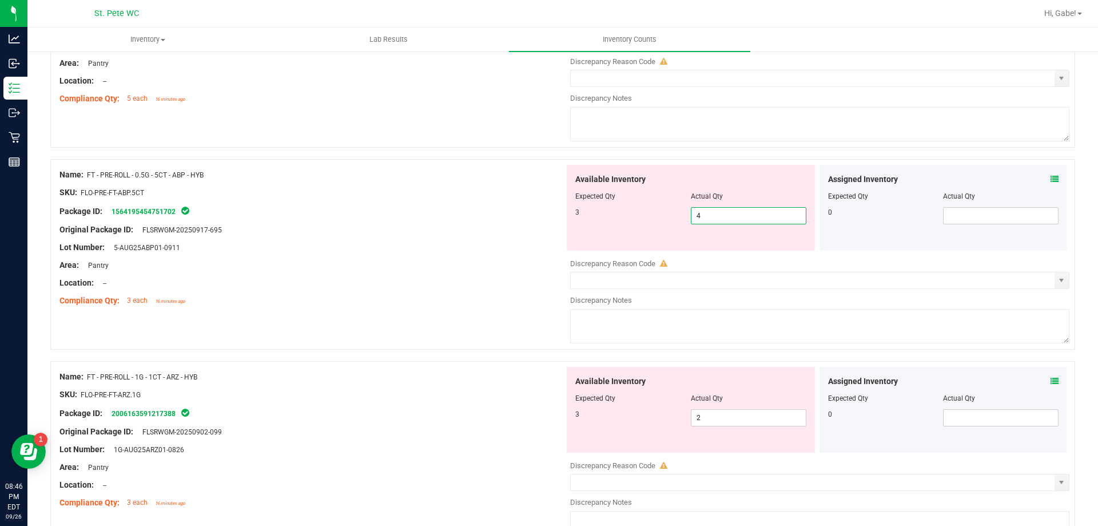
click at [725, 217] on span "4 4" at bounding box center [749, 215] width 116 height 17
drag, startPoint x: 719, startPoint y: 69, endPoint x: 535, endPoint y: 202, distance: 226.9
click at [537, 202] on div at bounding box center [312, 202] width 505 height 6
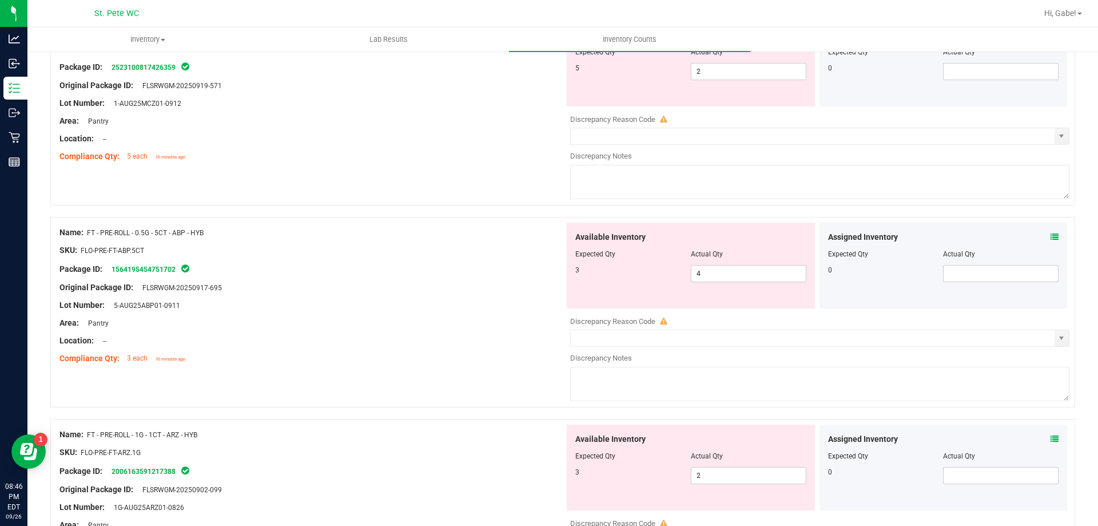
scroll to position [172, 0]
click at [719, 273] on input "4" at bounding box center [749, 273] width 114 height 16
click at [449, 361] on div "Compliance Qty: 3 each 16 minutes ago" at bounding box center [312, 358] width 505 height 12
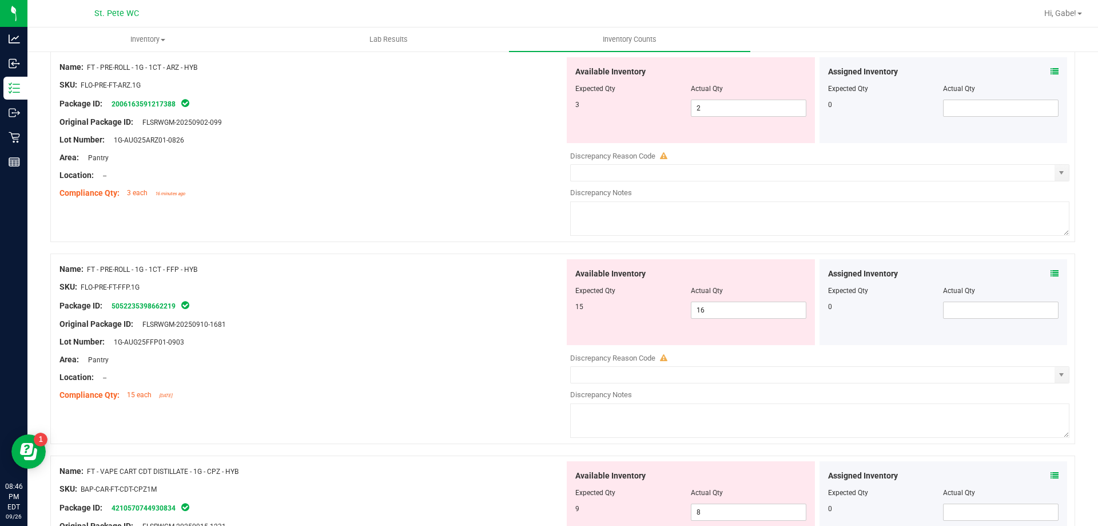
scroll to position [499, 0]
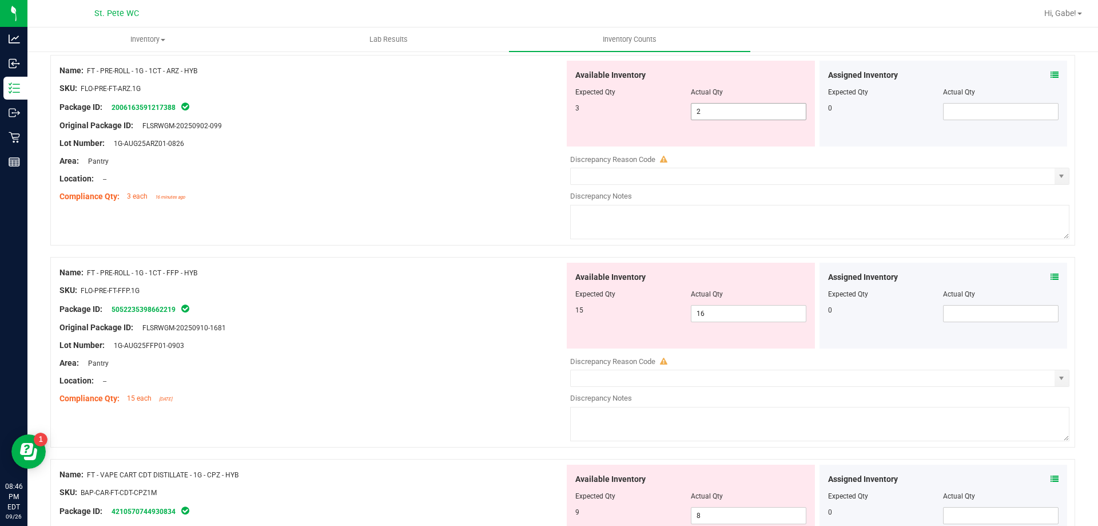
click at [725, 112] on input "2" at bounding box center [749, 112] width 114 height 16
click at [725, 312] on div "Available Inventory Expected Qty Actual Qty 15 16 16" at bounding box center [691, 306] width 248 height 86
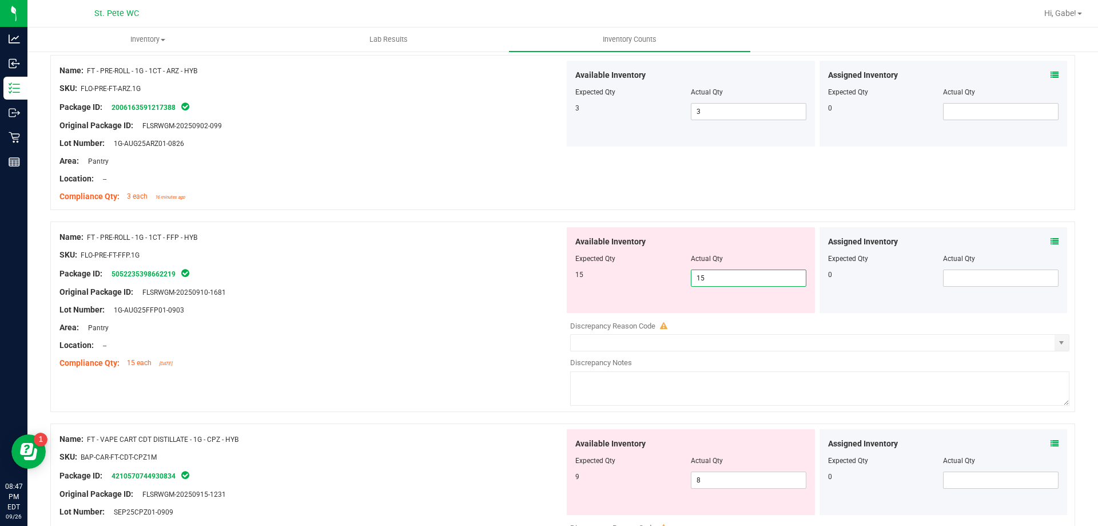
click at [415, 263] on div at bounding box center [312, 264] width 505 height 6
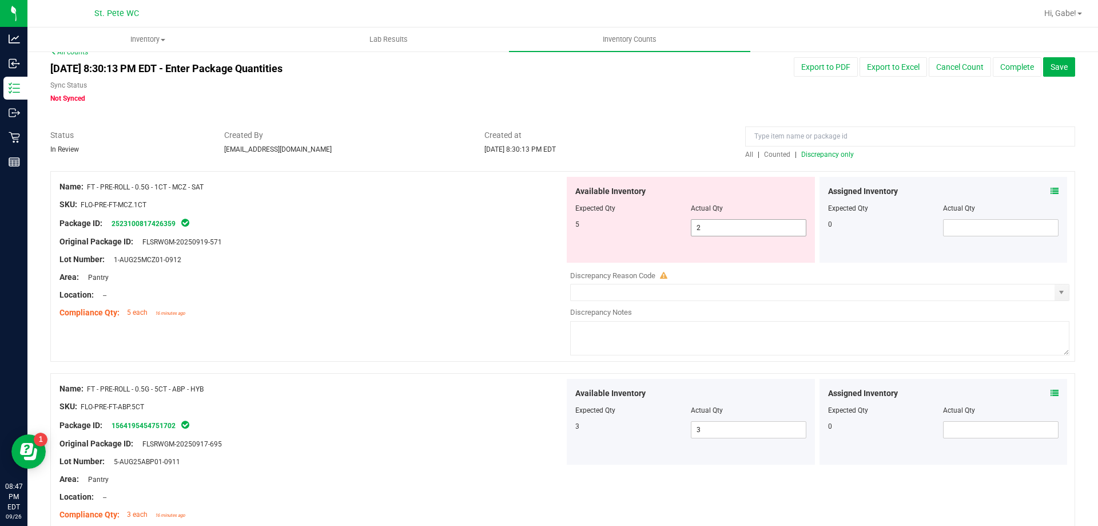
scroll to position [0, 0]
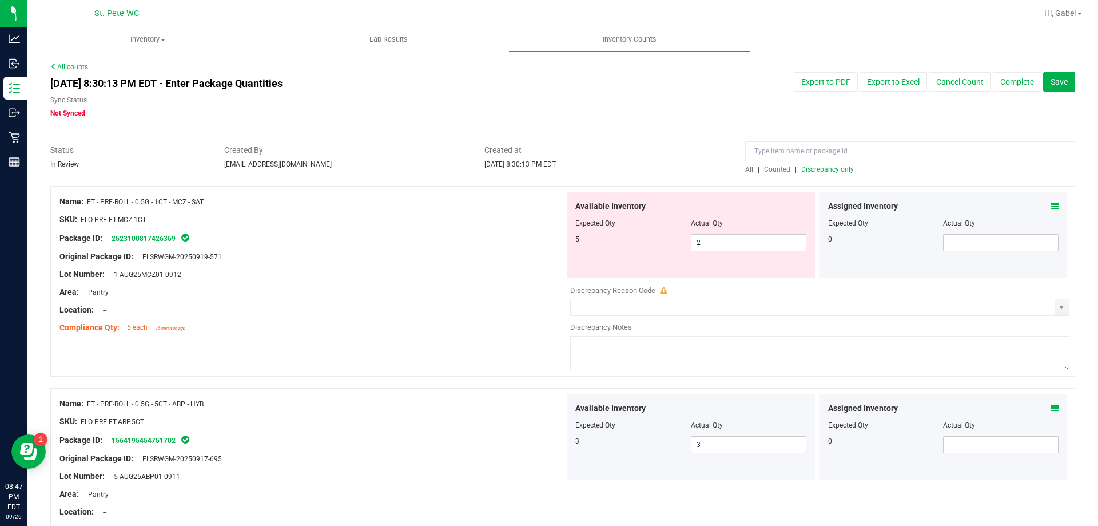
click at [816, 173] on span "Discrepancy only" at bounding box center [828, 169] width 53 height 8
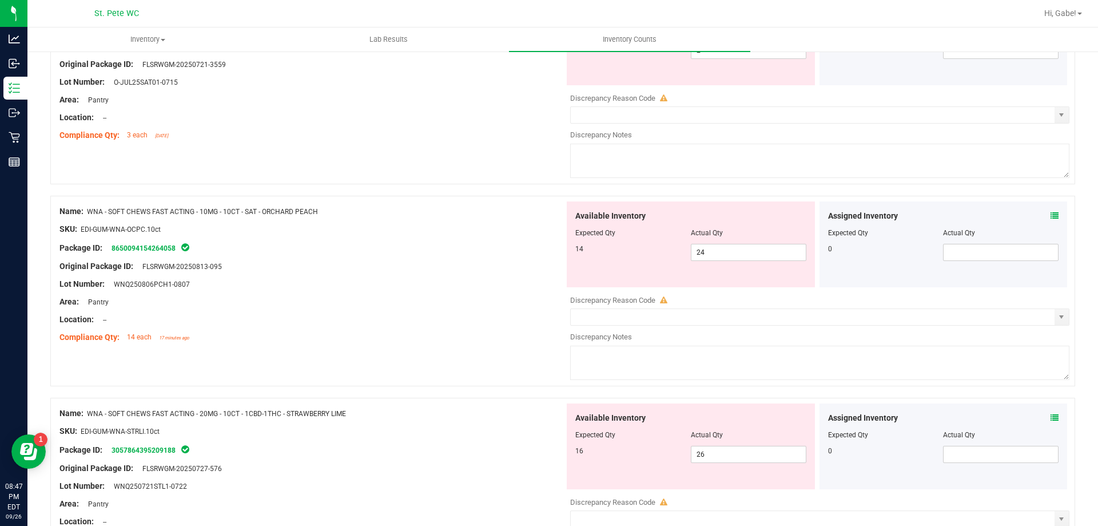
scroll to position [1888, 0]
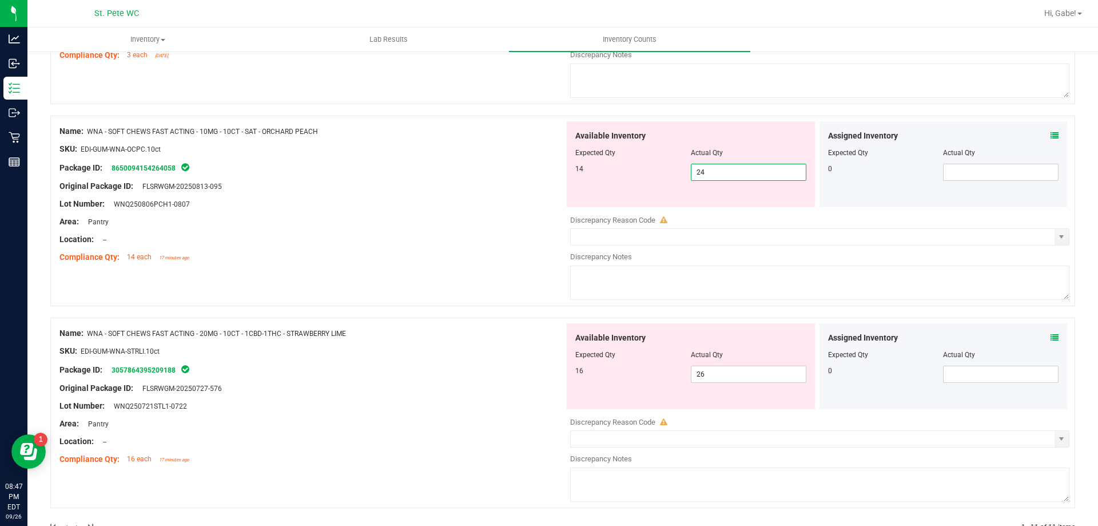
click at [715, 170] on span "24 24" at bounding box center [749, 172] width 116 height 17
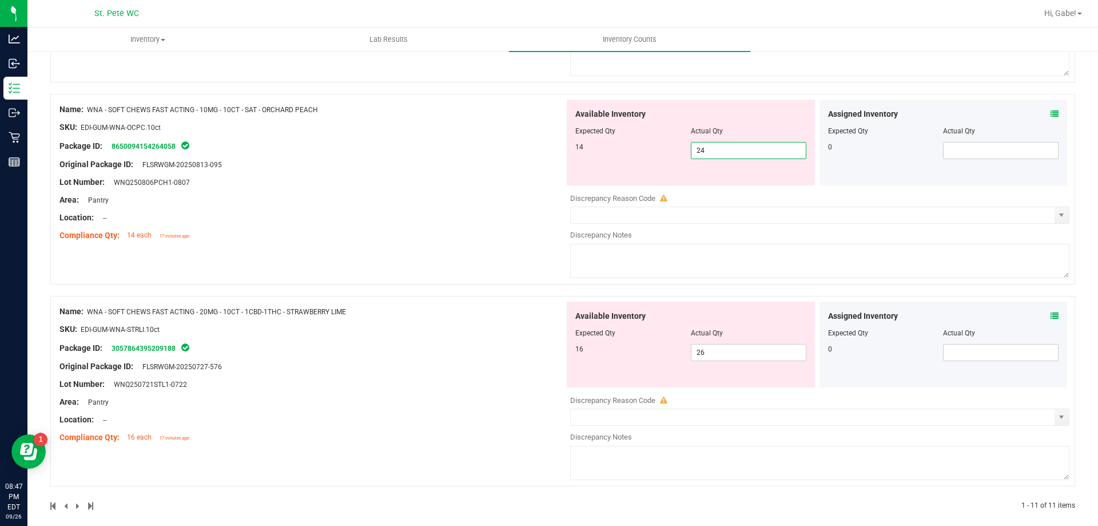
scroll to position [1921, 0]
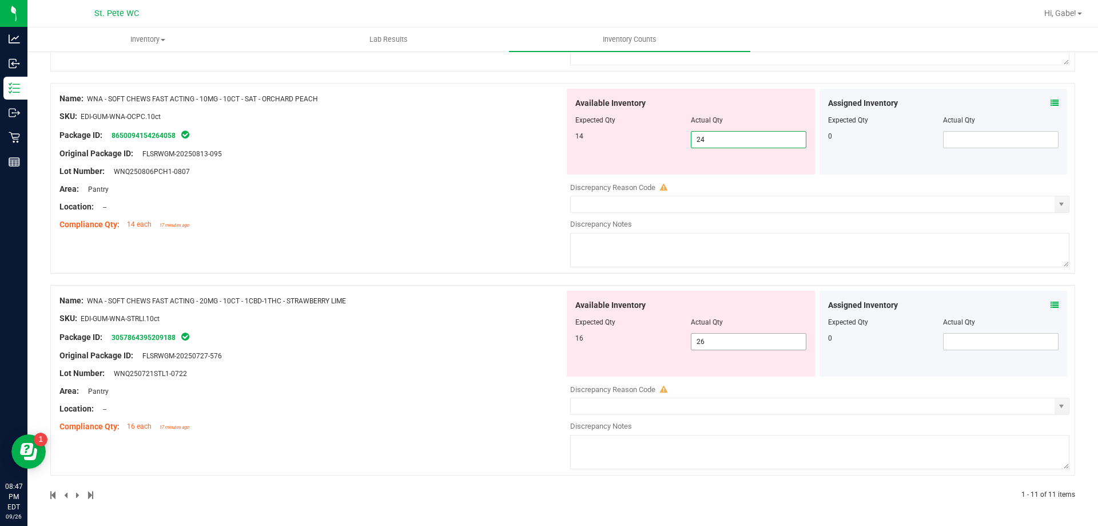
click at [709, 343] on span "26 26" at bounding box center [749, 341] width 116 height 17
click at [709, 343] on input "26" at bounding box center [749, 342] width 114 height 16
click at [411, 165] on div "Name: WNA - SOFT CHEWS FAST ACTING - 10MG - 10CT - SAT - ORCHARD PEACH SKU: EDI…" at bounding box center [312, 162] width 505 height 146
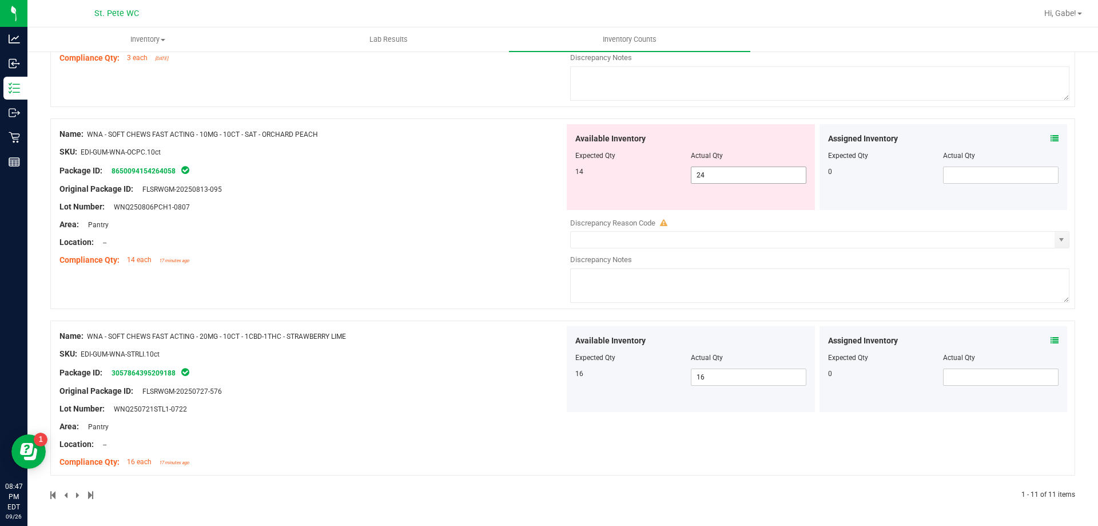
click at [712, 171] on span "24 24" at bounding box center [749, 174] width 116 height 17
click at [297, 163] on div "Name: WNA - SOFT CHEWS FAST ACTING - 10MG - 10CT - SAT - ORCHARD PEACH SKU: EDI…" at bounding box center [312, 197] width 505 height 146
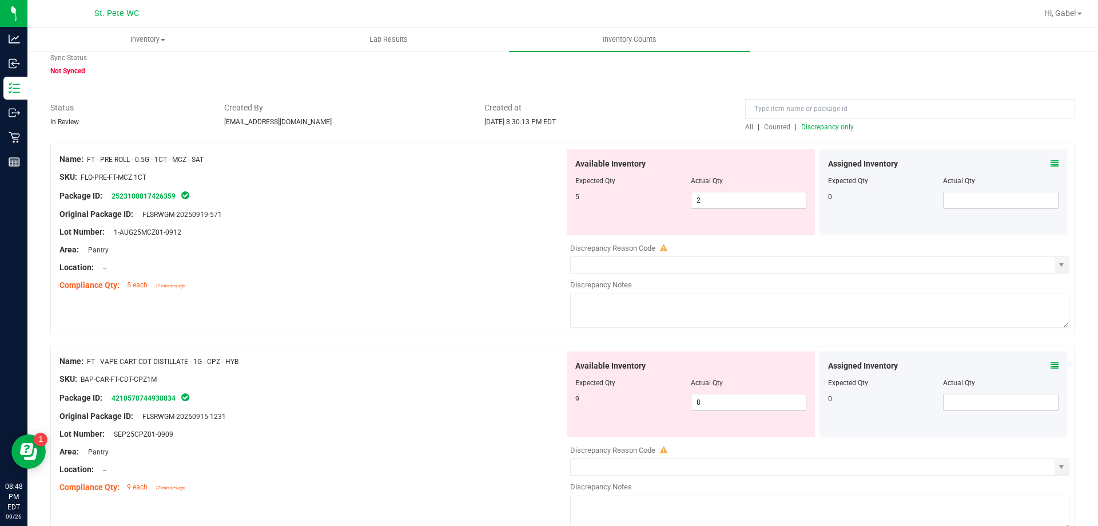
scroll to position [0, 0]
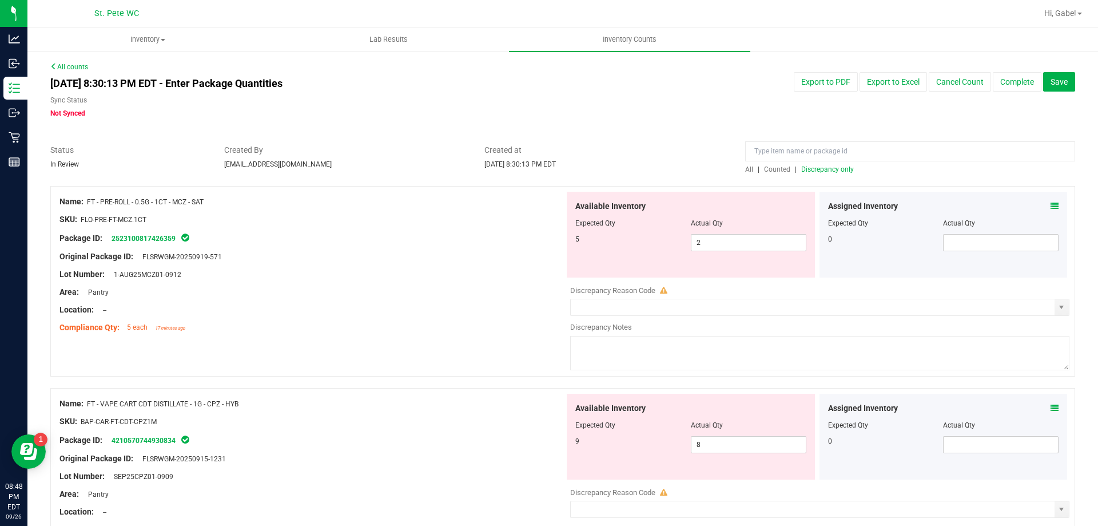
click at [846, 172] on span "Discrepancy only" at bounding box center [828, 169] width 53 height 8
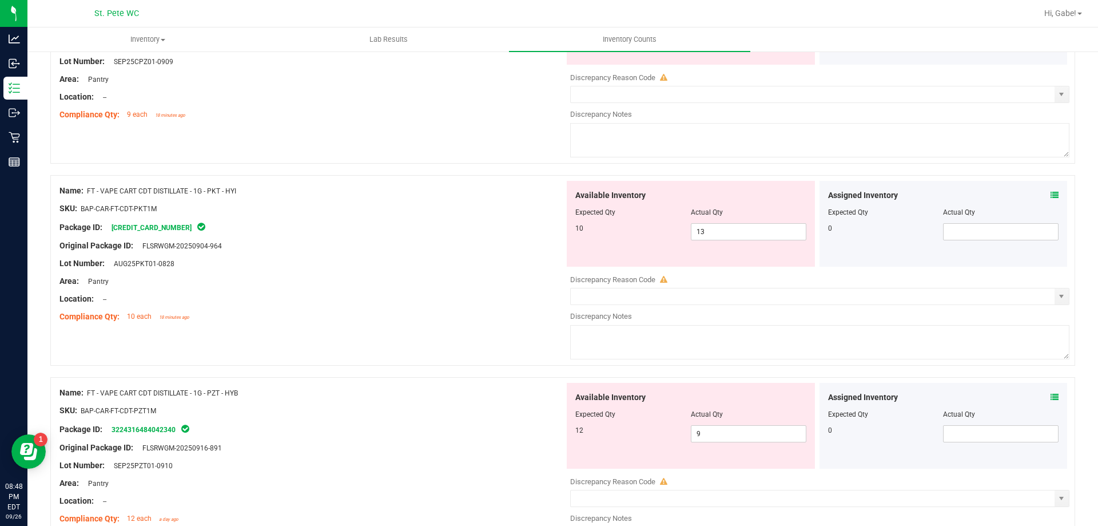
scroll to position [343, 0]
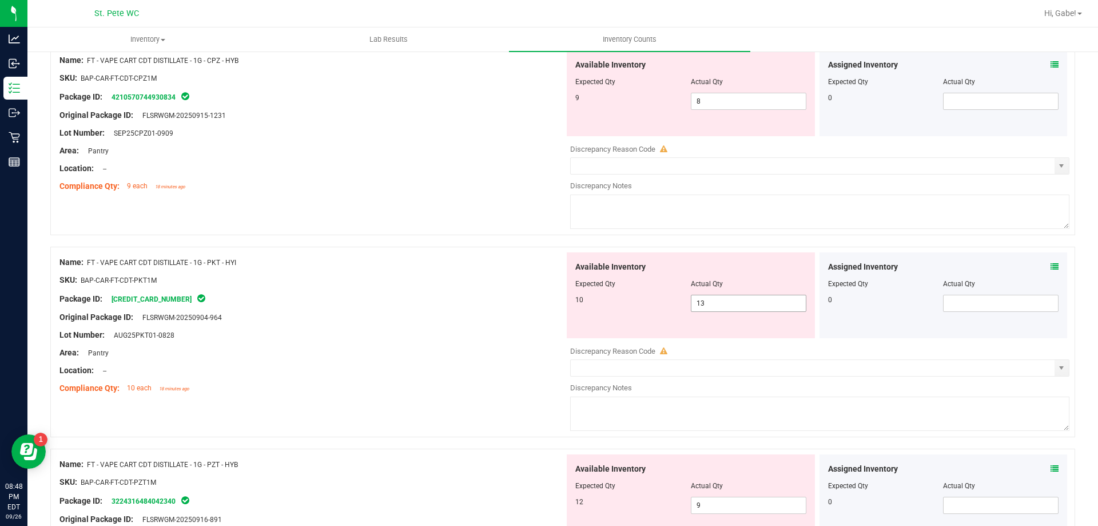
click at [708, 304] on span "13 13" at bounding box center [749, 303] width 116 height 17
click at [708, 304] on input "13" at bounding box center [749, 303] width 114 height 16
click at [524, 296] on div "Package ID: [CREDIT_CARD_NUMBER]" at bounding box center [312, 299] width 505 height 14
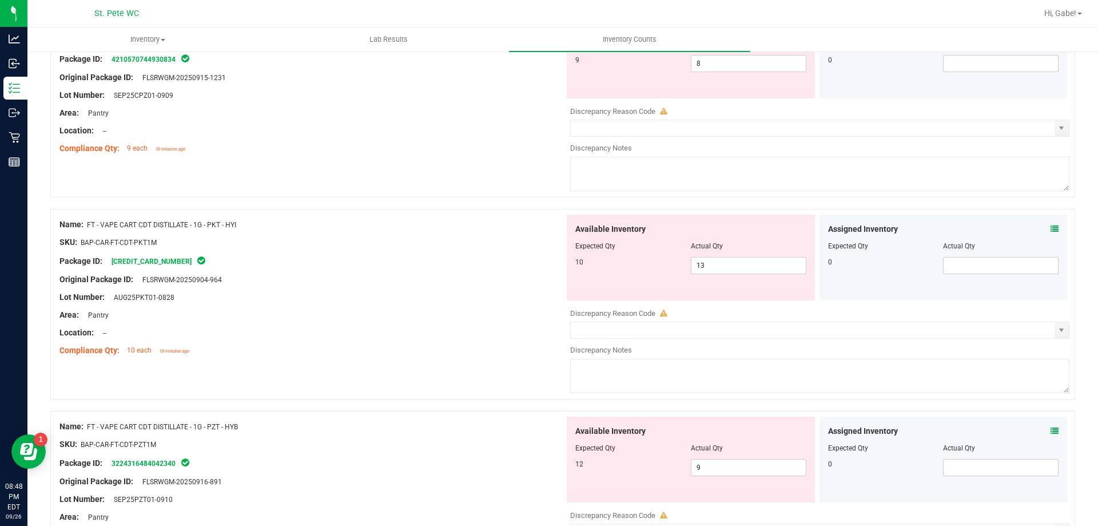
scroll to position [400, 0]
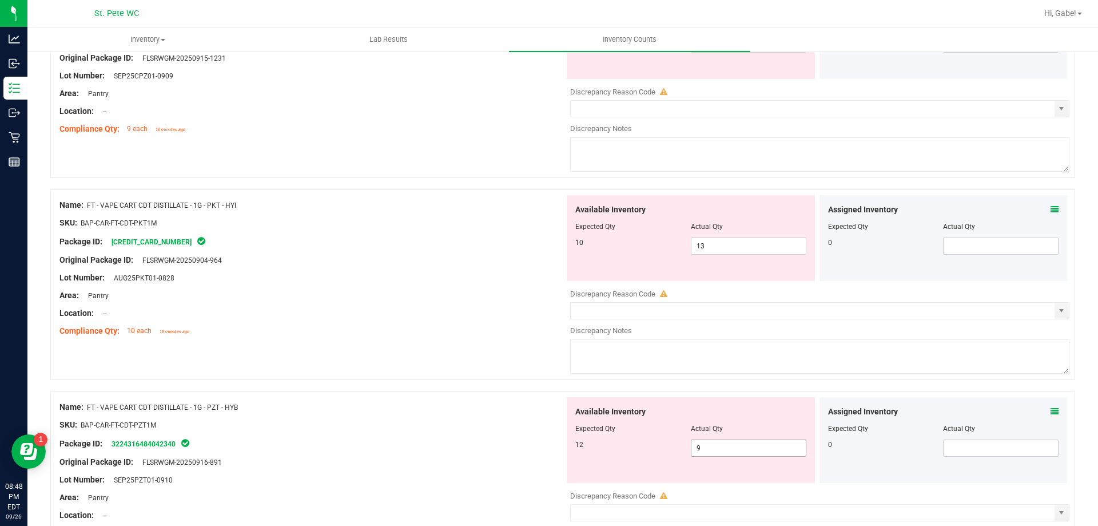
click at [743, 446] on span "9 9" at bounding box center [749, 447] width 116 height 17
click at [726, 247] on span "13 13" at bounding box center [749, 245] width 116 height 17
click at [709, 449] on div "Available Inventory Expected Qty Actual Qty 12 9 9" at bounding box center [817, 487] width 505 height 181
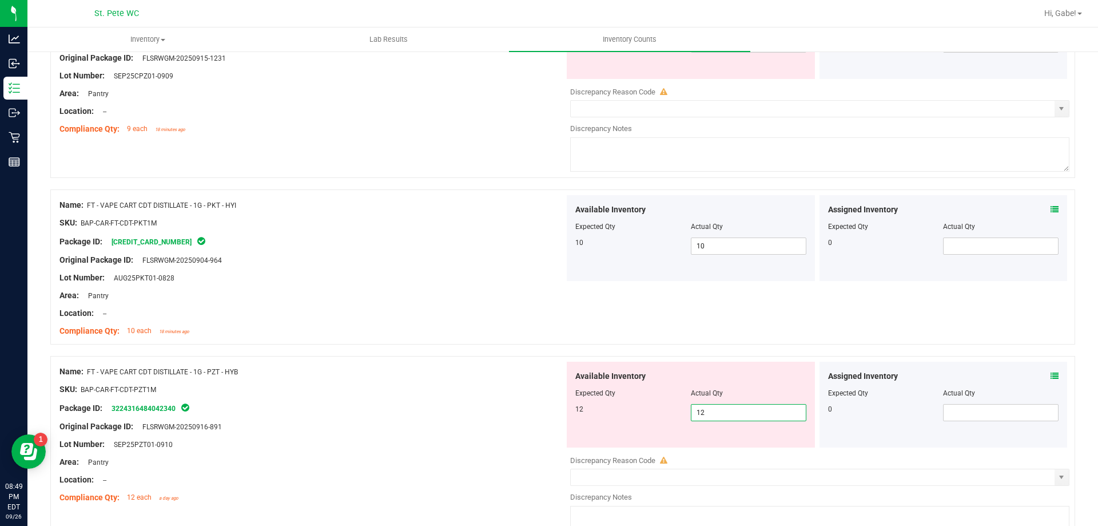
click at [330, 203] on div "Name: FT - VAPE CART CDT DISTILLATE - 1G - PKT - HYI" at bounding box center [312, 205] width 505 height 12
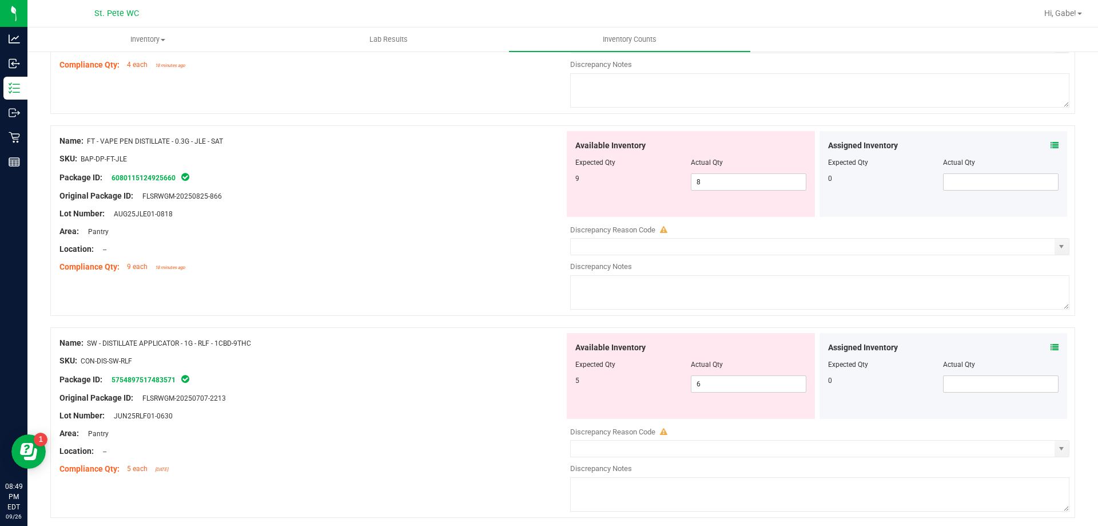
scroll to position [1259, 0]
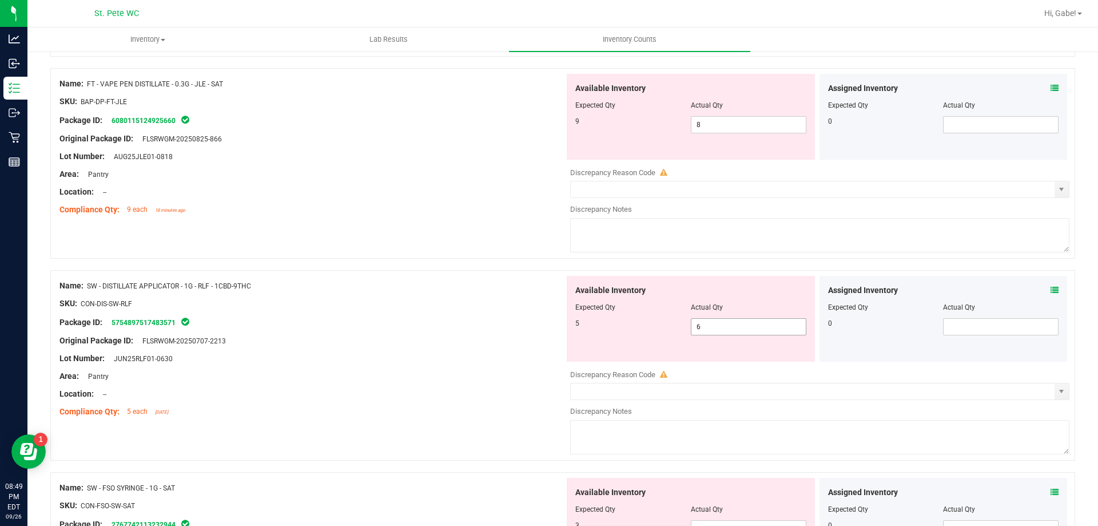
click at [706, 327] on span "6 6" at bounding box center [749, 326] width 116 height 17
click at [429, 299] on div "SKU: CON-DIS-SW-RLF" at bounding box center [312, 304] width 505 height 12
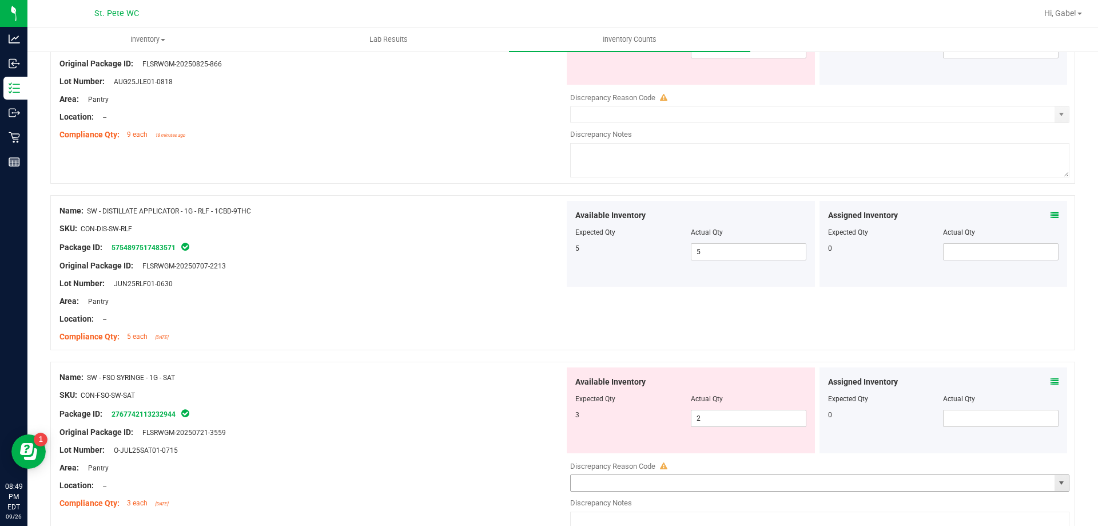
scroll to position [1410, 0]
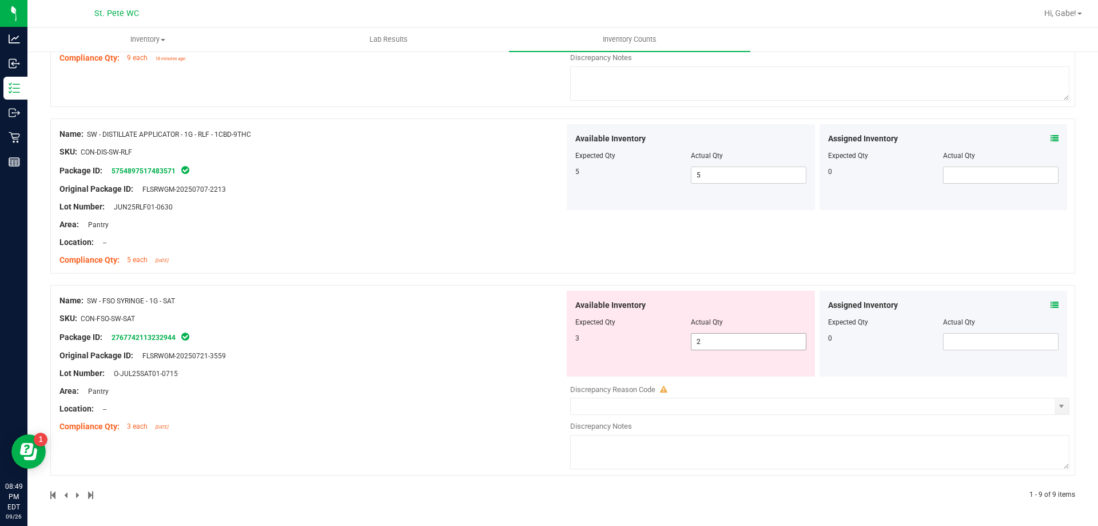
click at [737, 335] on span "2 2" at bounding box center [749, 341] width 116 height 17
click at [348, 186] on div "Original Package ID: FLSRWGM-20250707-2213" at bounding box center [312, 189] width 505 height 12
click at [715, 343] on span "2 2" at bounding box center [749, 341] width 116 height 17
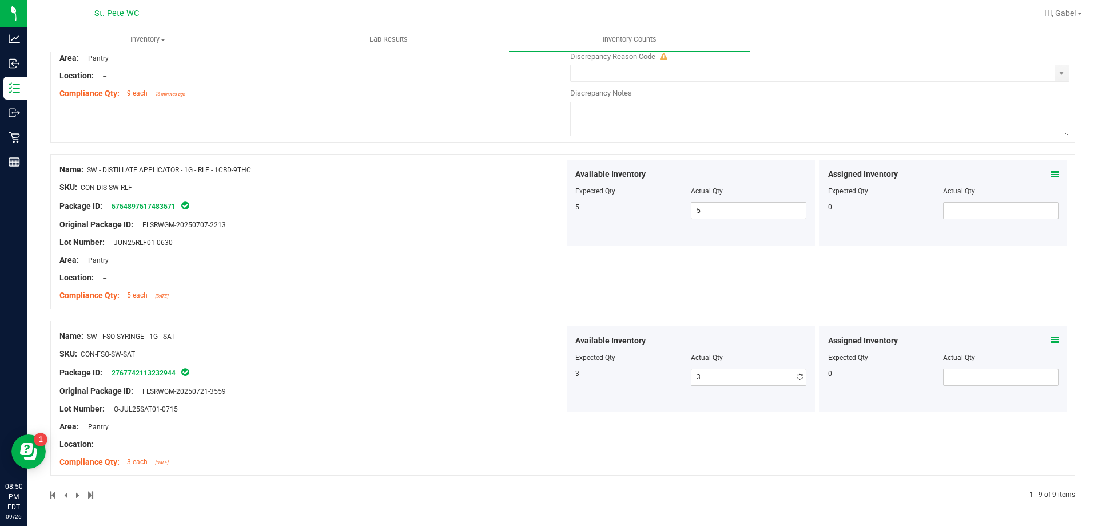
drag, startPoint x: 451, startPoint y: 396, endPoint x: 414, endPoint y: 363, distance: 49.8
click at [450, 397] on div "Name: SW - FSO SYRINGE - 1G - SAT SKU: CON-FSO-SW-SAT Package ID: 2767742113232…" at bounding box center [312, 399] width 505 height 146
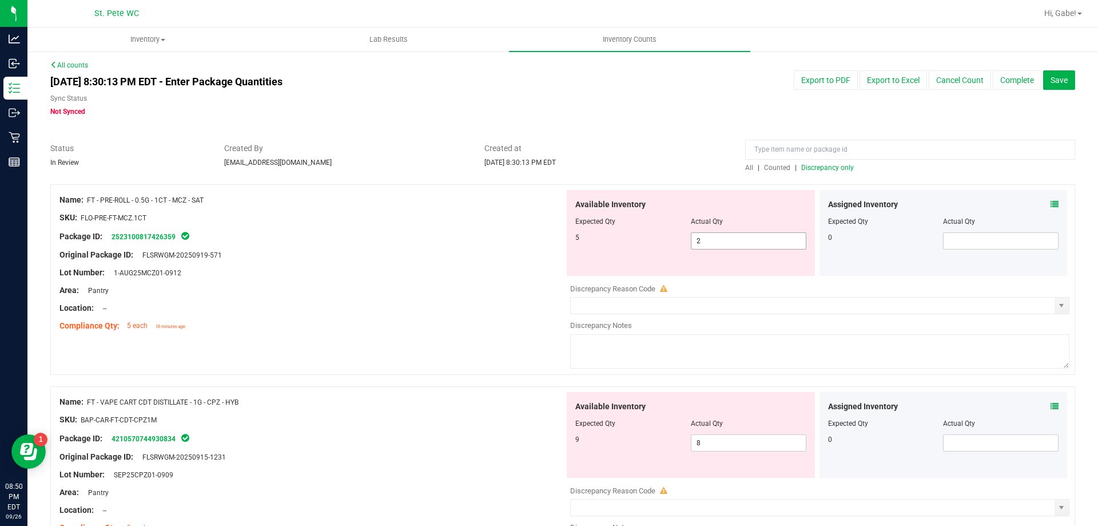
scroll to position [0, 0]
click at [809, 172] on span "Discrepancy only" at bounding box center [828, 169] width 53 height 8
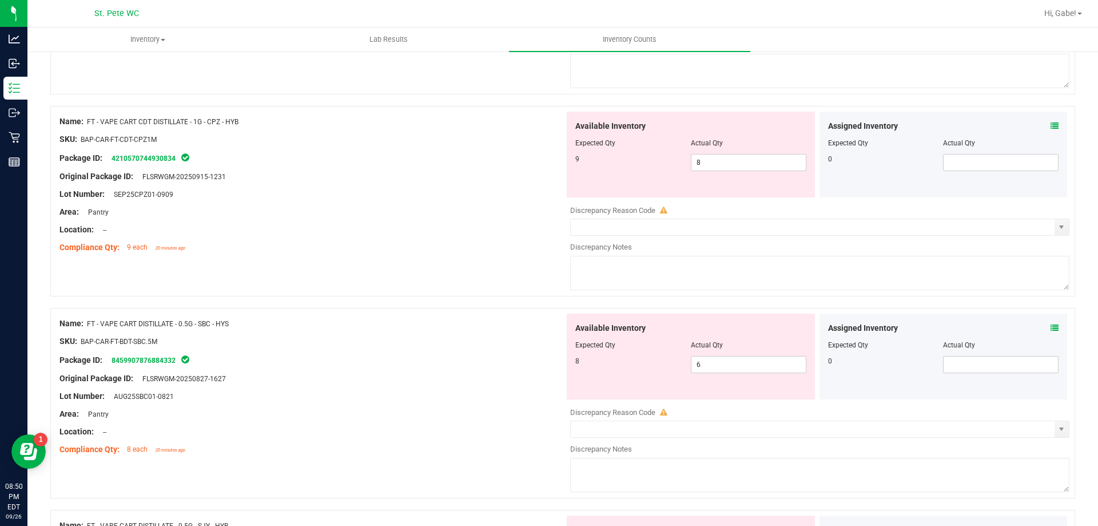
scroll to position [286, 0]
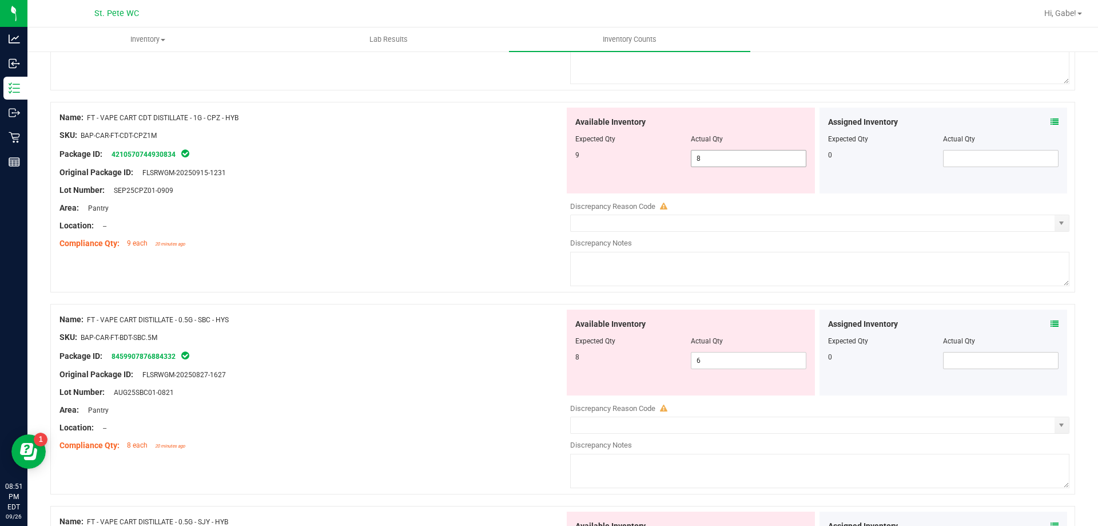
click at [737, 157] on input "8" at bounding box center [749, 158] width 114 height 16
click at [323, 232] on div at bounding box center [312, 235] width 505 height 6
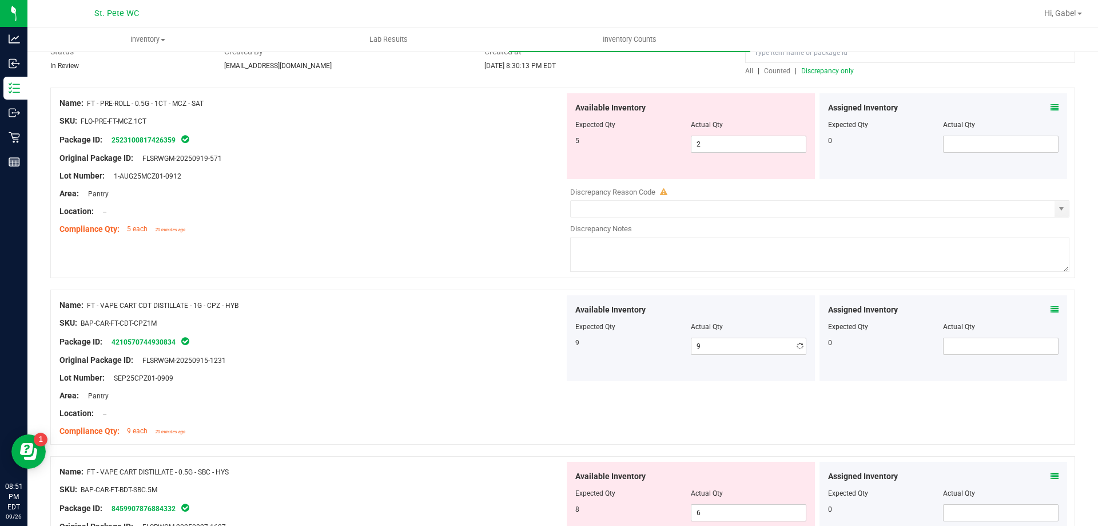
scroll to position [0, 0]
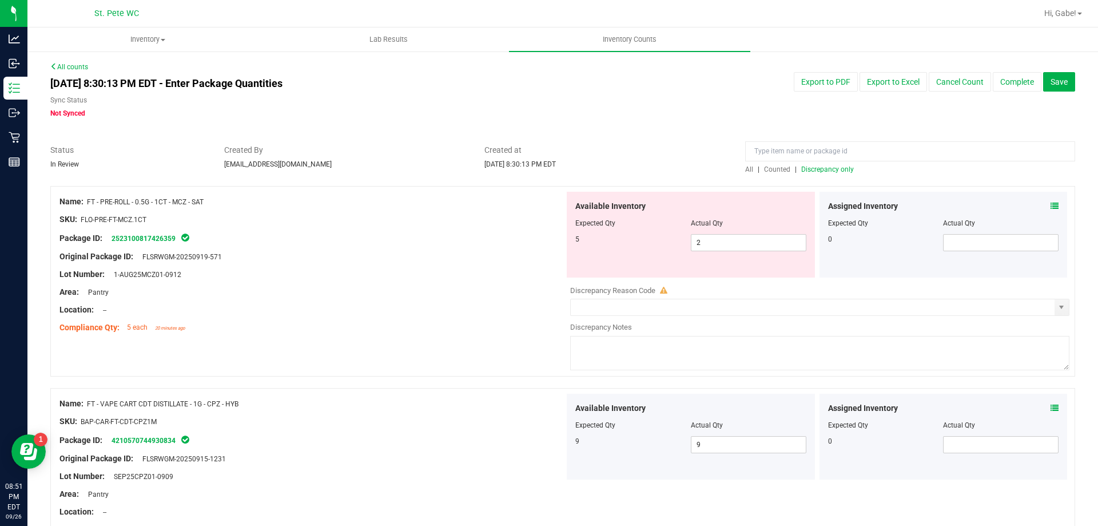
click at [810, 169] on span "Discrepancy only" at bounding box center [828, 169] width 53 height 8
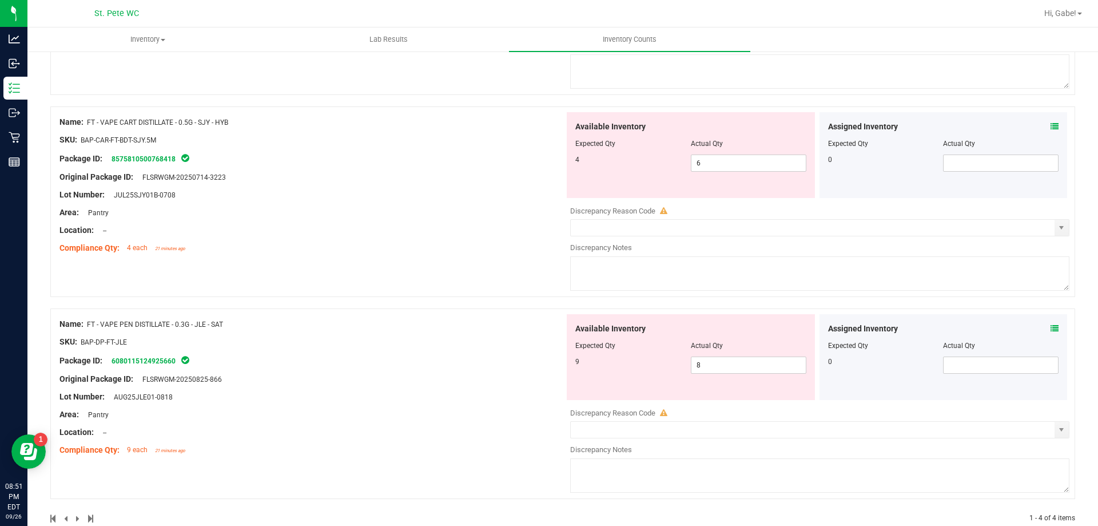
scroll to position [507, 0]
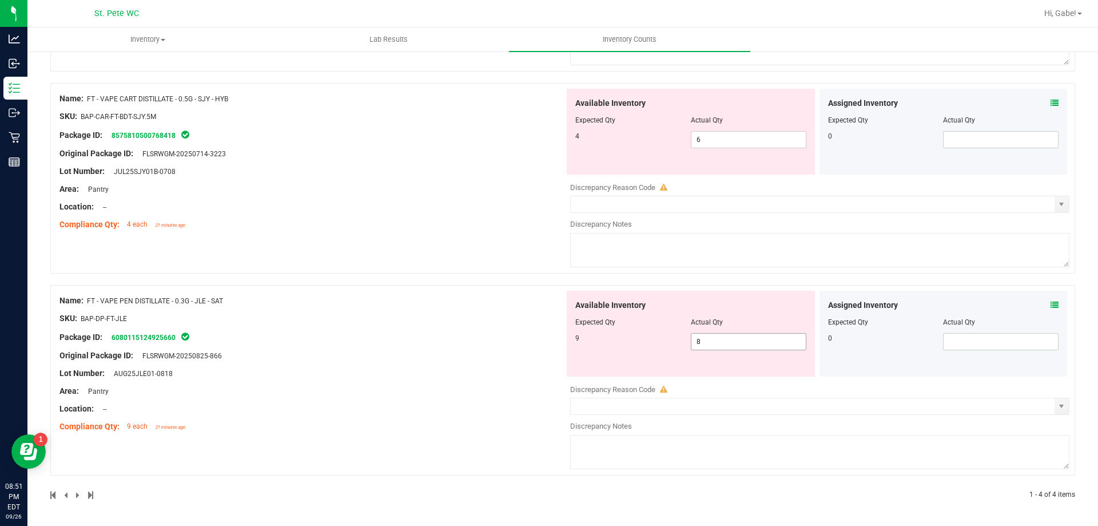
click at [717, 344] on span "8 8" at bounding box center [749, 341] width 116 height 17
click at [374, 187] on div "Name: FT - VAPE CART DISTILLATE - 0.5G - SJY - HYB SKU: BAP-CAR-FT-BDT-SJY.5M P…" at bounding box center [312, 162] width 505 height 146
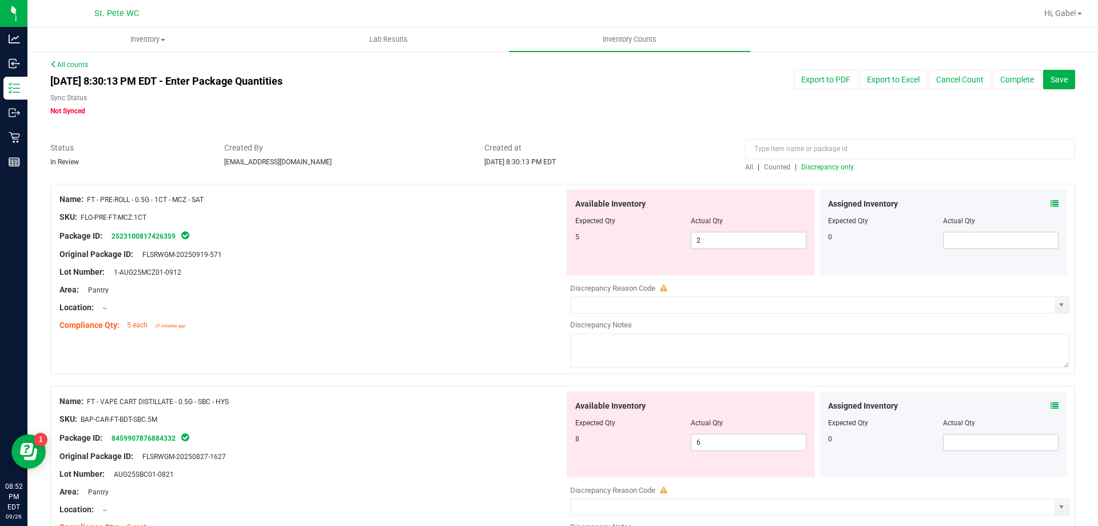
scroll to position [0, 0]
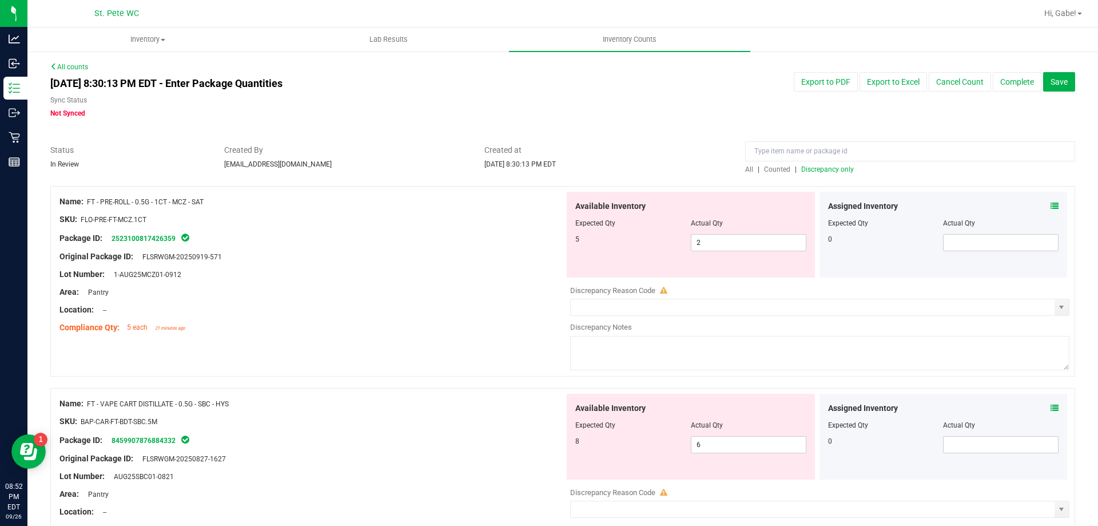
click at [822, 172] on span "Discrepancy only" at bounding box center [828, 169] width 53 height 8
click at [726, 244] on input "2" at bounding box center [749, 243] width 114 height 16
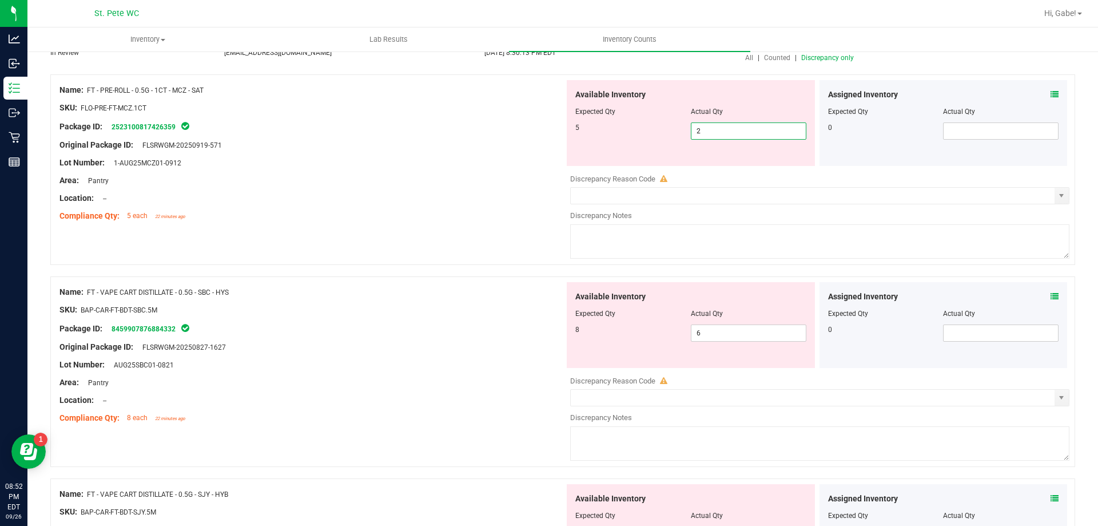
scroll to position [113, 0]
click at [740, 331] on input "6" at bounding box center [749, 332] width 114 height 16
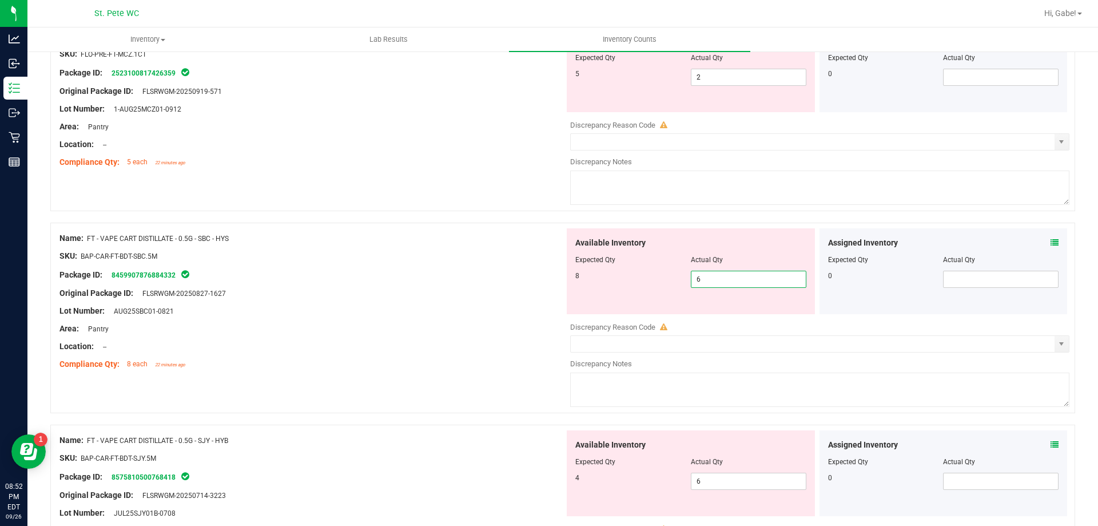
scroll to position [227, 0]
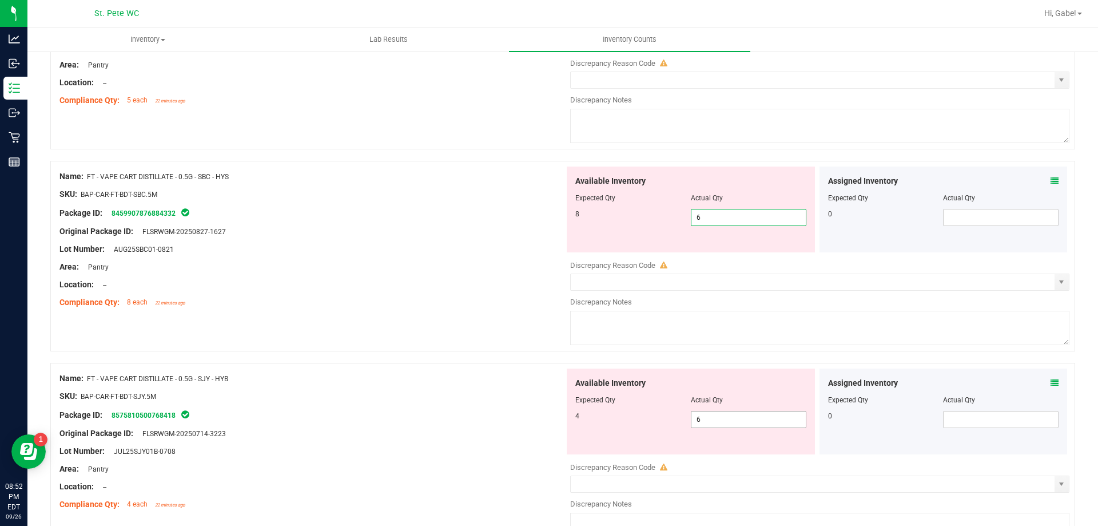
click at [714, 422] on span "6 6" at bounding box center [749, 419] width 116 height 17
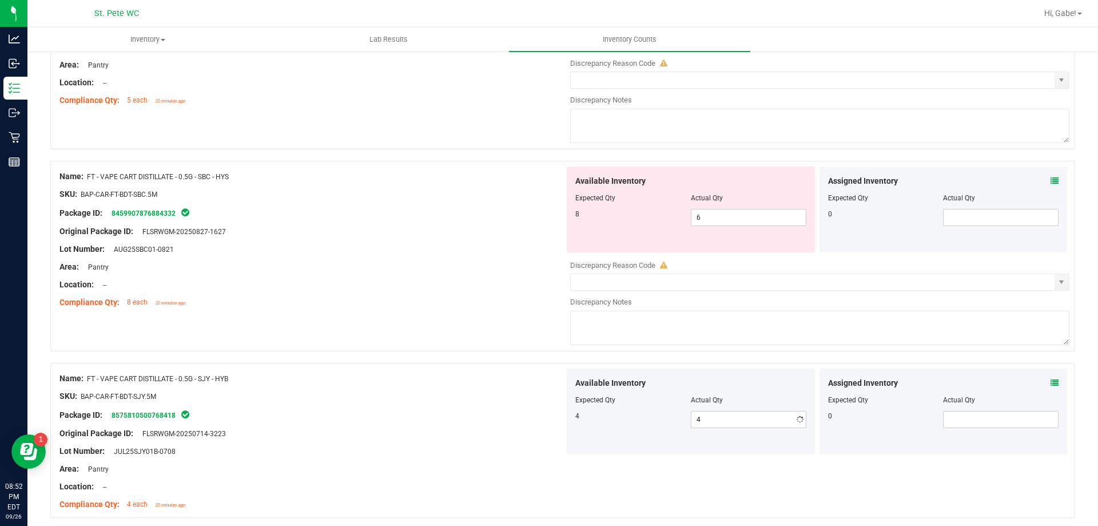
click at [400, 326] on div "Name: FT - VAPE CART DISTILLATE - 0.5G - SBC - HYS SKU: BAP-CAR-FT-BDT-SBC.5M P…" at bounding box center [562, 256] width 1025 height 191
click at [738, 219] on input "6" at bounding box center [749, 217] width 114 height 16
click at [494, 192] on div "SKU: BAP-CAR-FT-BDT-SBC.5M" at bounding box center [312, 194] width 505 height 12
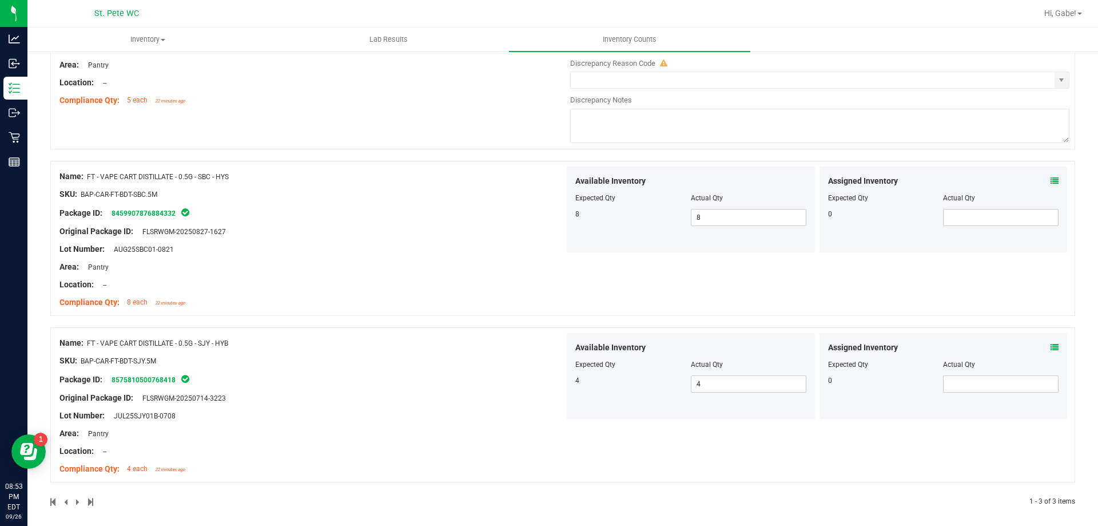
scroll to position [0, 0]
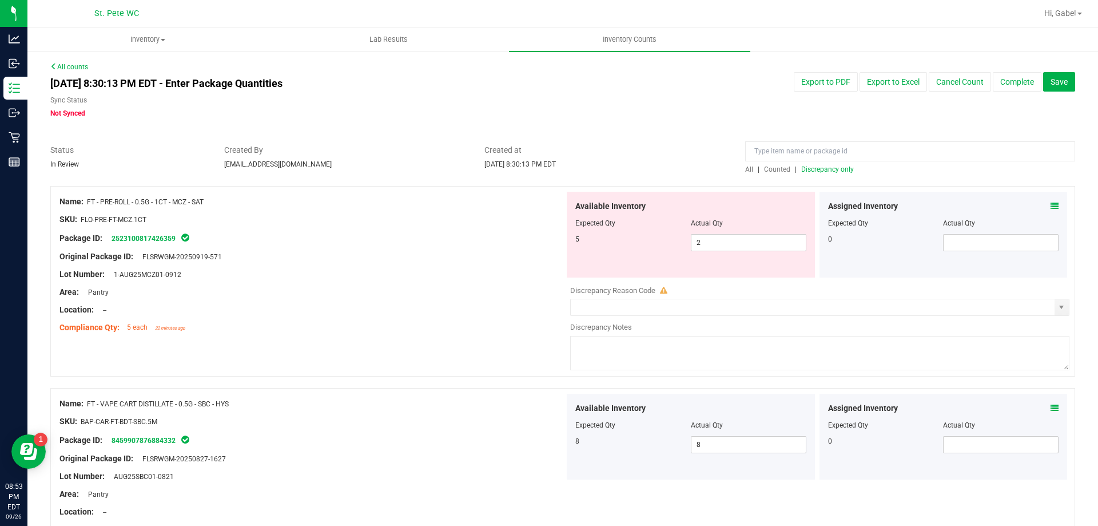
click at [838, 168] on span "Discrepancy only" at bounding box center [828, 169] width 53 height 8
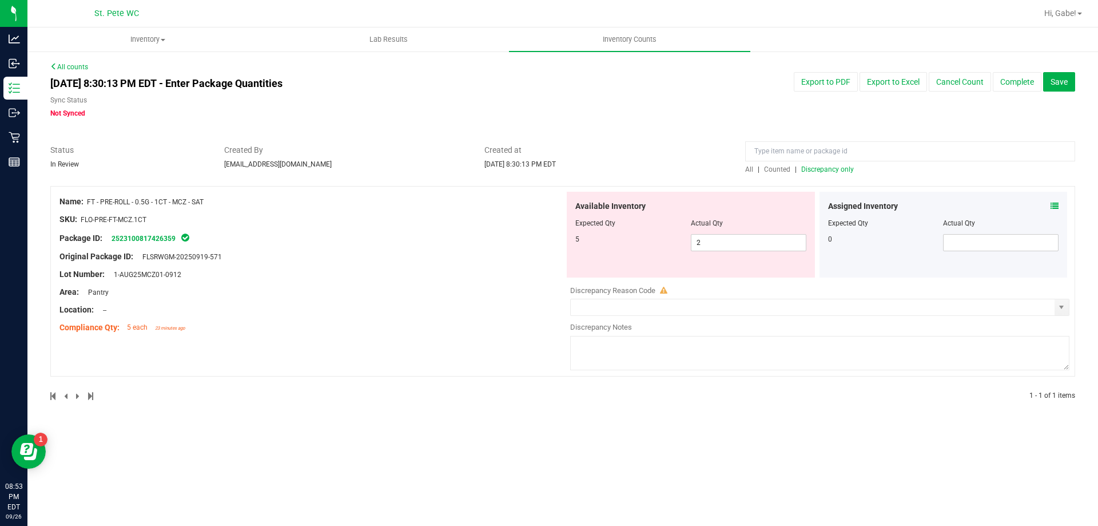
click at [1055, 204] on icon at bounding box center [1055, 206] width 8 height 8
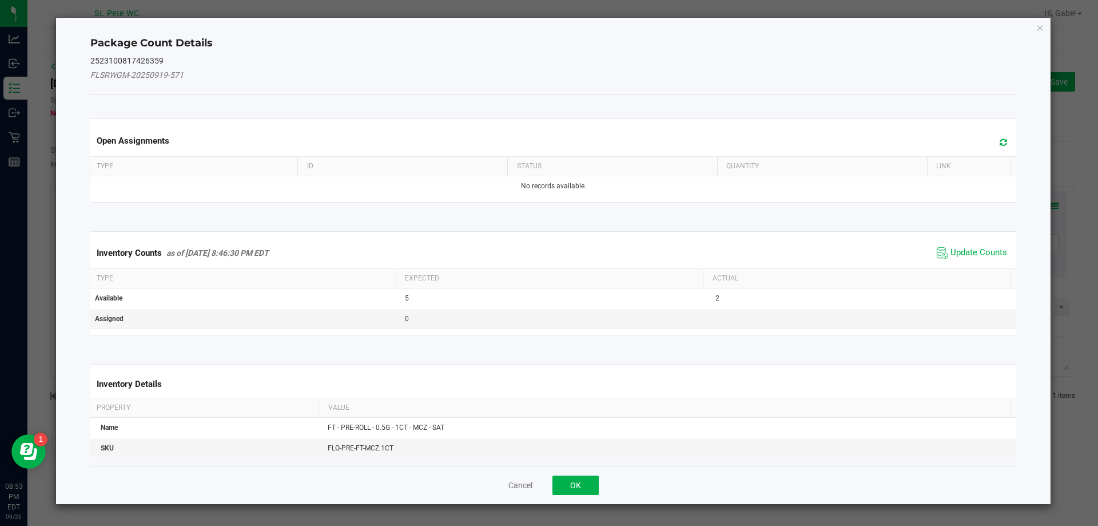
click at [934, 255] on span "Update Counts" at bounding box center [972, 252] width 76 height 17
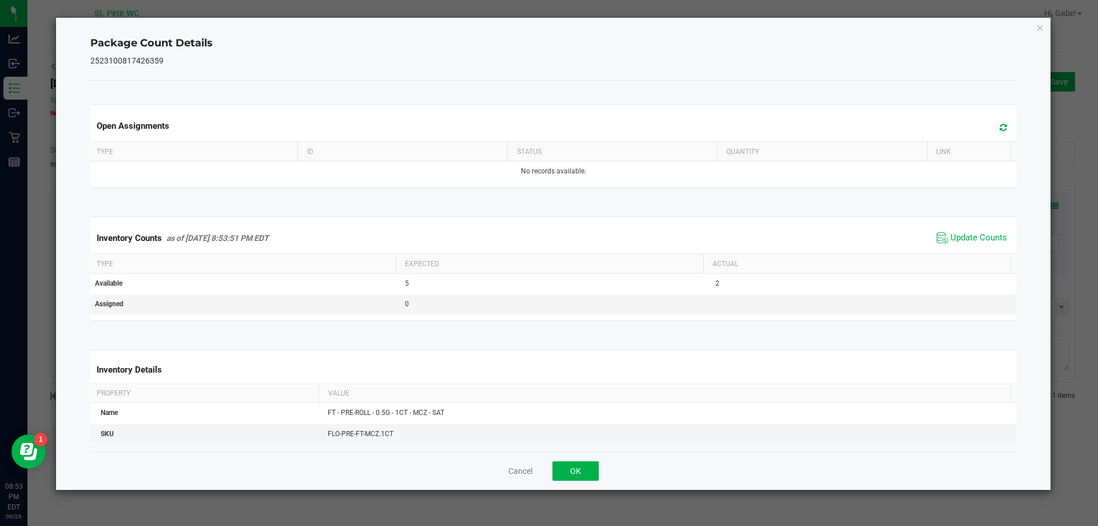
click at [949, 247] on span "Update Counts" at bounding box center [972, 237] width 76 height 17
click at [951, 240] on span "Update Counts" at bounding box center [979, 237] width 57 height 11
drag, startPoint x: 1044, startPoint y: 32, endPoint x: 1038, endPoint y: 30, distance: 6.2
click at [1044, 30] on icon "Close" at bounding box center [1041, 28] width 8 height 14
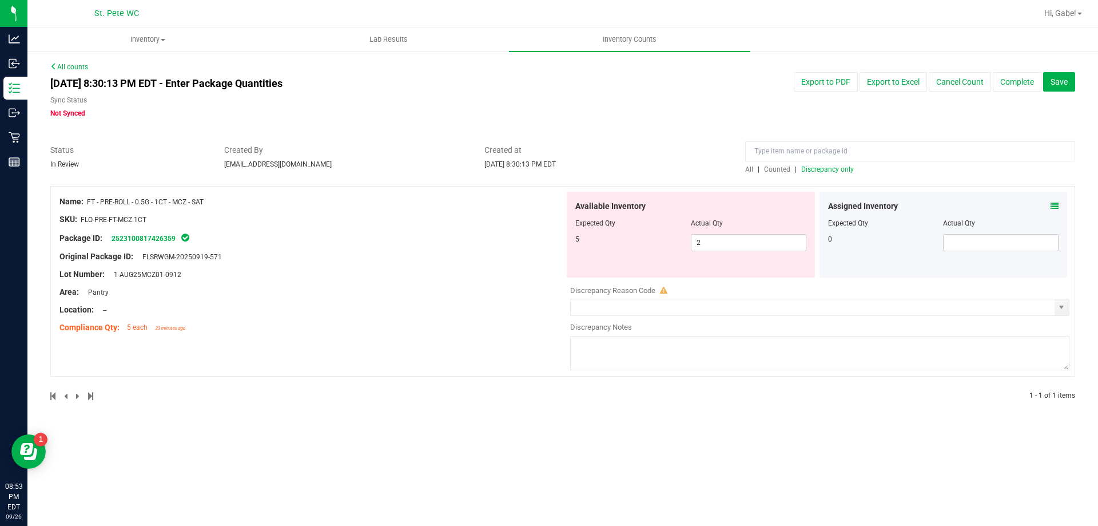
click at [620, 225] on div "Expected Qty" at bounding box center [634, 223] width 116 height 10
drag, startPoint x: 705, startPoint y: 238, endPoint x: 687, endPoint y: 239, distance: 18.9
click at [687, 239] on div "5 2 2" at bounding box center [691, 242] width 231 height 17
click at [925, 308] on input "text" at bounding box center [813, 307] width 484 height 16
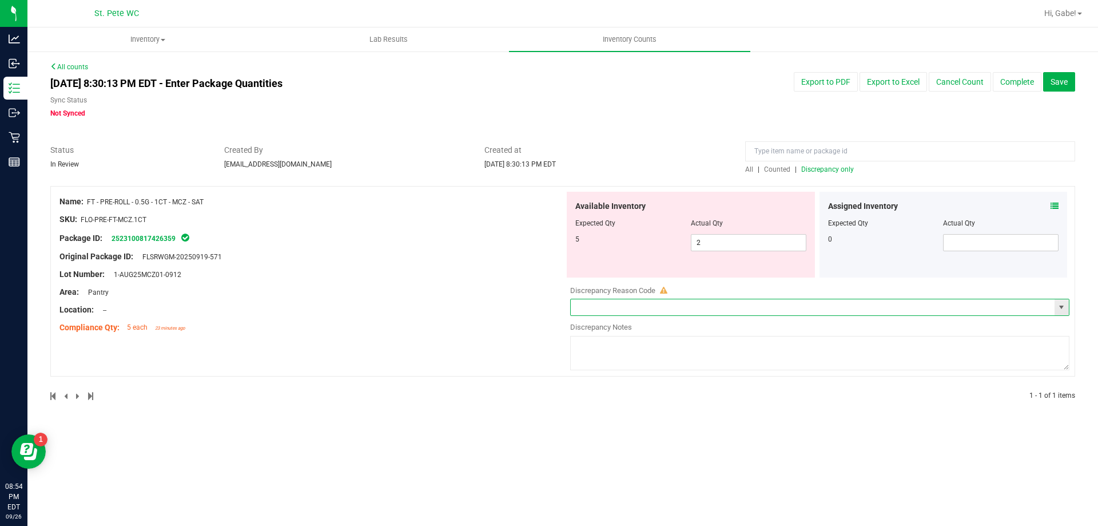
click at [1063, 311] on span "select" at bounding box center [1061, 307] width 9 height 9
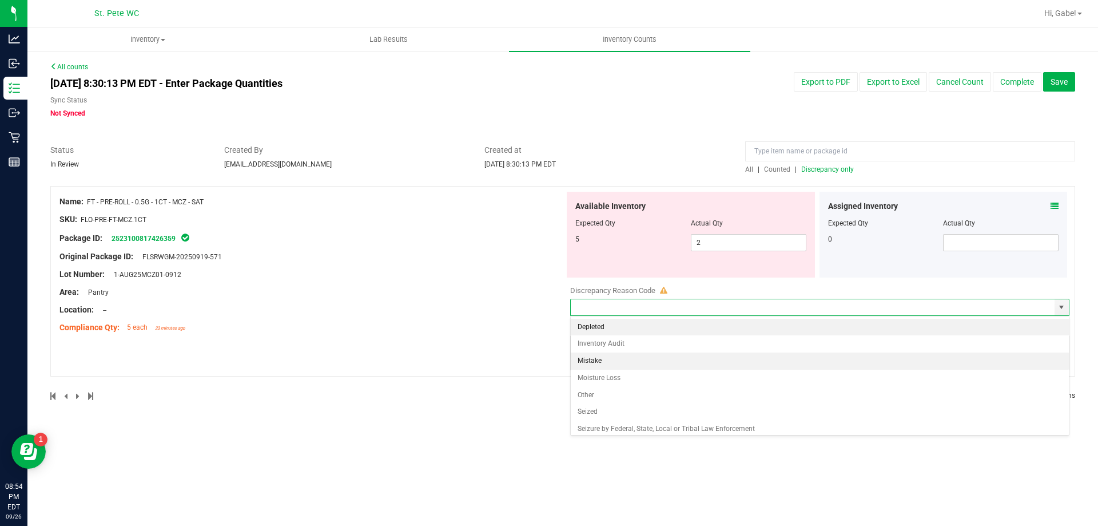
click at [637, 359] on li "Mistake" at bounding box center [820, 360] width 498 height 17
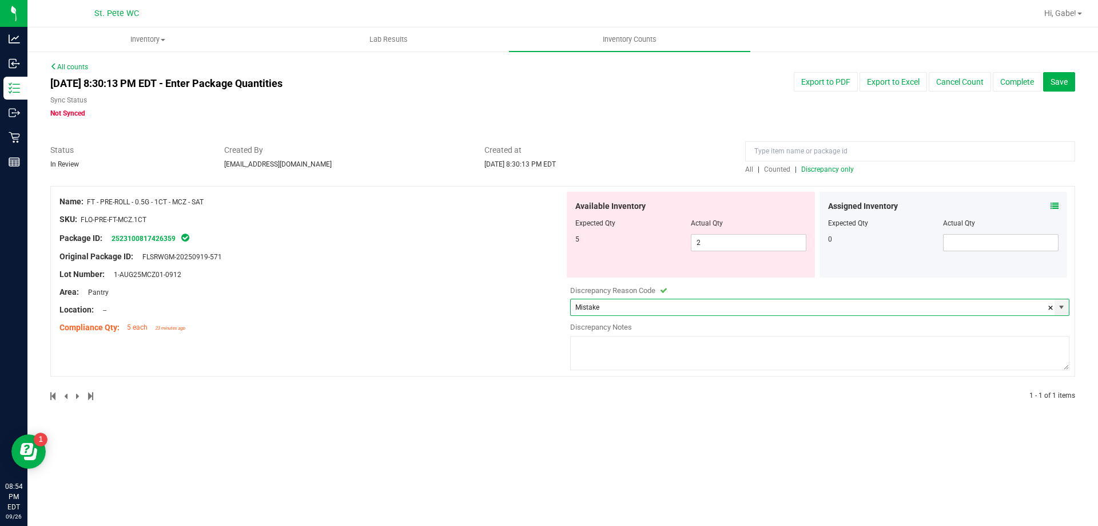
click at [646, 358] on textarea at bounding box center [819, 353] width 499 height 34
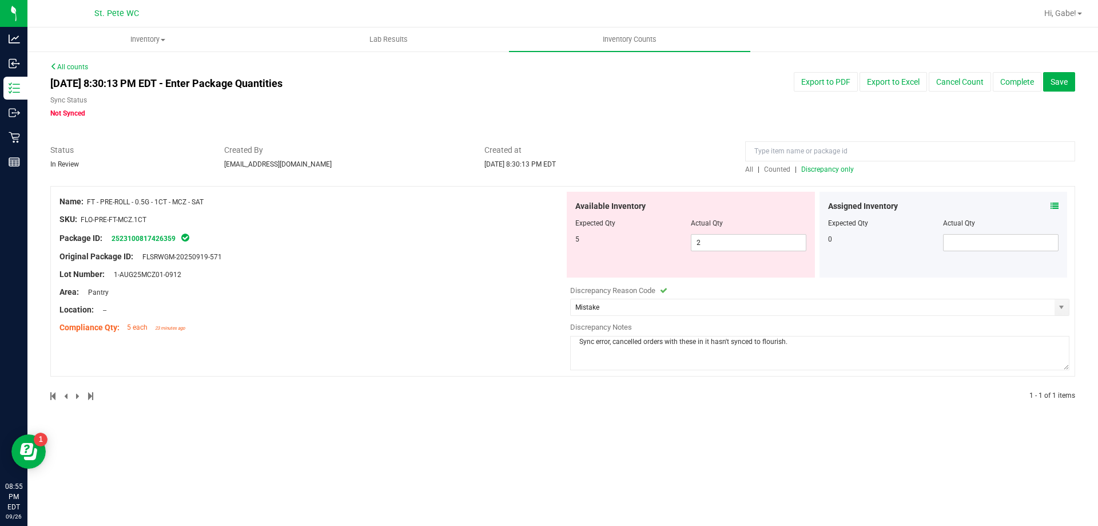
drag, startPoint x: 798, startPoint y: 344, endPoint x: 241, endPoint y: 342, distance: 556.7
click at [241, 342] on div "Name: FT - PRE-ROLL - 0.5G - 1CT - MCZ - SAT SKU: FLO-PRE-FT-MCZ.1CT Package ID…" at bounding box center [562, 281] width 1025 height 191
click at [1068, 81] on span "Save" at bounding box center [1059, 81] width 17 height 9
